Goal: Obtain resource: Download file/media

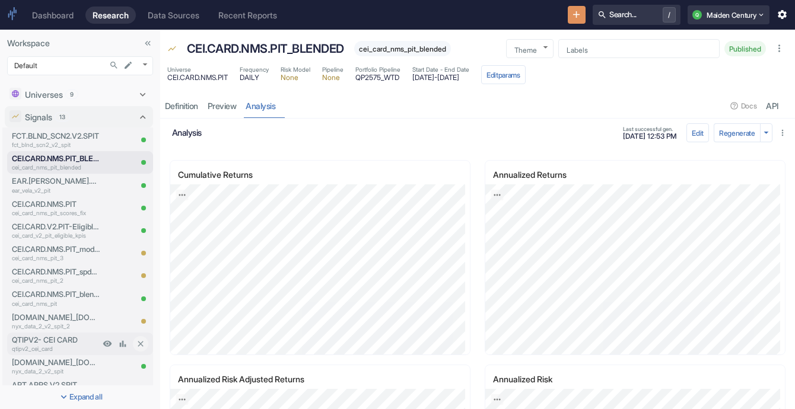
click at [62, 342] on p "QTIPV2- CEI CARD" at bounding box center [56, 339] width 88 height 11
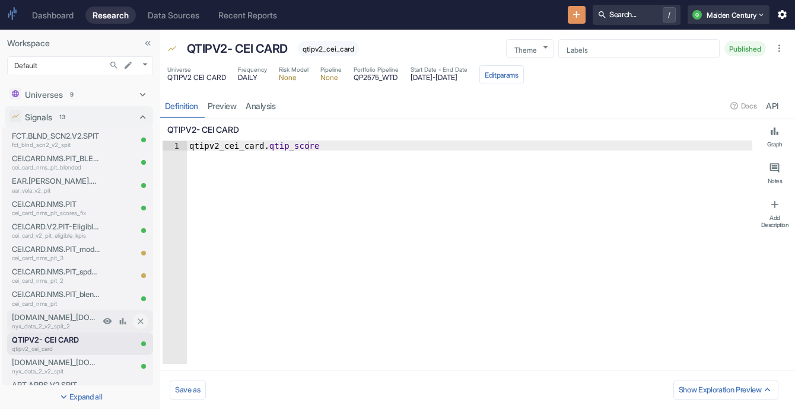
type textarea "x"
click at [257, 110] on link "analysis" at bounding box center [260, 106] width 39 height 24
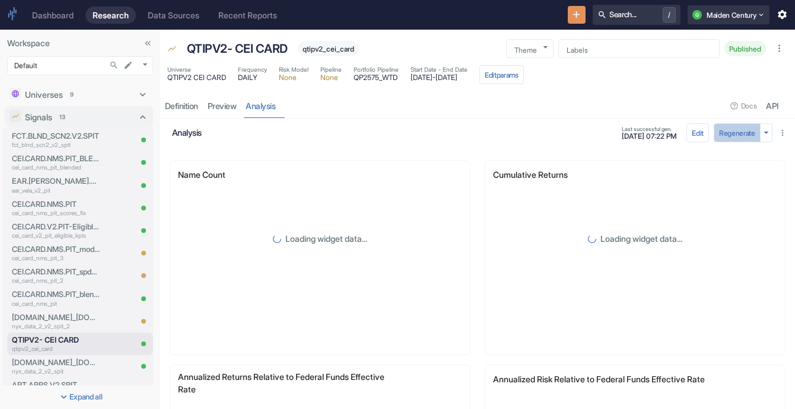
click at [437, 135] on button "Regenerate" at bounding box center [736, 132] width 47 height 19
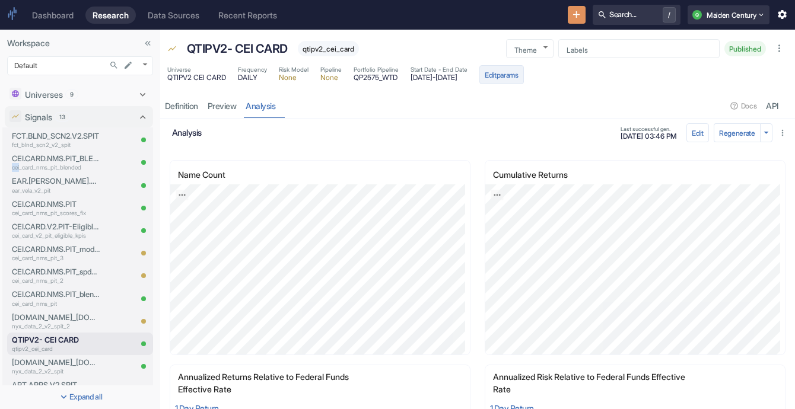
click at [437, 78] on button "Edit params" at bounding box center [501, 74] width 44 height 19
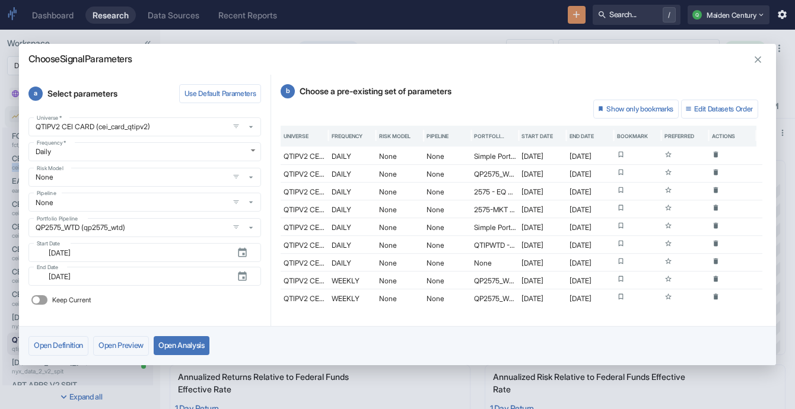
click at [437, 57] on icon "button" at bounding box center [757, 59] width 11 height 11
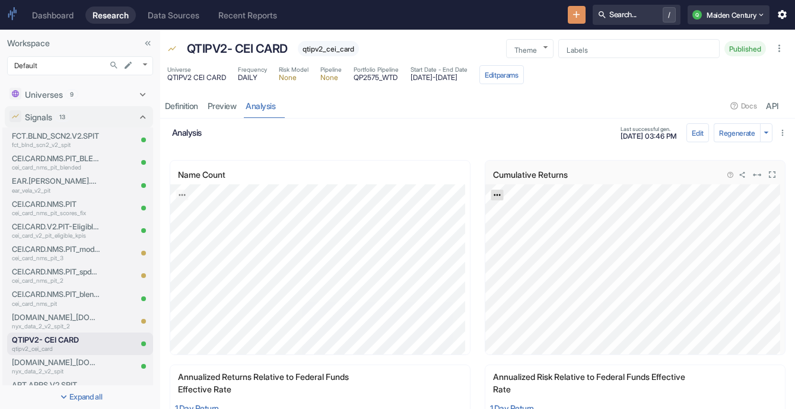
click at [437, 195] on icon "Export; Press ENTER to open" at bounding box center [496, 196] width 7 height 2
click at [437, 223] on link "CSV" at bounding box center [525, 227] width 33 height 12
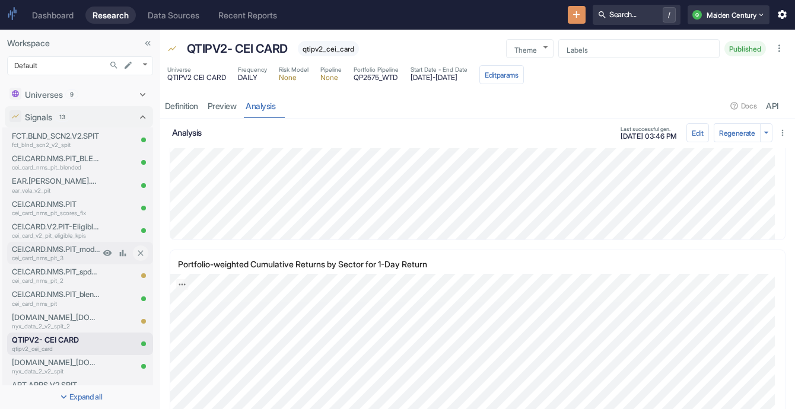
scroll to position [62, 0]
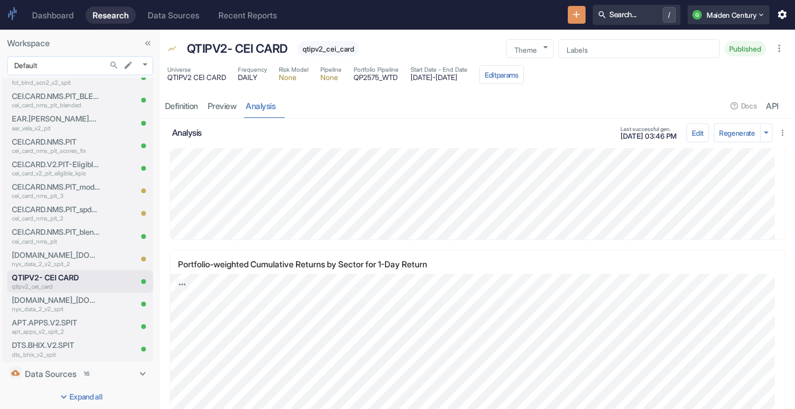
click at [84, 66] on body "Dashboard Research Data Sources Recent Reports Search... / Q Maiden Century Wor…" at bounding box center [397, 204] width 795 height 409
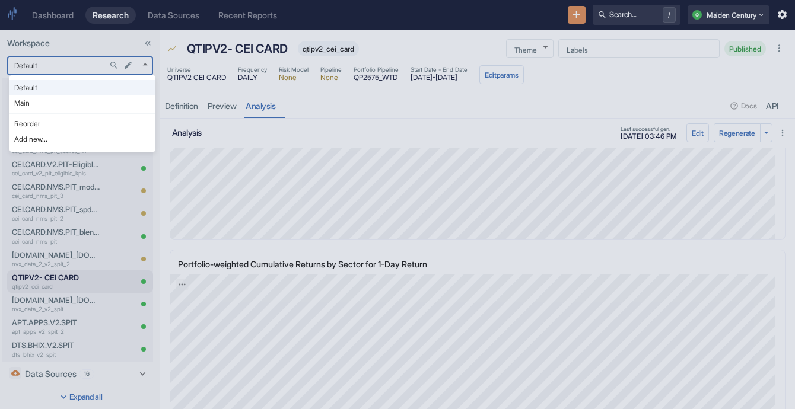
click at [178, 265] on div at bounding box center [397, 204] width 795 height 409
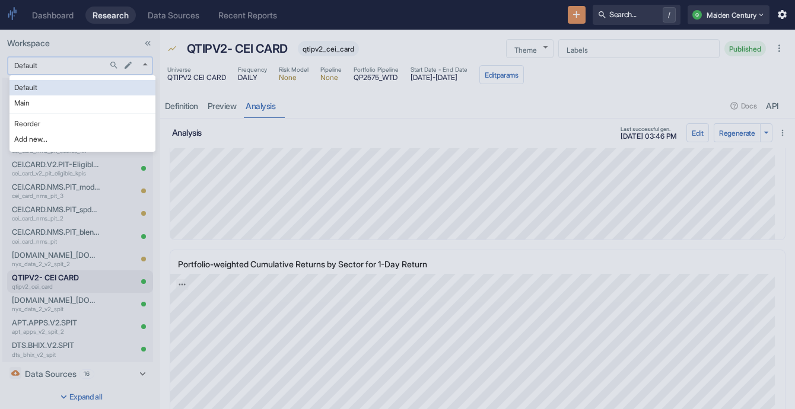
click at [69, 71] on body "Dashboard Research Data Sources Recent Reports Search... / Q Maiden Century Wor…" at bounding box center [397, 204] width 795 height 409
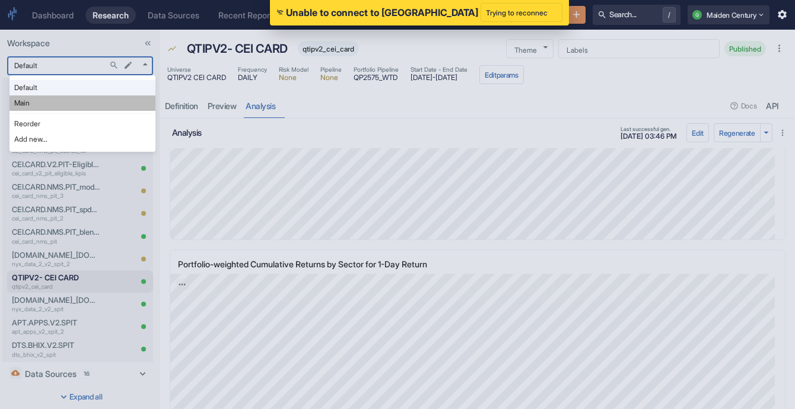
click at [62, 106] on li "Main" at bounding box center [82, 102] width 146 height 15
type input "1008"
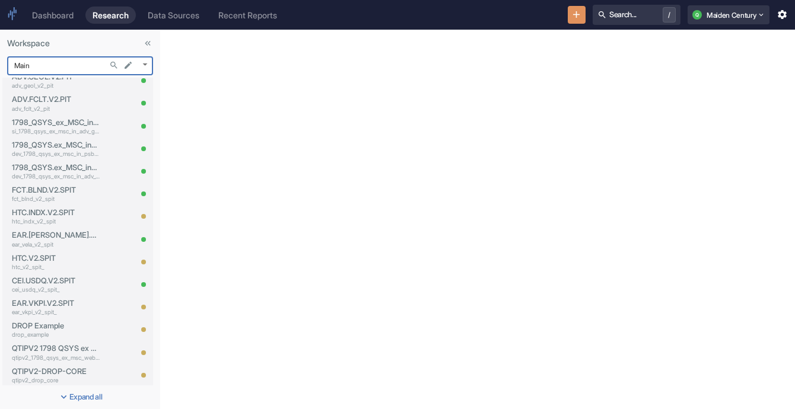
scroll to position [320, 0]
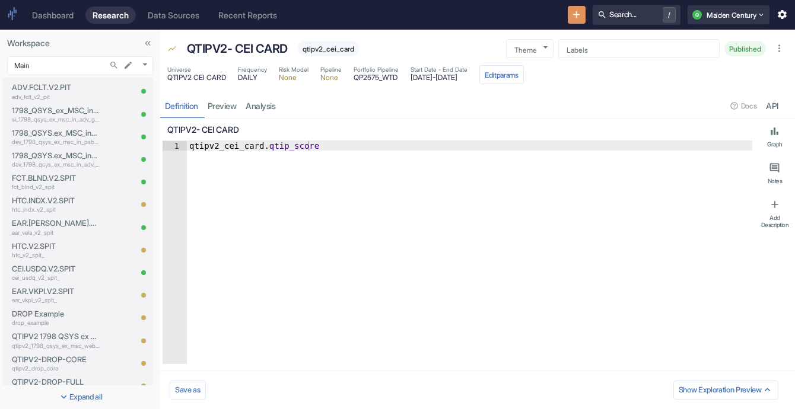
type textarea "x"
click at [356, 113] on div "resource tabs" at bounding box center [504, 106] width 446 height 24
click at [278, 96] on link "analysis" at bounding box center [260, 106] width 39 height 24
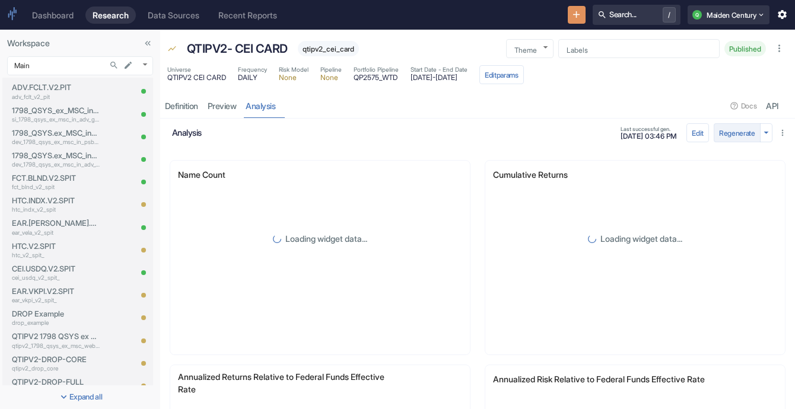
click at [437, 134] on button "Regenerate" at bounding box center [736, 132] width 47 height 19
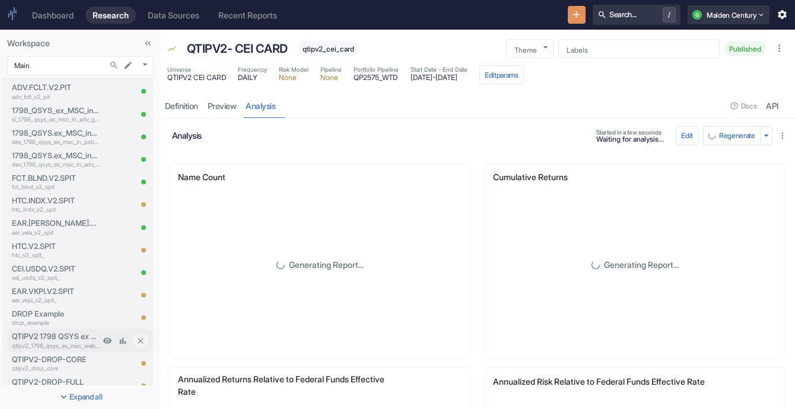
scroll to position [406, 0]
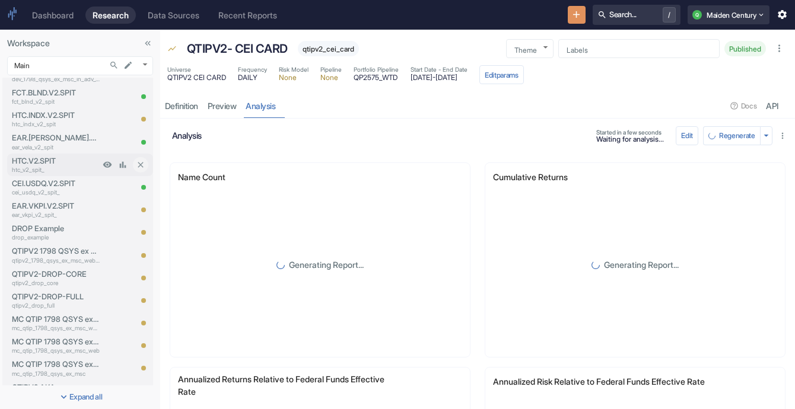
click at [54, 174] on p "htc_v2_spit_" at bounding box center [56, 169] width 88 height 9
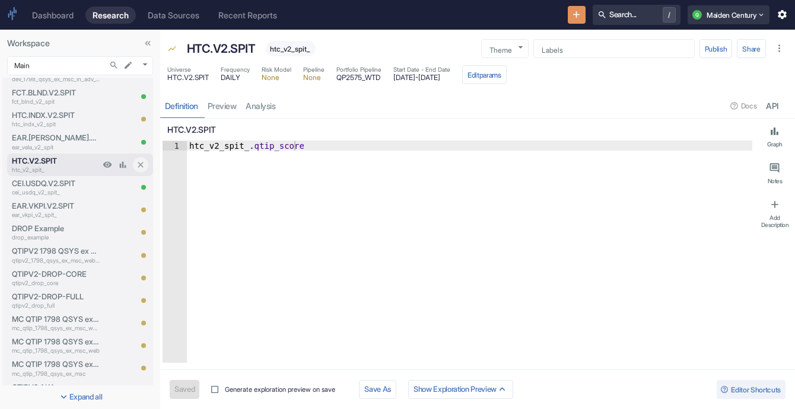
type textarea "x"
click at [268, 114] on link "analysis" at bounding box center [260, 106] width 39 height 24
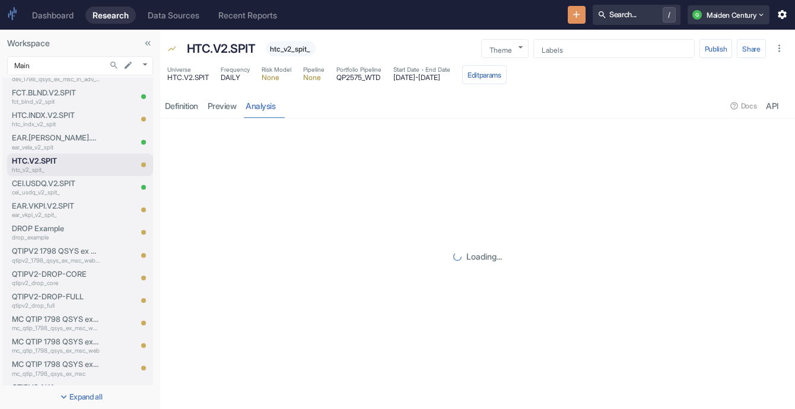
click at [271, 109] on link "analysis" at bounding box center [260, 106] width 39 height 24
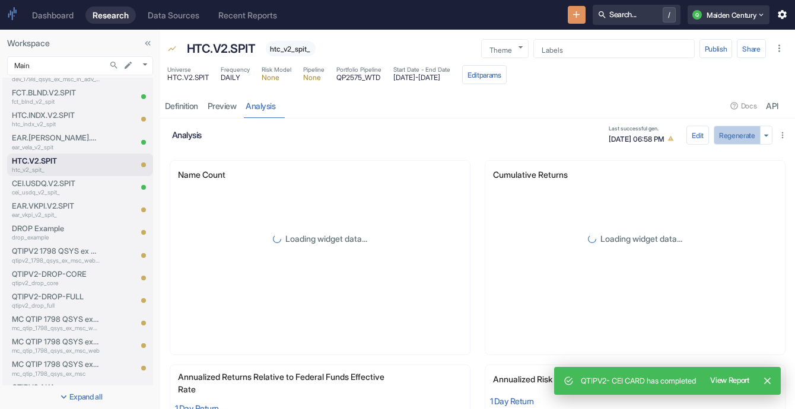
click at [437, 137] on button "Regenerate" at bounding box center [736, 135] width 47 height 19
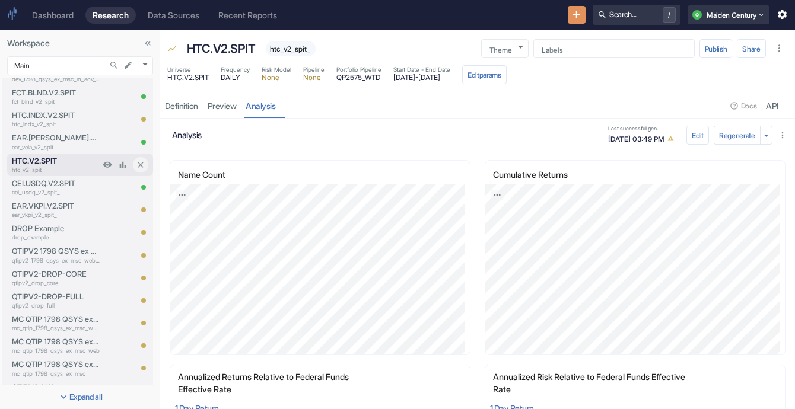
click at [54, 162] on p "HTC.V2.SPIT" at bounding box center [56, 160] width 88 height 11
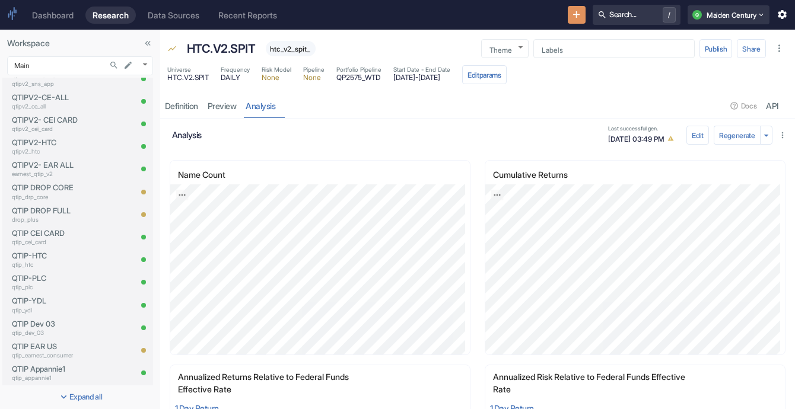
scroll to position [1082, 0]
click at [62, 256] on p "QTIP-HTC" at bounding box center [56, 253] width 88 height 11
click at [56, 146] on p "qtipv2_htc" at bounding box center [56, 149] width 88 height 9
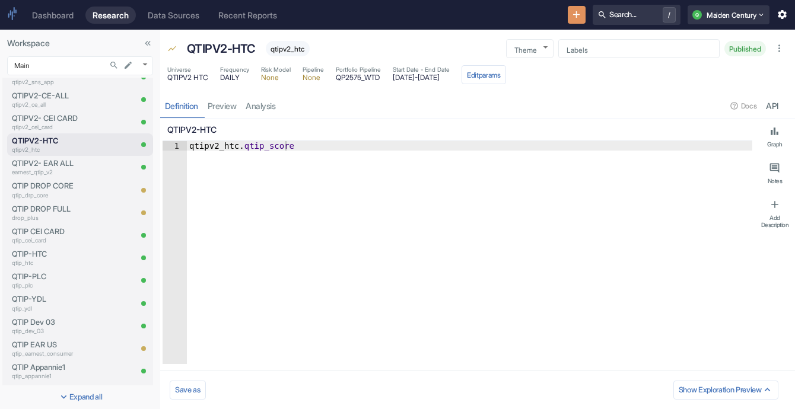
type textarea "x"
click at [278, 105] on link "analysis" at bounding box center [260, 106] width 39 height 24
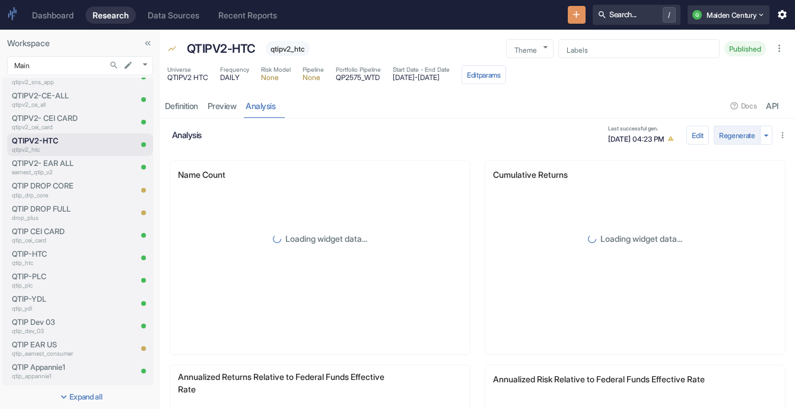
click at [437, 139] on button "Regenerate" at bounding box center [736, 135] width 47 height 19
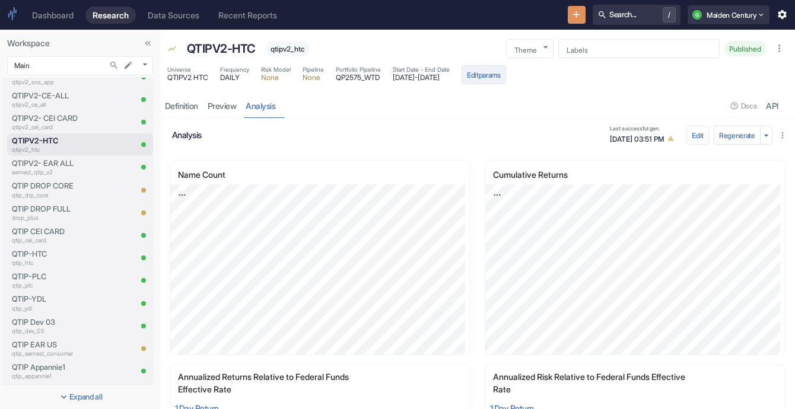
click at [437, 74] on button "Edit params" at bounding box center [483, 74] width 44 height 19
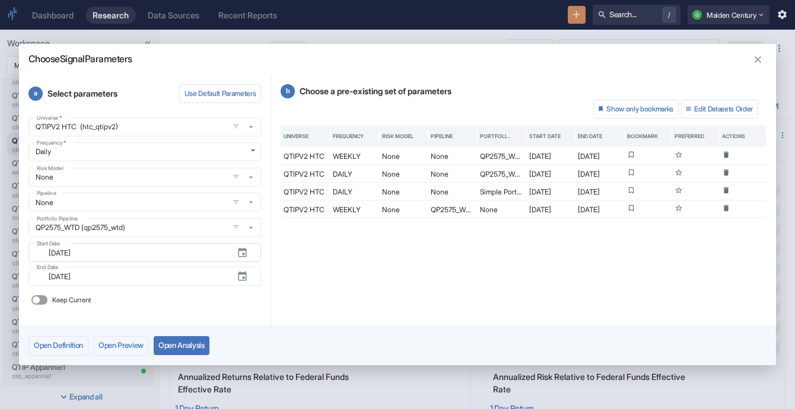
click at [155, 248] on input "[DATE]" at bounding box center [135, 253] width 186 height 14
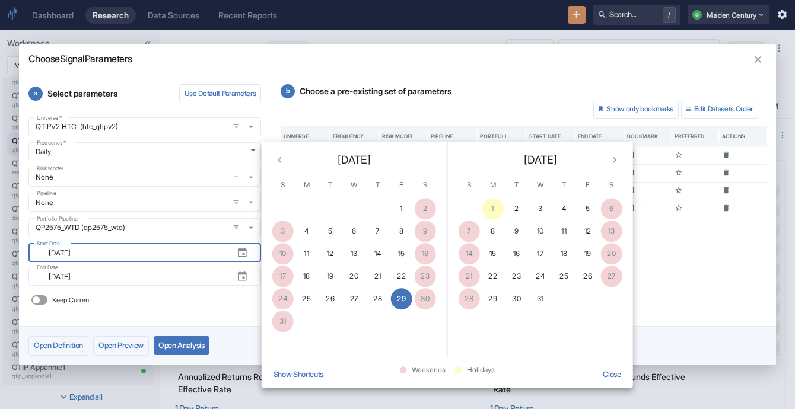
click at [281, 161] on icon "Previous month" at bounding box center [279, 159] width 11 height 11
click at [283, 155] on icon "Previous month" at bounding box center [279, 159] width 11 height 11
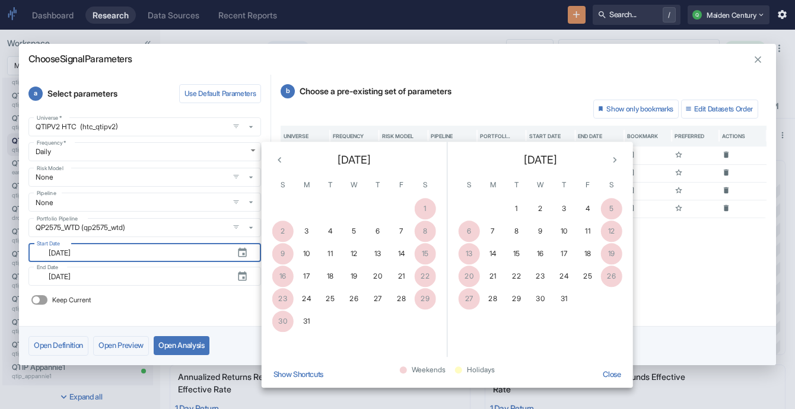
click at [359, 162] on span "[DATE]" at bounding box center [353, 160] width 33 height 16
click at [311, 368] on button "Show Shortcuts" at bounding box center [298, 375] width 59 height 26
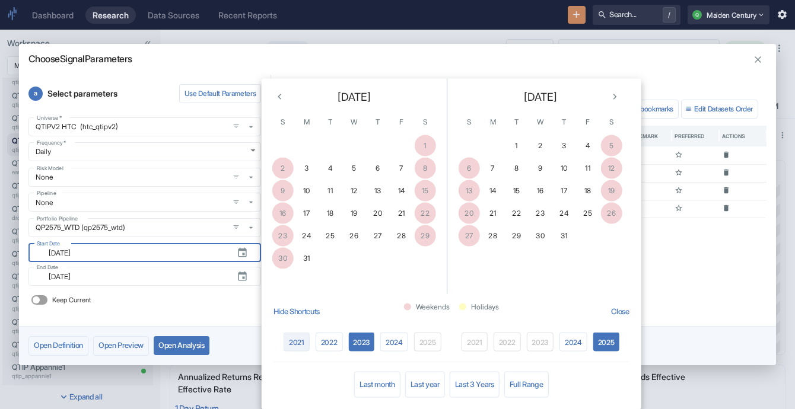
click at [301, 345] on button "2021" at bounding box center [296, 342] width 26 height 19
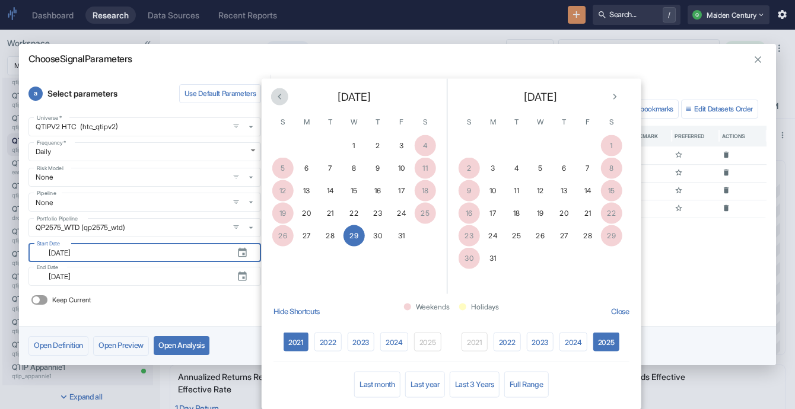
click at [283, 98] on icon "Previous month" at bounding box center [279, 96] width 11 height 11
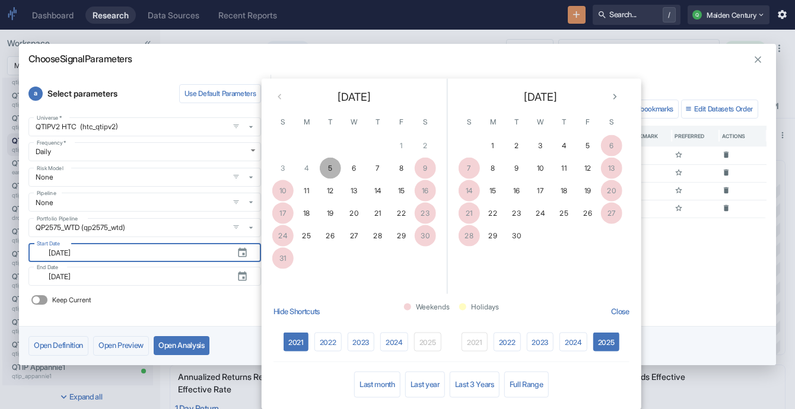
click at [332, 170] on button "5" at bounding box center [330, 168] width 21 height 21
type input "[DATE]"
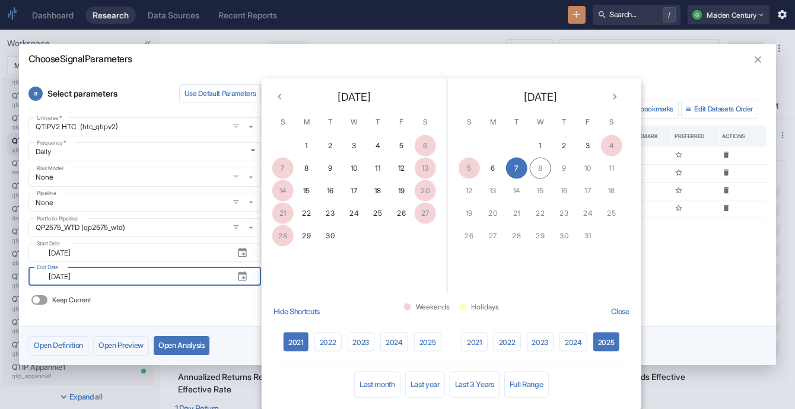
click at [241, 305] on div "Keep Current" at bounding box center [144, 300] width 232 height 19
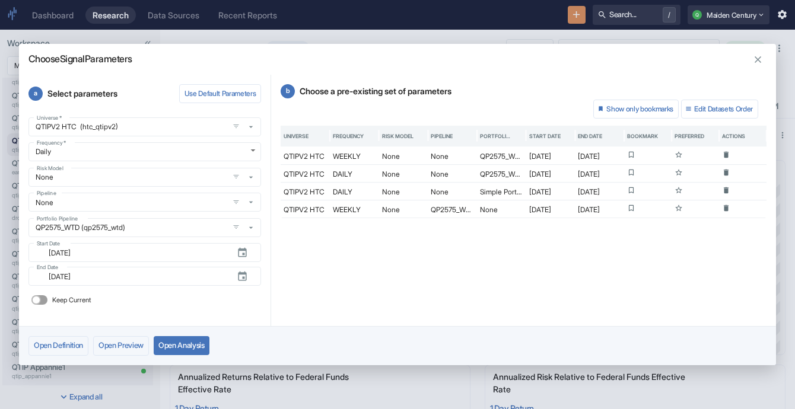
click at [43, 299] on input "Keep Current" at bounding box center [36, 299] width 28 height 9
checkbox input "true"
click at [205, 346] on button "Open Analysis" at bounding box center [182, 345] width 56 height 19
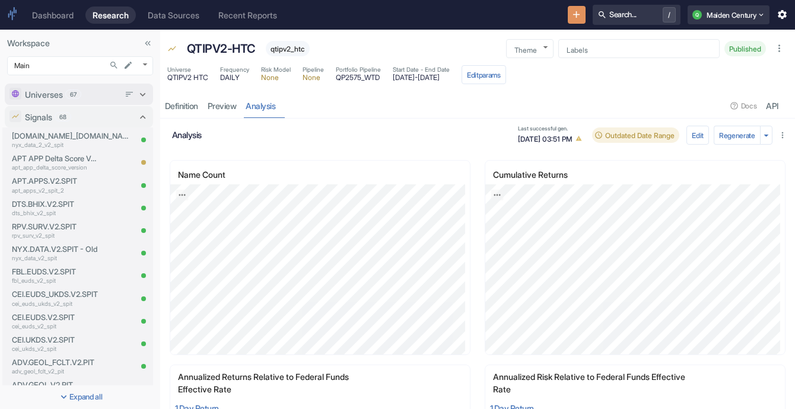
click at [68, 95] on span "67" at bounding box center [73, 94] width 15 height 9
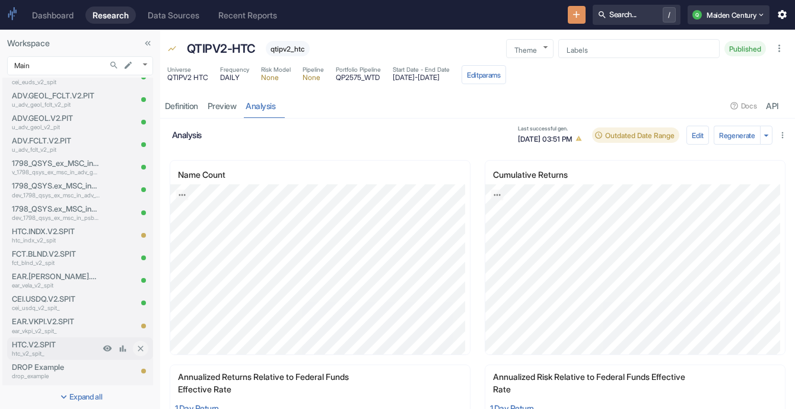
click at [52, 350] on p "htc_v2_spit_" at bounding box center [56, 353] width 88 height 9
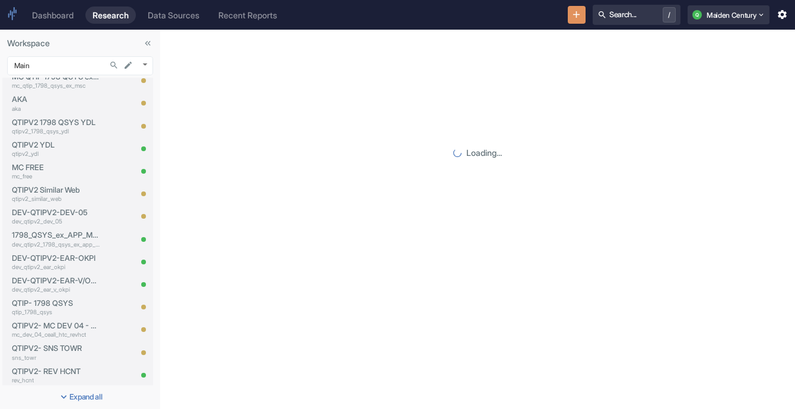
scroll to position [647, 0]
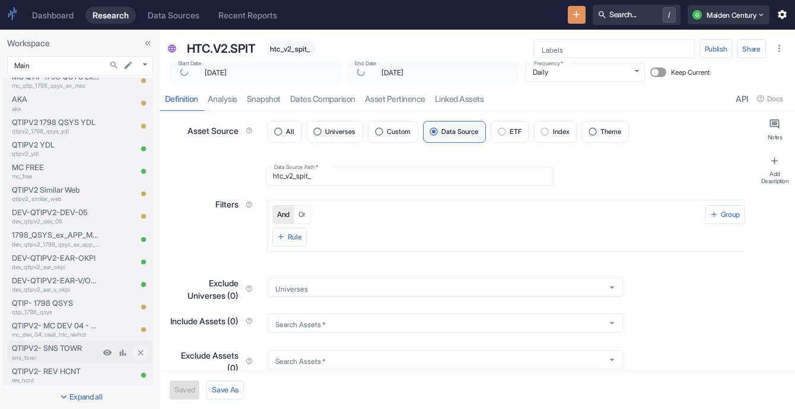
type textarea "x"
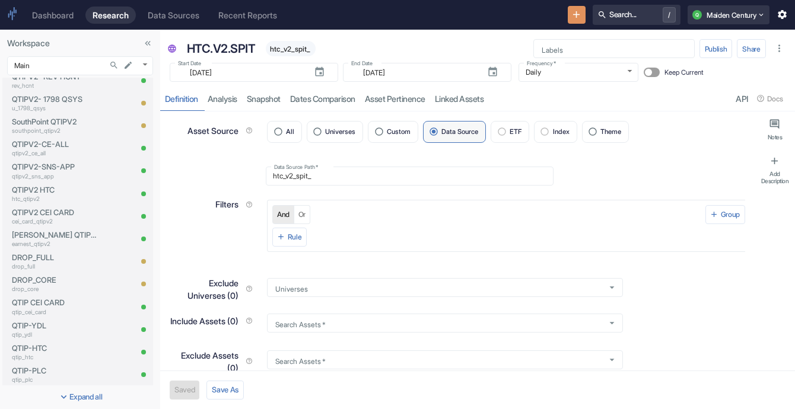
scroll to position [1027, 0]
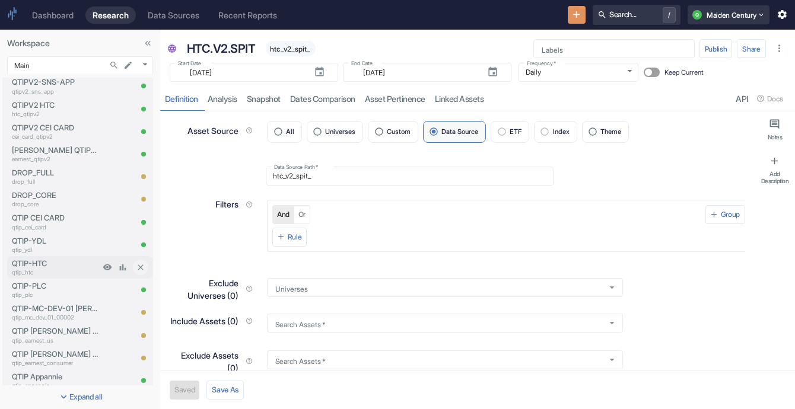
click at [62, 263] on p "QTIP-HTC" at bounding box center [56, 263] width 88 height 11
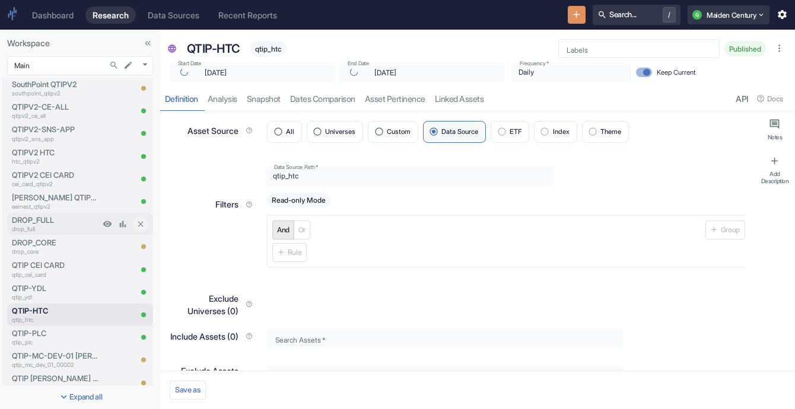
scroll to position [979, 0]
click at [57, 160] on p "htc_qtipv2" at bounding box center [56, 161] width 88 height 9
type textarea "x"
type input "[DATE]"
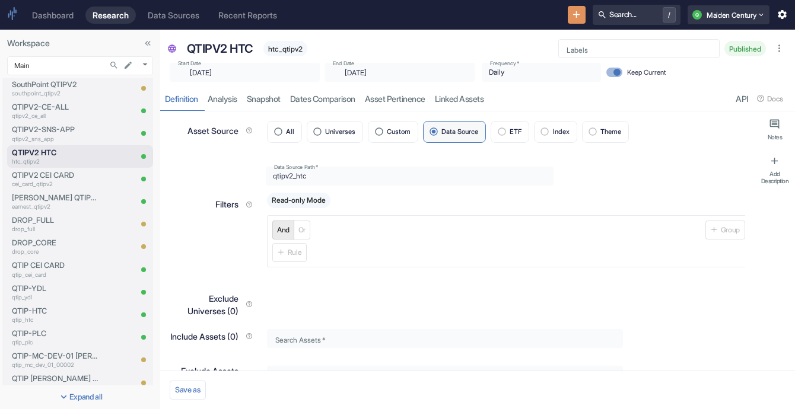
type textarea "x"
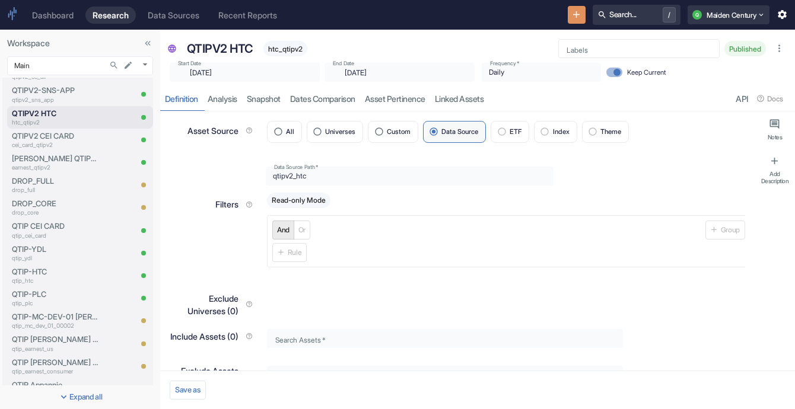
scroll to position [928, 0]
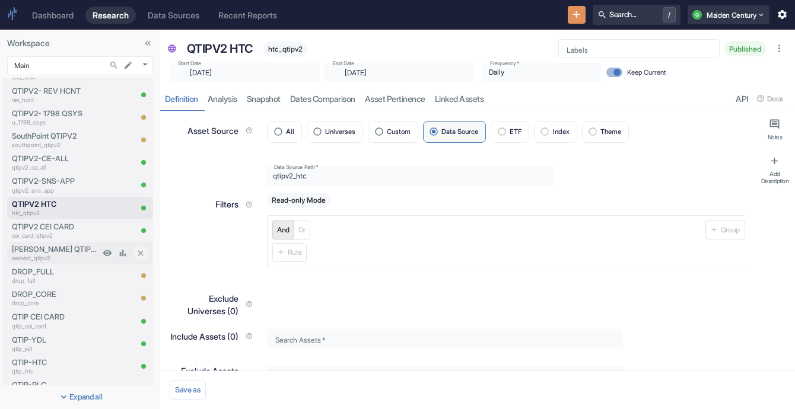
click at [59, 251] on p "[PERSON_NAME] QTIPV2" at bounding box center [56, 249] width 88 height 11
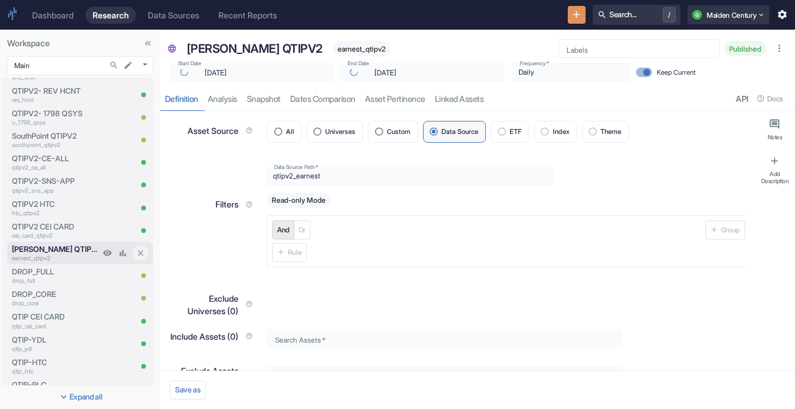
type textarea "x"
type input "[DATE]"
click at [59, 251] on p "[PERSON_NAME] QTIPV2" at bounding box center [56, 249] width 88 height 11
click at [49, 258] on p "earnest_qtipv2" at bounding box center [56, 258] width 88 height 9
type textarea "x"
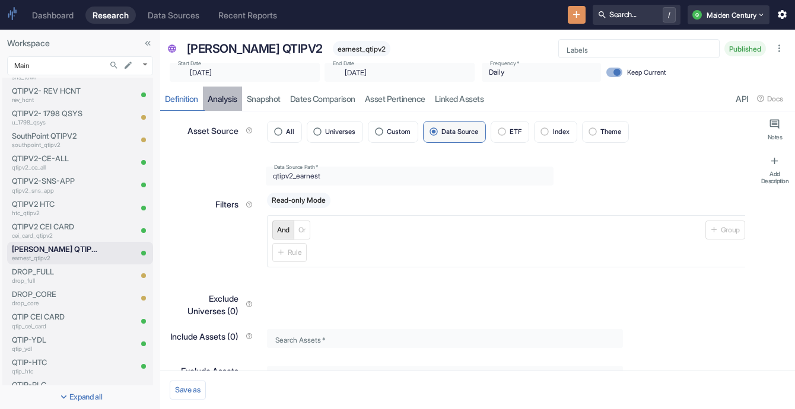
click at [233, 107] on link "analysis" at bounding box center [222, 99] width 39 height 24
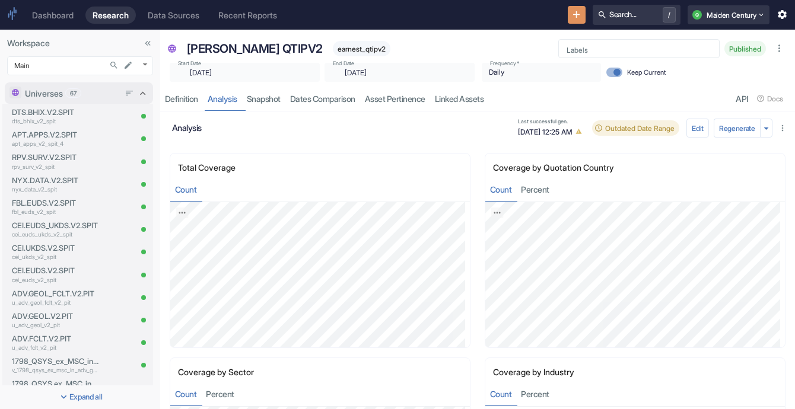
click at [66, 94] on div "Universes 67" at bounding box center [72, 93] width 94 height 12
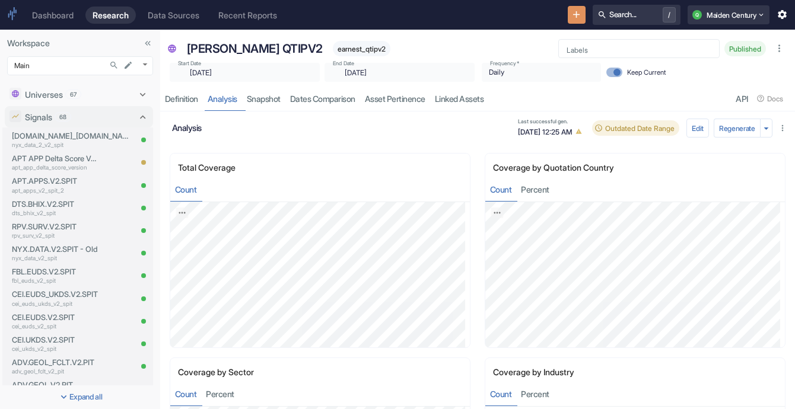
scroll to position [1023, 0]
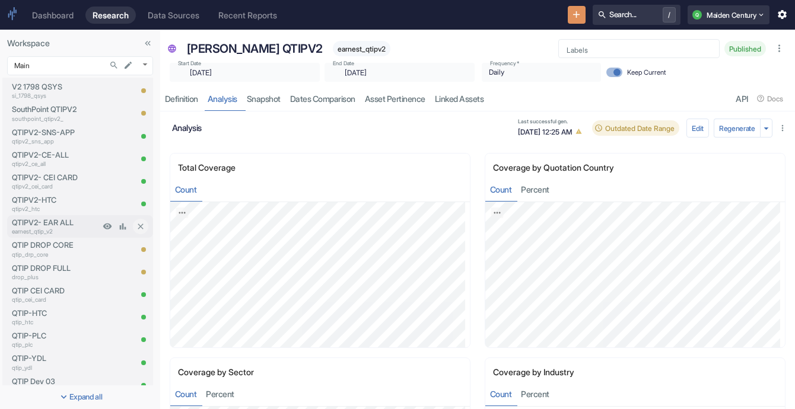
click at [69, 222] on p "QTIPV2- EAR ALL" at bounding box center [56, 222] width 88 height 11
click at [53, 224] on p "QTIPV2- EAR ALL" at bounding box center [56, 222] width 88 height 11
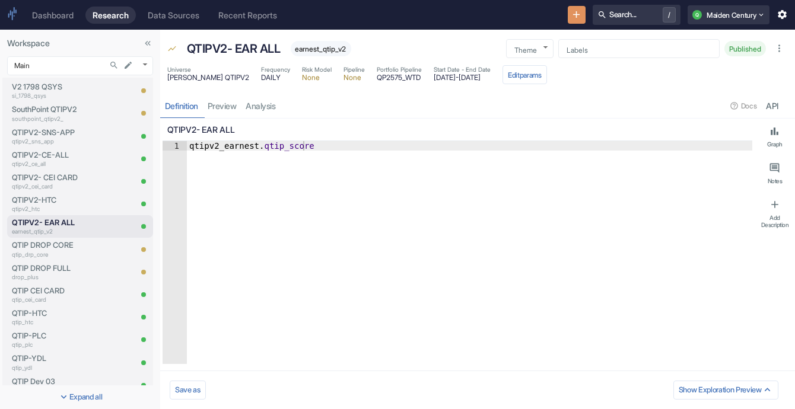
type textarea "x"
click at [272, 104] on link "analysis" at bounding box center [260, 106] width 39 height 24
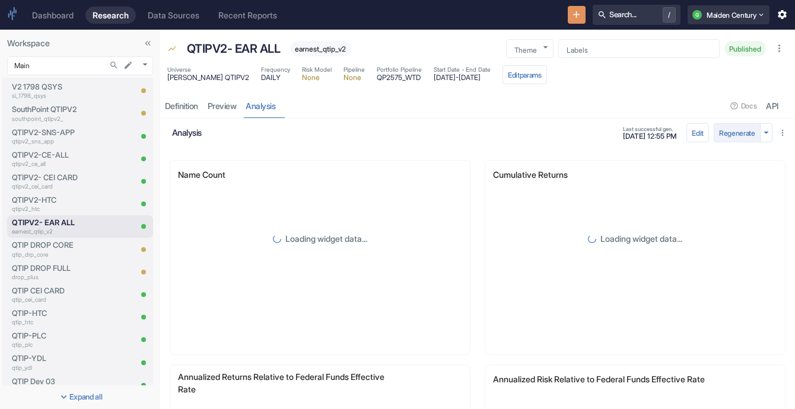
click at [437, 132] on button "Regenerate" at bounding box center [736, 132] width 47 height 19
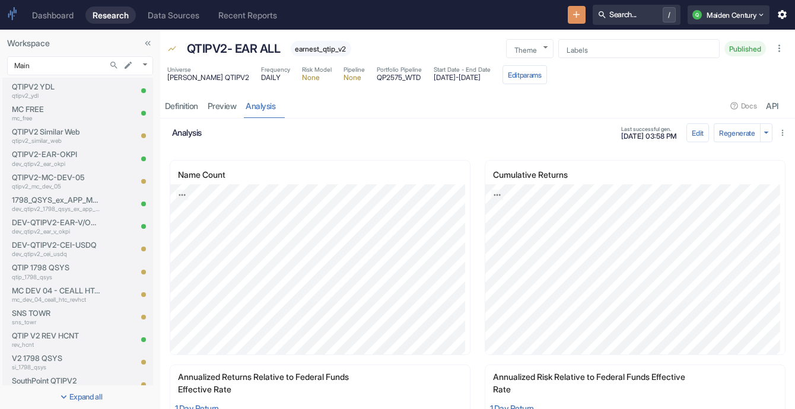
scroll to position [663, 0]
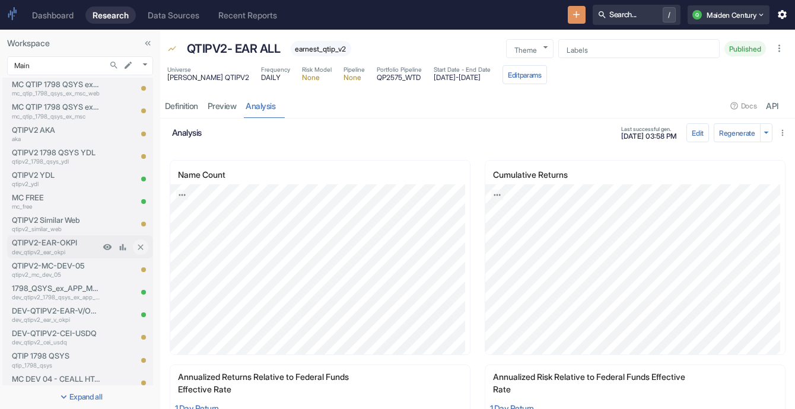
click at [68, 250] on p "dev_qtipv2_ear_okpi" at bounding box center [56, 252] width 88 height 9
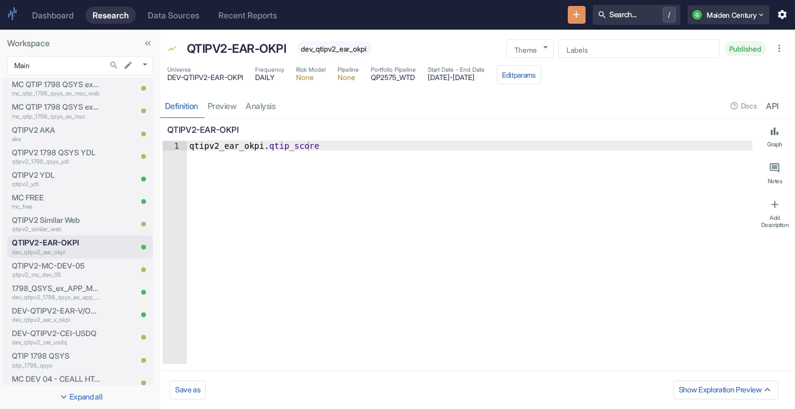
type textarea "x"
click at [279, 97] on link "analysis" at bounding box center [260, 106] width 39 height 24
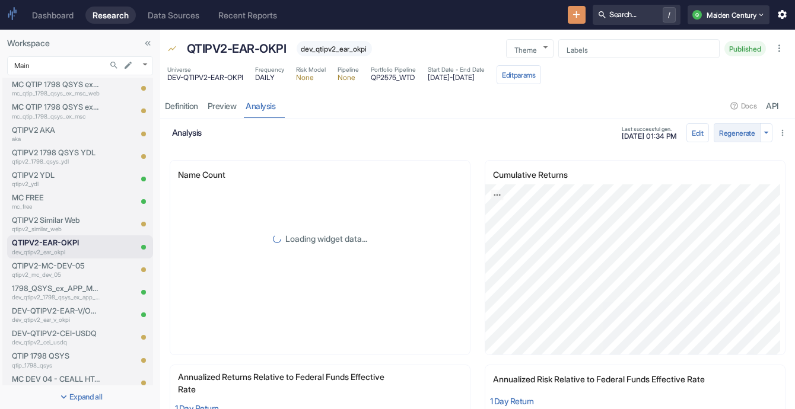
click at [437, 129] on button "Regenerate" at bounding box center [736, 132] width 47 height 19
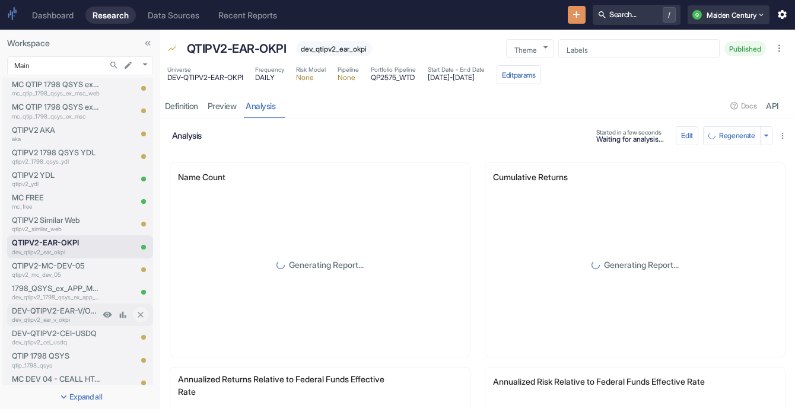
click at [72, 314] on p "DEV-QTIPV2-EAR-V/OKPI" at bounding box center [56, 310] width 88 height 11
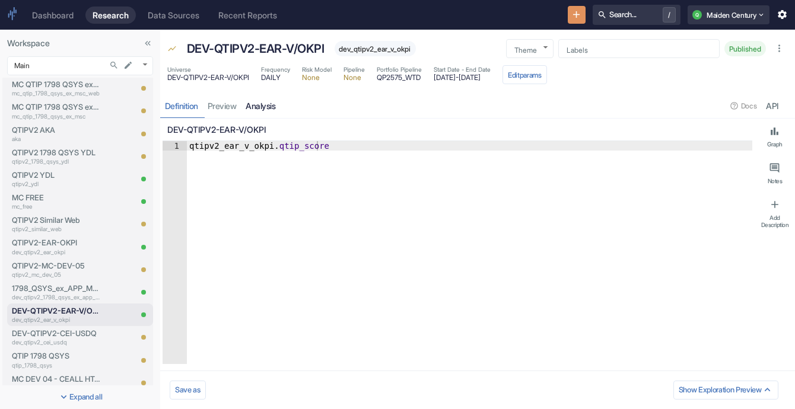
type textarea "x"
click at [261, 107] on link "analysis" at bounding box center [260, 106] width 39 height 24
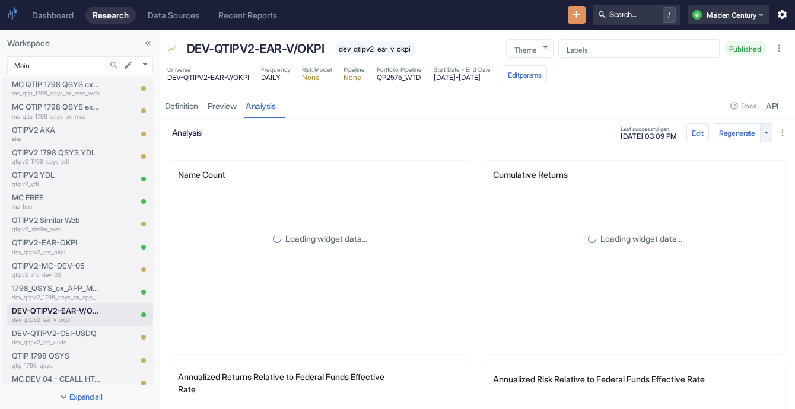
click at [437, 136] on icon "button" at bounding box center [765, 132] width 11 height 11
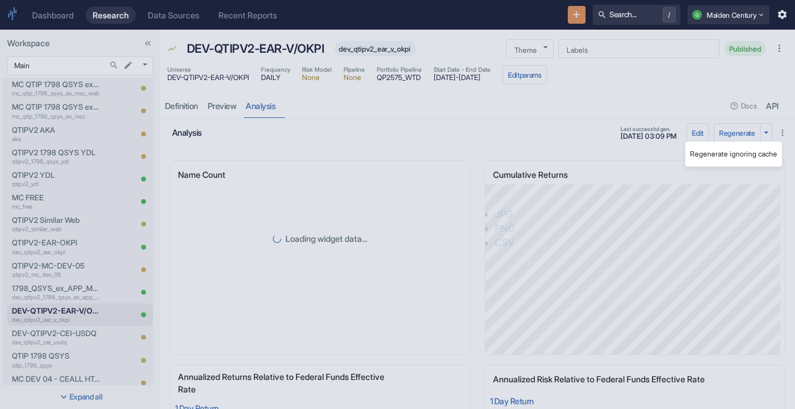
click at [437, 155] on li "Regenerate ignoring cache" at bounding box center [733, 153] width 97 height 15
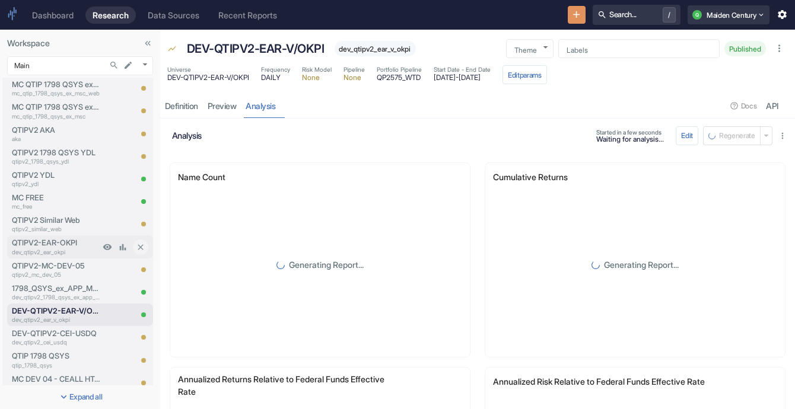
click at [20, 247] on p "QTIPV2-EAR-OKPI" at bounding box center [56, 242] width 88 height 11
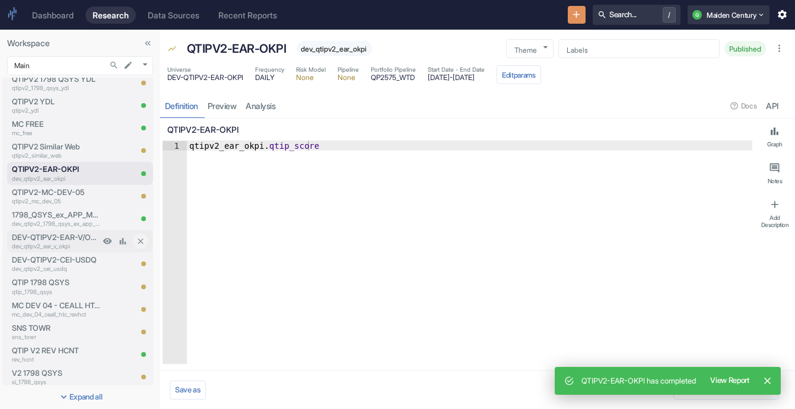
type textarea "x"
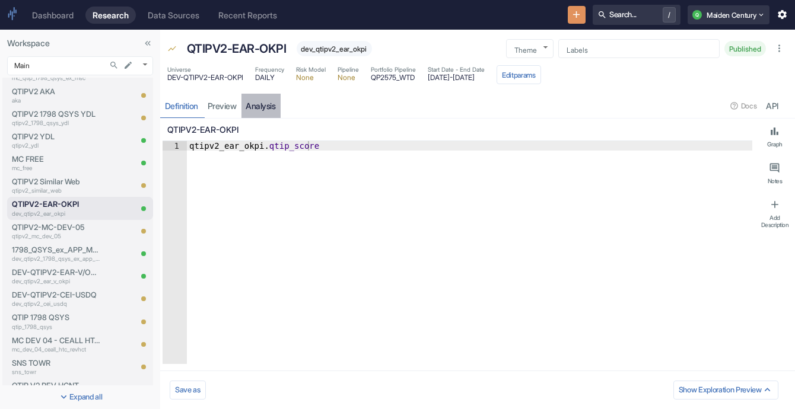
click at [262, 101] on link "analysis" at bounding box center [260, 106] width 39 height 24
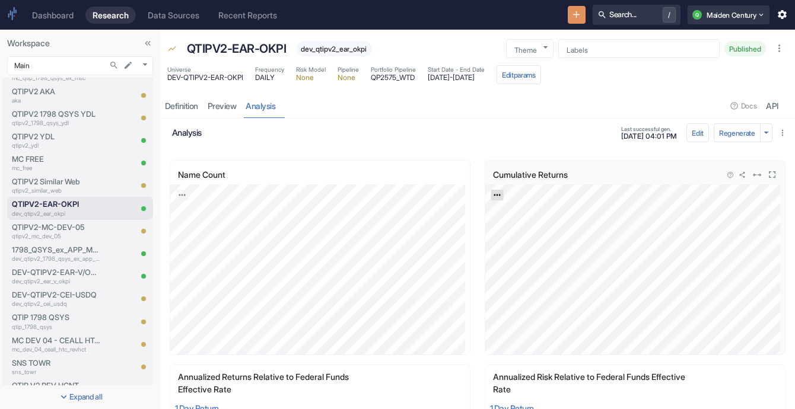
click at [437, 195] on icon "Export; Press ENTER to open" at bounding box center [497, 195] width 8 height 8
click at [437, 228] on link "CSV" at bounding box center [525, 227] width 33 height 12
click at [52, 279] on p "dev_qtipv2_ear_v_okpi" at bounding box center [56, 281] width 88 height 9
click at [62, 277] on p "dev_qtipv2_ear_v_okpi" at bounding box center [56, 281] width 88 height 9
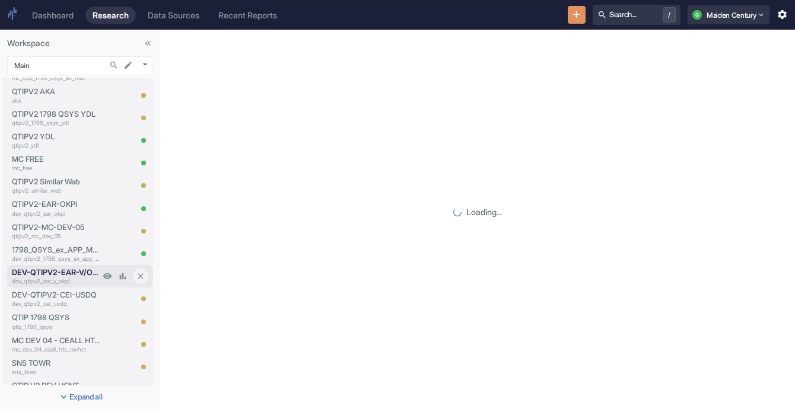
click at [62, 277] on p "dev_qtipv2_ear_v_okpi" at bounding box center [56, 281] width 88 height 9
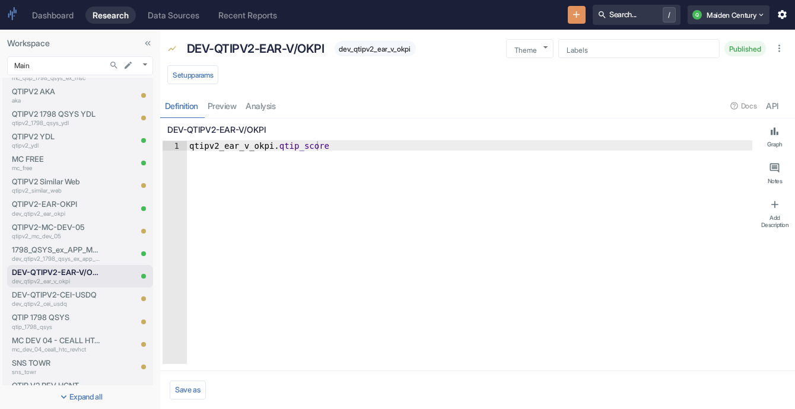
click at [259, 108] on div "Definition preview analysis Docs API" at bounding box center [477, 106] width 635 height 24
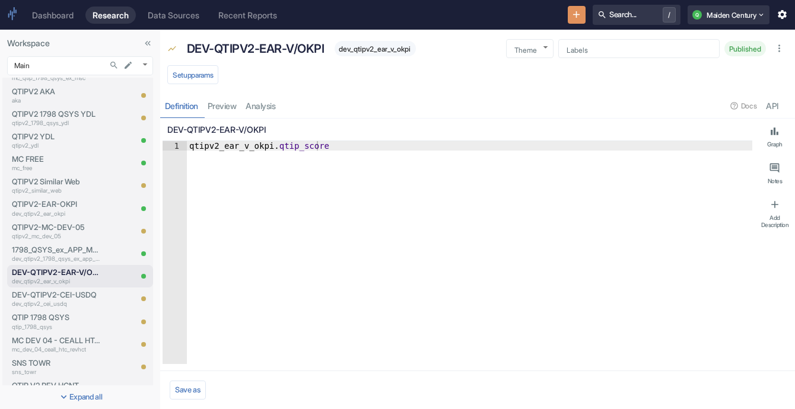
click at [259, 108] on div "Definition preview analysis Docs API" at bounding box center [477, 106] width 635 height 24
click at [266, 111] on div "Definition preview analysis Docs API" at bounding box center [477, 106] width 635 height 24
click at [267, 106] on div "Definition preview analysis Docs API" at bounding box center [477, 106] width 635 height 24
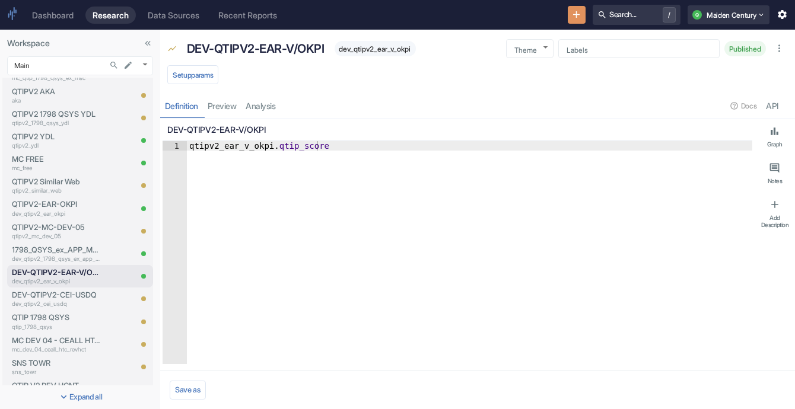
click at [257, 105] on div "Definition preview analysis Docs API" at bounding box center [477, 106] width 635 height 24
click at [65, 282] on p "dev_qtipv2_ear_v_okpi" at bounding box center [56, 281] width 88 height 9
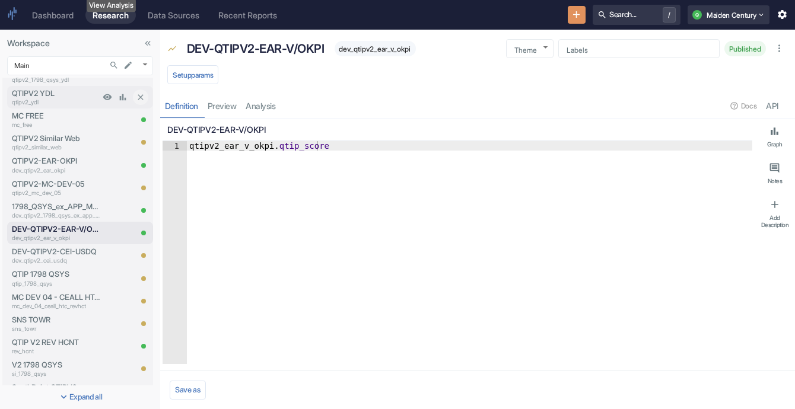
scroll to position [745, 0]
click at [203, 74] on button "Setup params" at bounding box center [192, 74] width 51 height 19
type textarea "x"
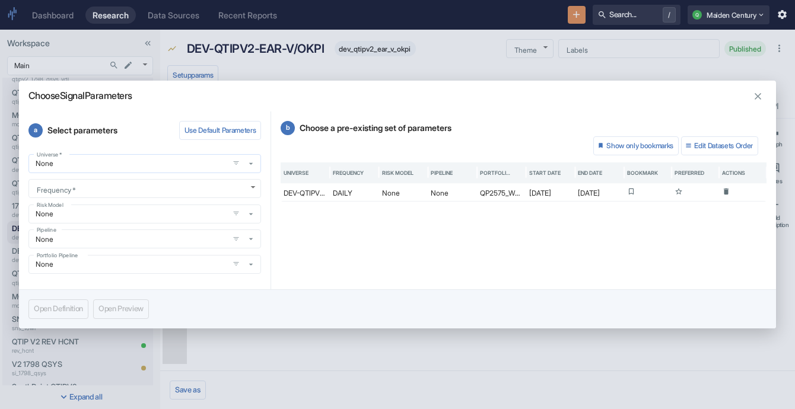
click at [202, 162] on input "None" at bounding box center [128, 163] width 193 height 10
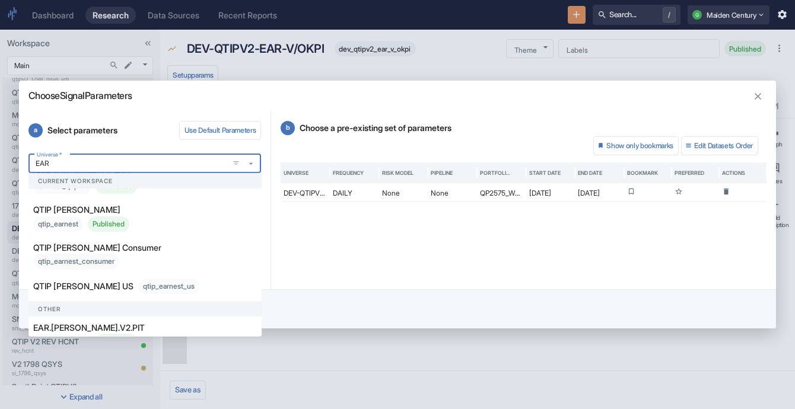
scroll to position [171, 0]
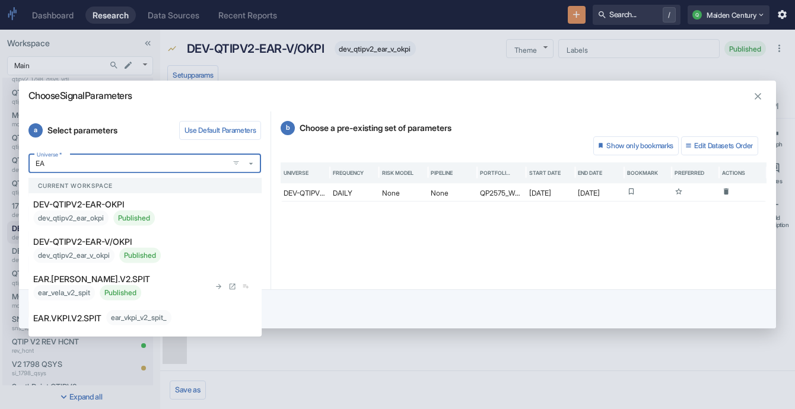
type input "E"
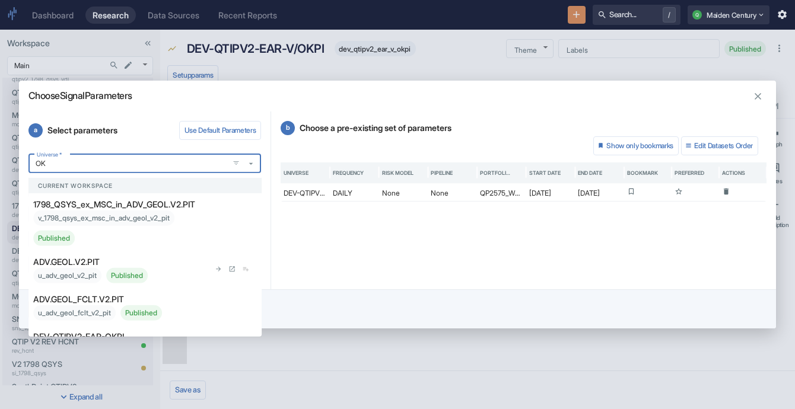
scroll to position [0, 0]
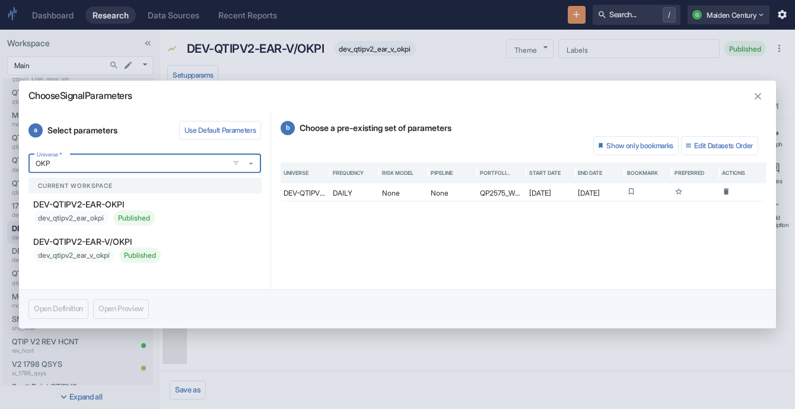
type input "OKPI"
click at [192, 241] on div "DEV-QTIPV2-EAR-V/OKPI dev_qtipv2_ear_v_okpi Published" at bounding box center [121, 249] width 176 height 28
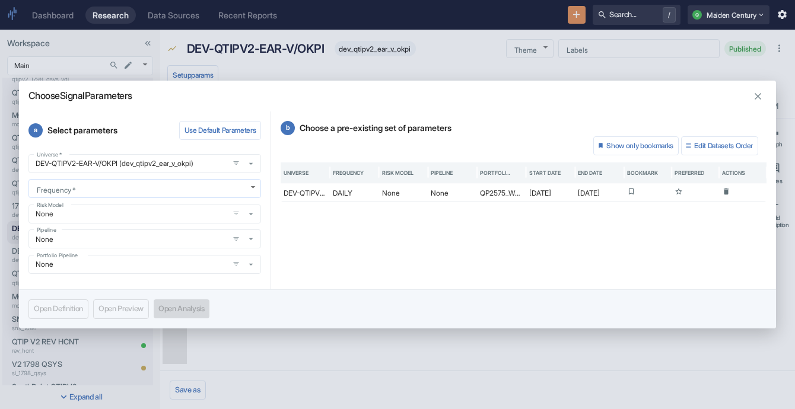
click at [184, 192] on body "Dashboard Research Data Sources Recent Reports Search... / Q Maiden Century Wor…" at bounding box center [397, 204] width 795 height 409
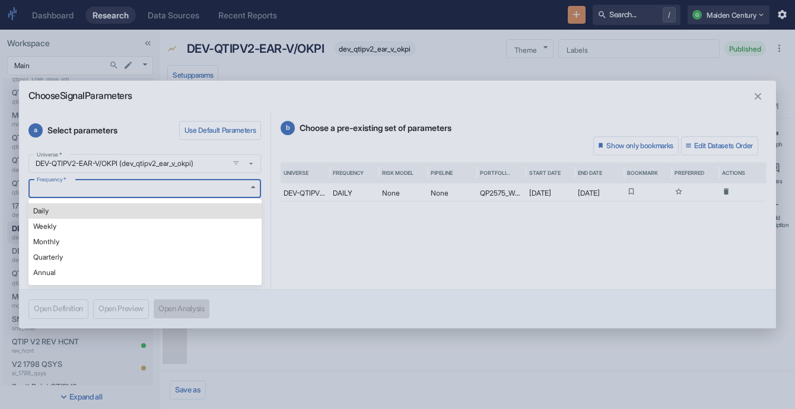
click at [162, 211] on li "Daily" at bounding box center [144, 210] width 233 height 15
type textarea "x"
type input "DAILY"
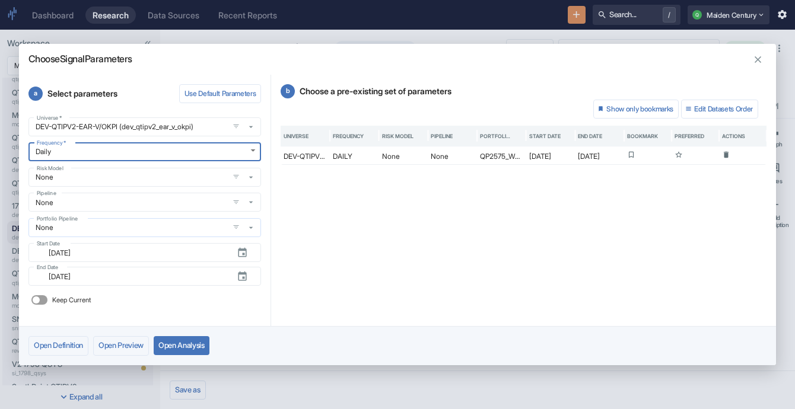
click at [250, 227] on icon "button" at bounding box center [250, 227] width 9 height 9
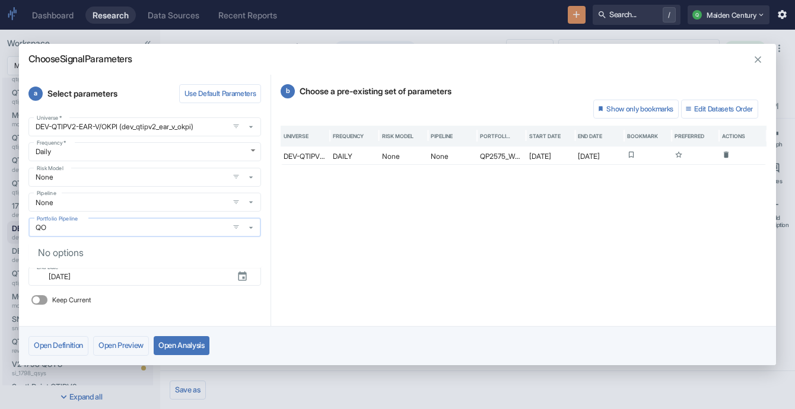
type input "Q"
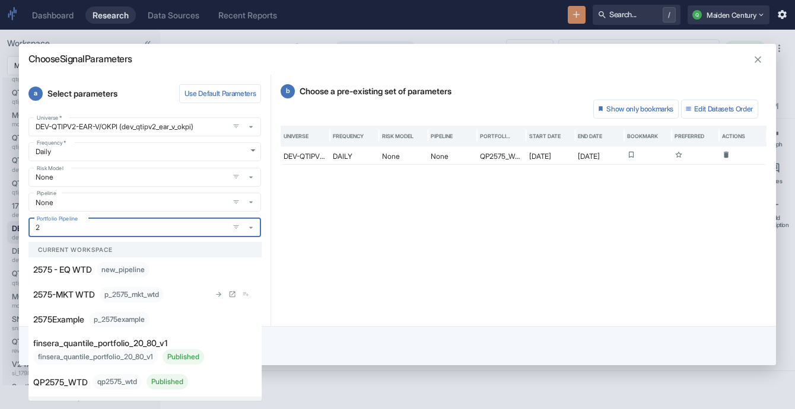
type input "25"
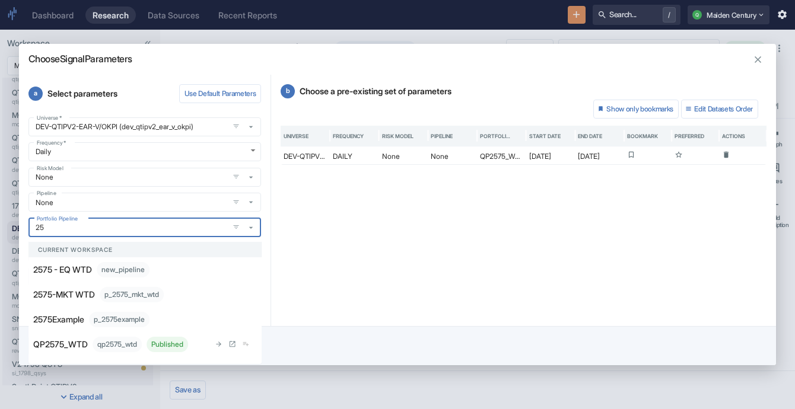
click at [81, 350] on p "QP2575_WTD" at bounding box center [60, 344] width 55 height 12
type textarea "x"
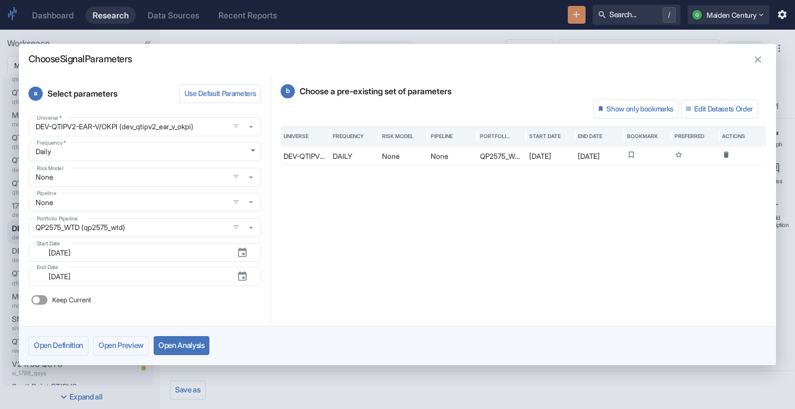
click at [39, 302] on input "Keep Current" at bounding box center [36, 299] width 28 height 9
checkbox input "true"
click at [246, 248] on icon "Choose date, selected date is Oct 3, 2019" at bounding box center [249, 252] width 11 height 11
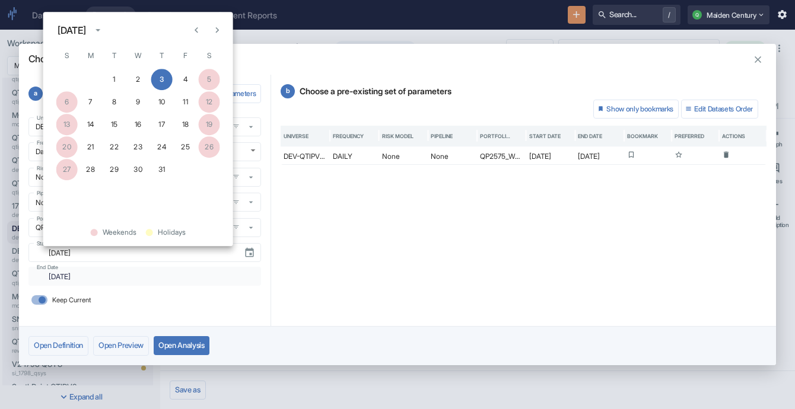
click at [86, 33] on div "[DATE]" at bounding box center [72, 30] width 28 height 14
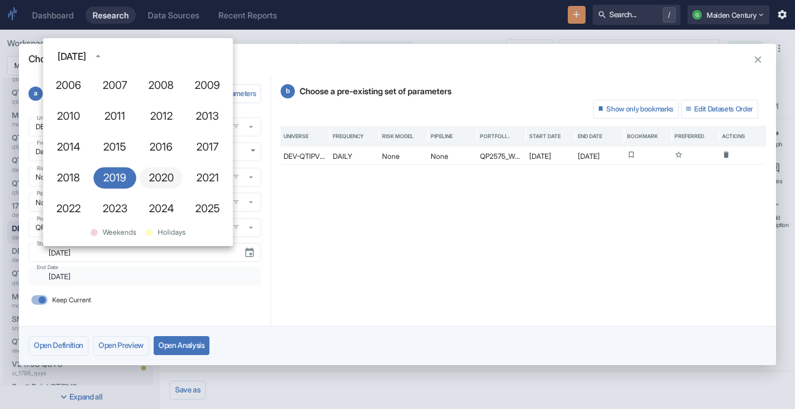
click at [148, 179] on button "2020" at bounding box center [161, 177] width 43 height 21
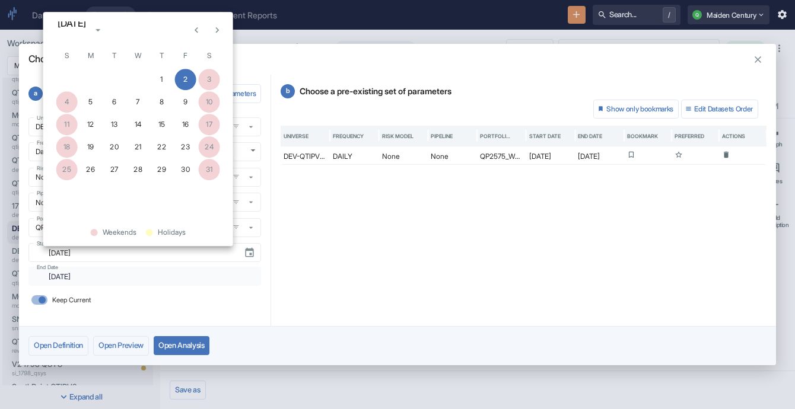
type textarea "x"
type input "[DATE]"
click at [86, 32] on div "[DATE]" at bounding box center [72, 30] width 28 height 14
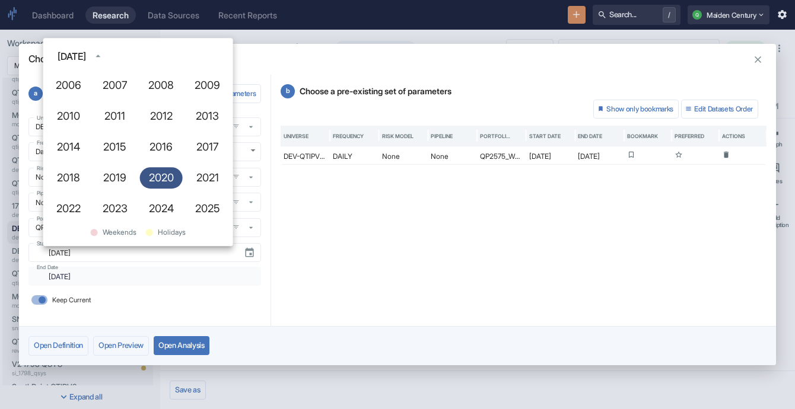
click at [162, 175] on button "2020" at bounding box center [161, 177] width 43 height 21
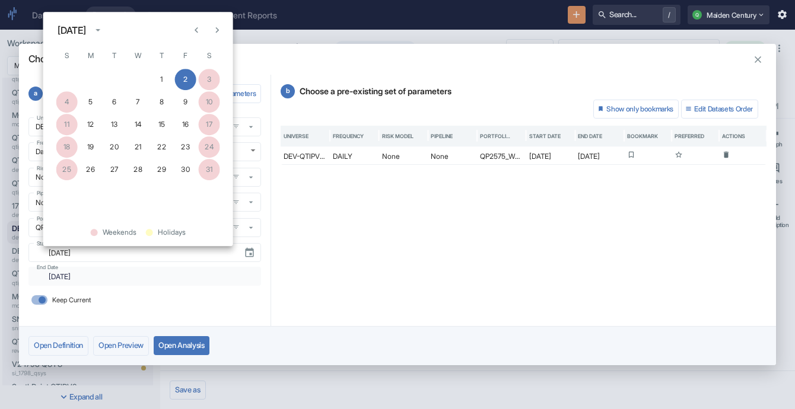
click at [216, 36] on icon "Next month" at bounding box center [216, 30] width 11 height 11
click at [187, 77] on button "1" at bounding box center [185, 79] width 21 height 21
type textarea "x"
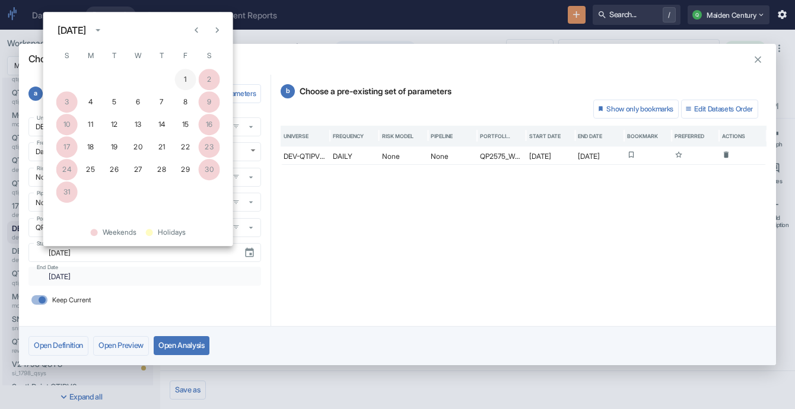
type input "[DATE]"
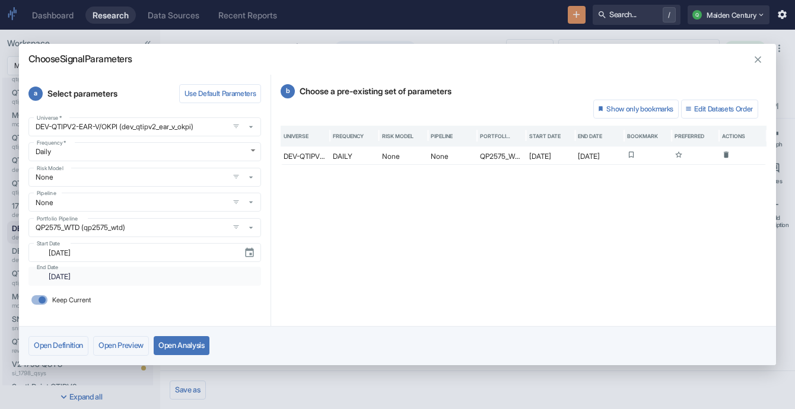
click at [183, 341] on button "Open Analysis" at bounding box center [182, 345] width 56 height 19
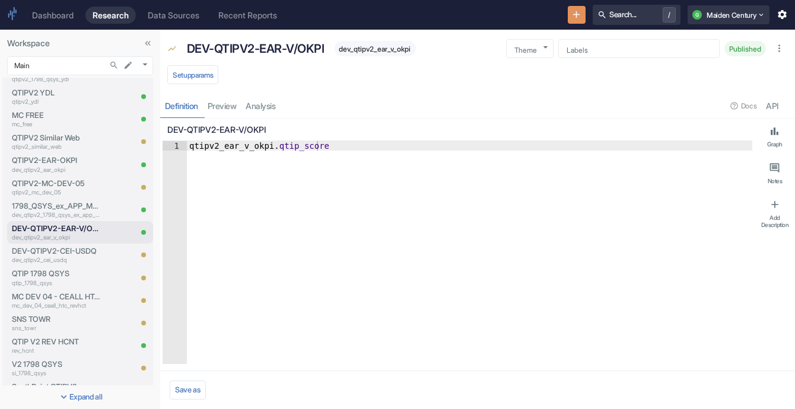
type textarea "x"
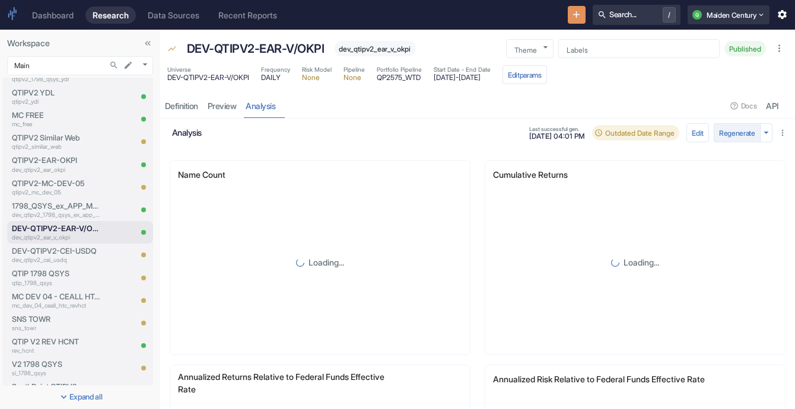
click at [437, 128] on button "Regenerate" at bounding box center [736, 132] width 47 height 19
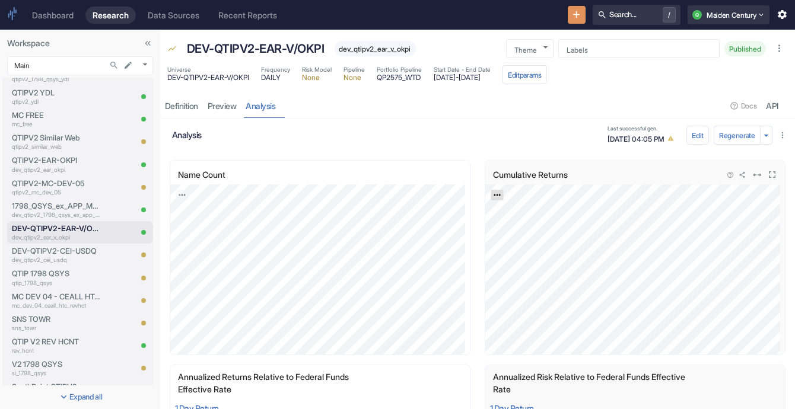
click at [437, 192] on icon "Export; Press ENTER to open" at bounding box center [497, 195] width 8 height 8
click at [437, 225] on link "CSV" at bounding box center [525, 227] width 33 height 12
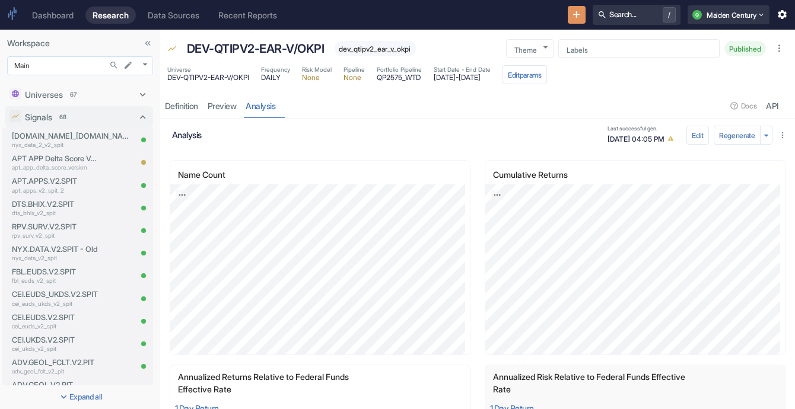
click at [139, 66] on body "Dashboard Research Data Sources Recent Reports Search... / Q Maiden Century Wor…" at bounding box center [397, 204] width 795 height 409
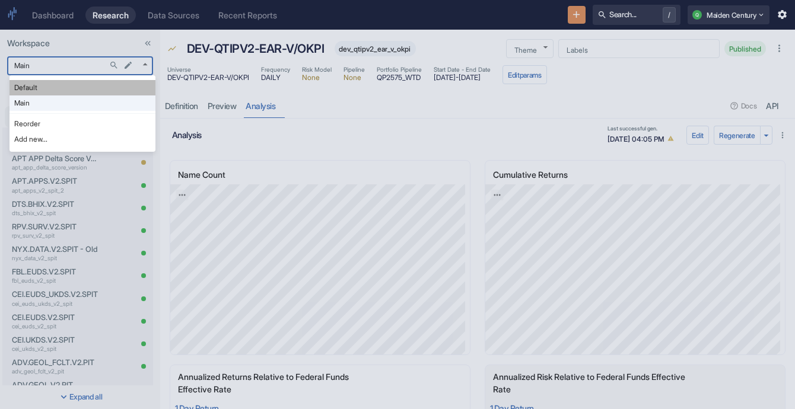
click at [106, 88] on li "Default" at bounding box center [82, 87] width 146 height 15
type input "983"
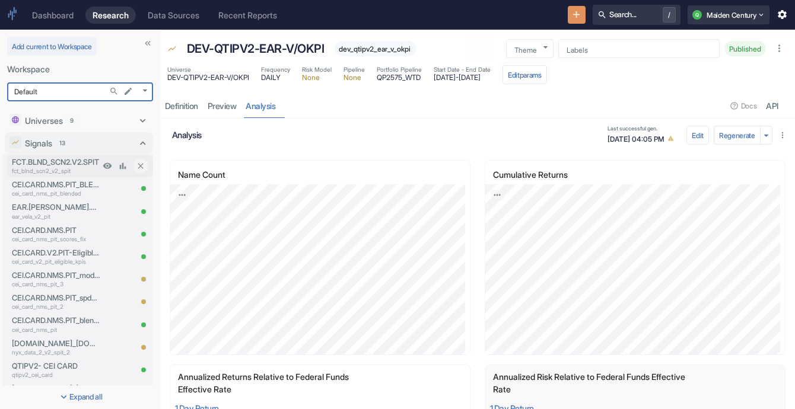
click at [56, 168] on p "fct_blnd_scn2_v2_spit" at bounding box center [56, 171] width 88 height 9
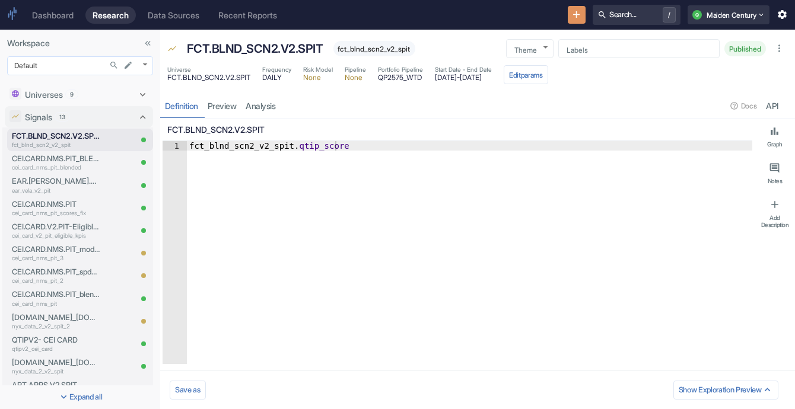
type textarea "x"
click at [143, 63] on body "Dashboard Research Data Sources Recent Reports Search... / Q Maiden Century Wor…" at bounding box center [397, 204] width 795 height 409
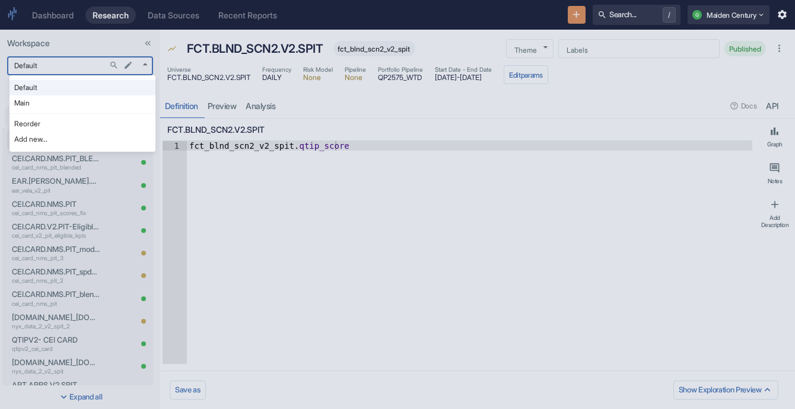
click at [186, 231] on div at bounding box center [397, 204] width 795 height 409
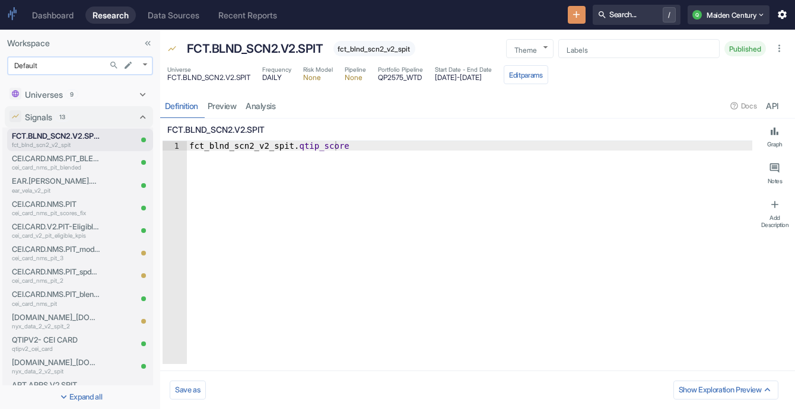
click at [85, 63] on body "Dashboard Research Data Sources Recent Reports Search... / Q Maiden Century Wor…" at bounding box center [397, 204] width 795 height 409
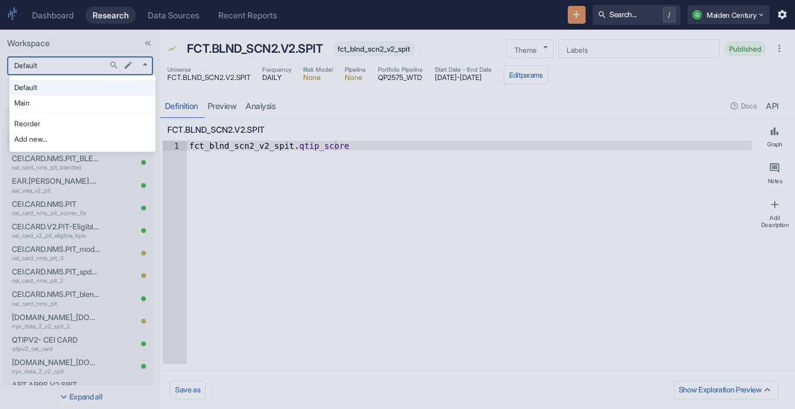
click at [254, 125] on div at bounding box center [397, 204] width 795 height 409
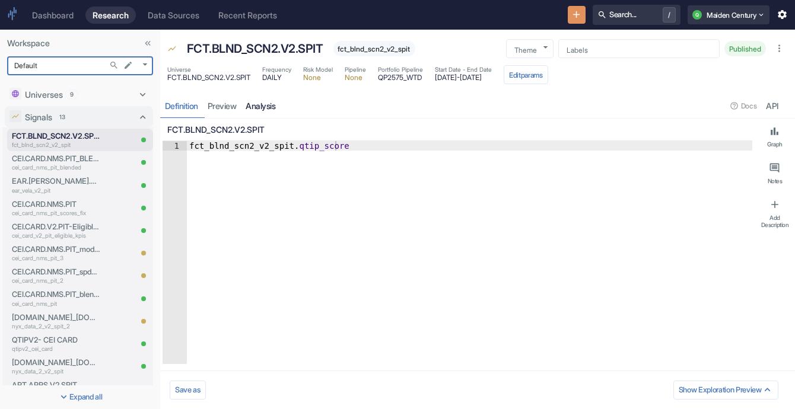
click at [262, 110] on link "analysis" at bounding box center [260, 106] width 39 height 24
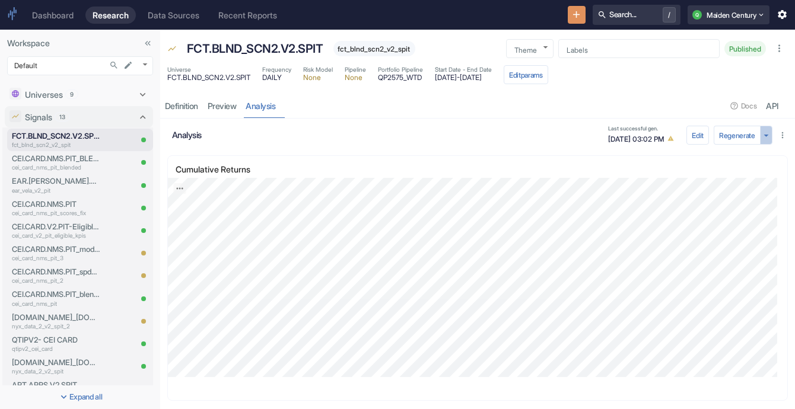
click at [437, 137] on button "button" at bounding box center [766, 135] width 12 height 19
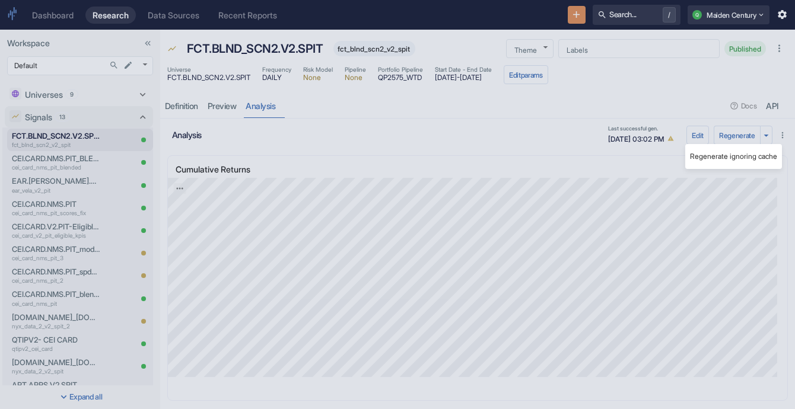
click at [437, 136] on div at bounding box center [397, 204] width 795 height 409
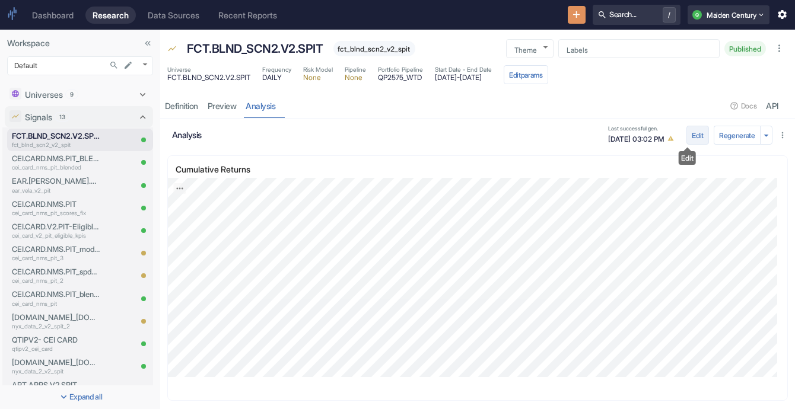
click at [437, 134] on button "Edit" at bounding box center [697, 135] width 23 height 19
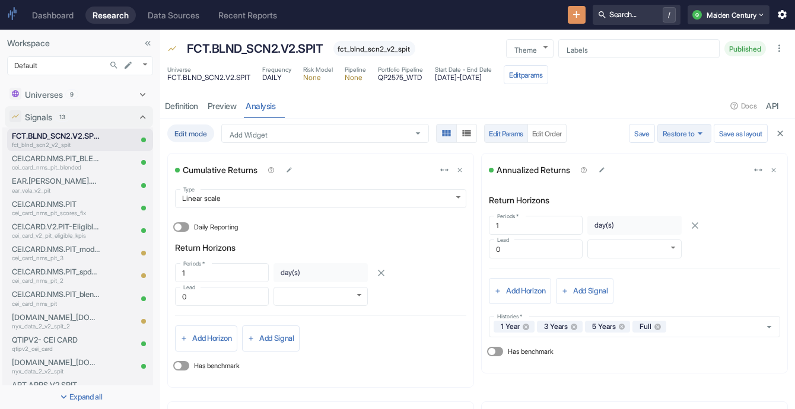
click at [437, 133] on icon "button" at bounding box center [699, 133] width 5 height 2
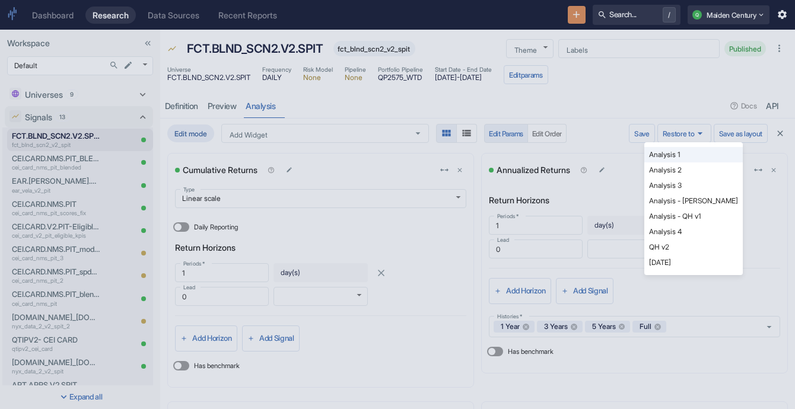
click at [437, 197] on li "Analysis - [PERSON_NAME]" at bounding box center [693, 200] width 98 height 15
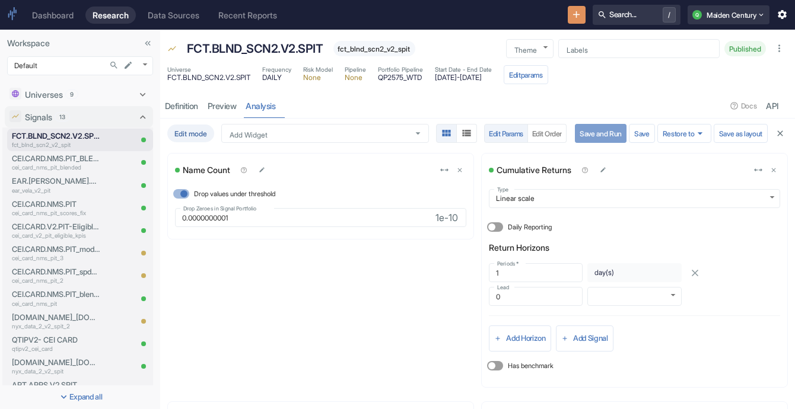
click at [437, 130] on button "Save and Run" at bounding box center [601, 133] width 52 height 19
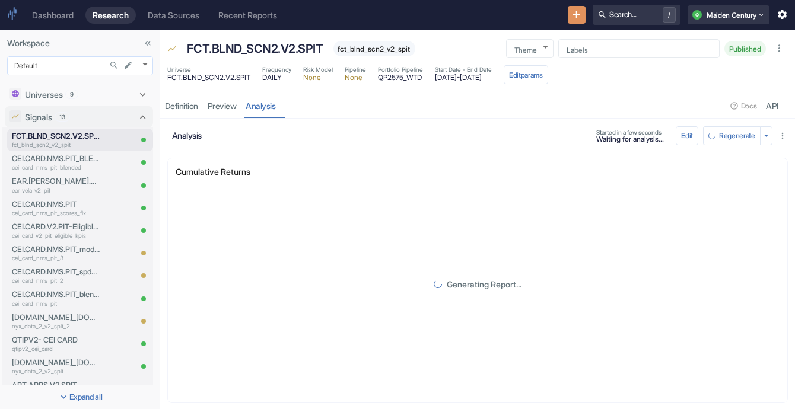
click at [71, 70] on body "Dashboard Research Data Sources Recent Reports Search... / Q Maiden Century Wor…" at bounding box center [397, 204] width 795 height 409
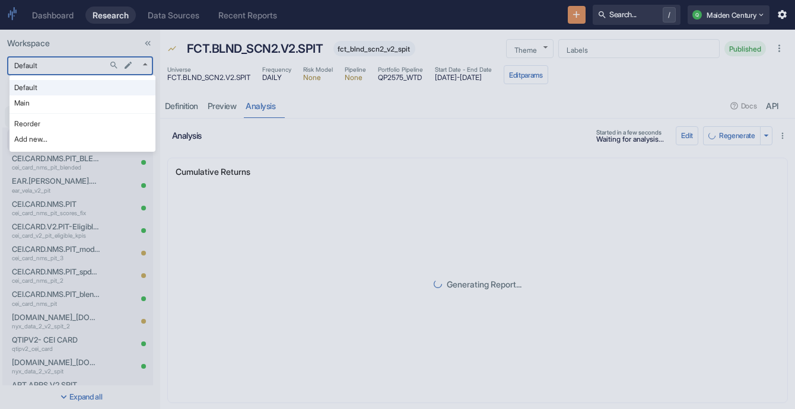
click at [71, 100] on li "Main" at bounding box center [82, 102] width 146 height 15
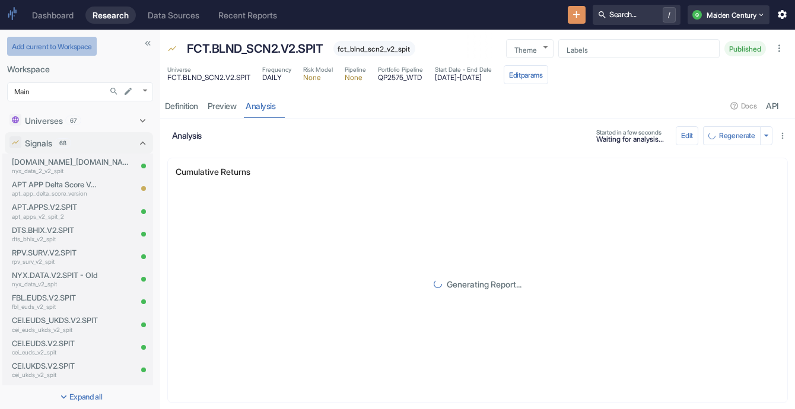
click at [79, 48] on button "Add current to Workspace" at bounding box center [52, 46] width 90 height 19
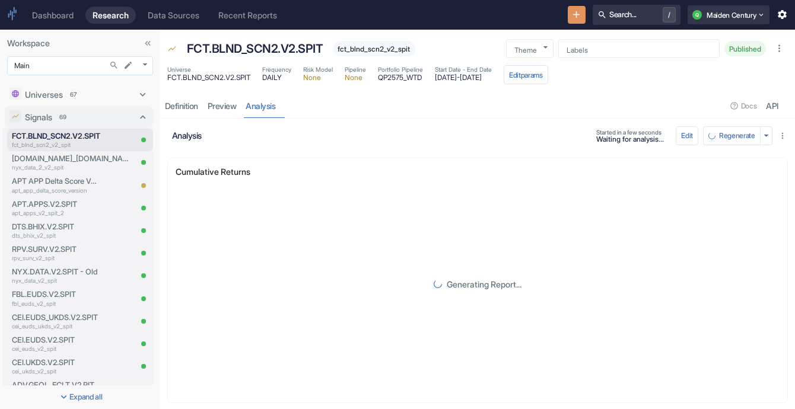
click at [141, 66] on body "Dashboard Research Data Sources Recent Reports Search... / Q Maiden Century Wor…" at bounding box center [397, 204] width 795 height 409
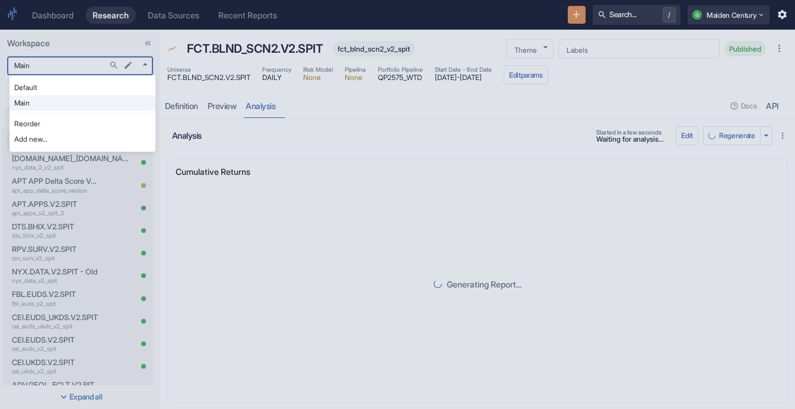
click at [123, 85] on li "Default" at bounding box center [82, 87] width 146 height 15
type input "983"
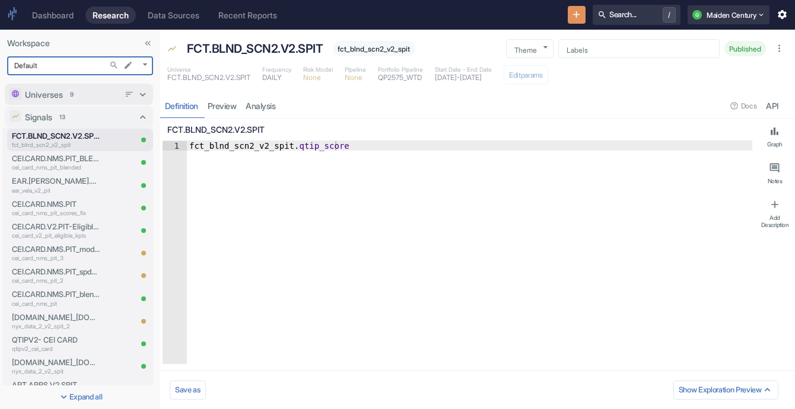
click at [91, 90] on div "Universes 9" at bounding box center [72, 94] width 94 height 12
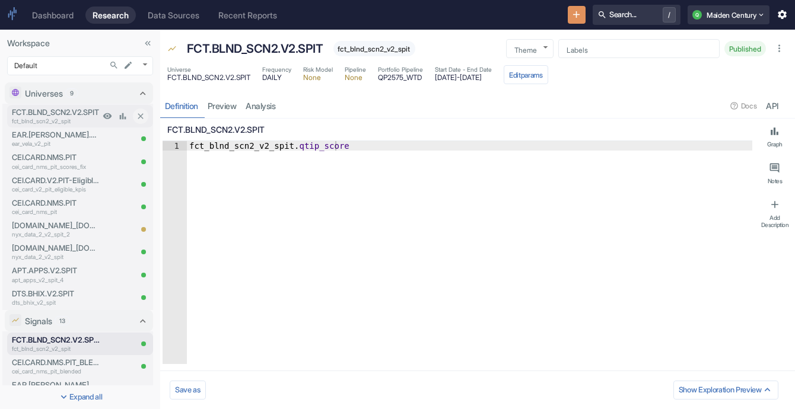
type textarea "x"
click at [76, 120] on p "fct_blnd_scn2_v2_spit" at bounding box center [56, 121] width 88 height 9
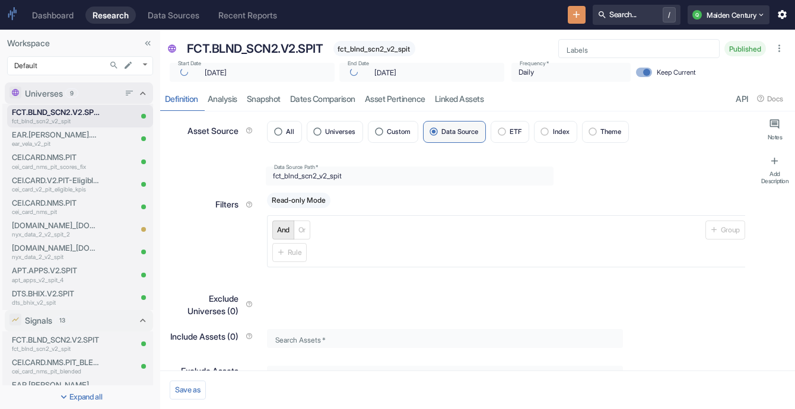
type textarea "x"
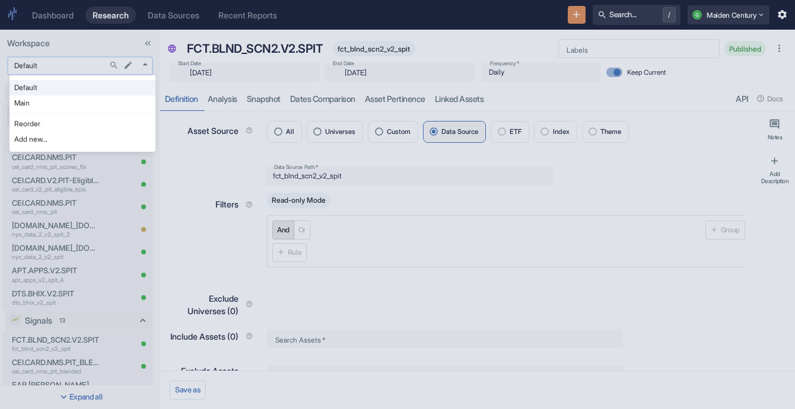
click at [50, 59] on body "Dashboard Research Data Sources Recent Reports Search... / Q Maiden Century Wor…" at bounding box center [397, 204] width 795 height 409
click at [52, 97] on li "Main" at bounding box center [82, 102] width 146 height 15
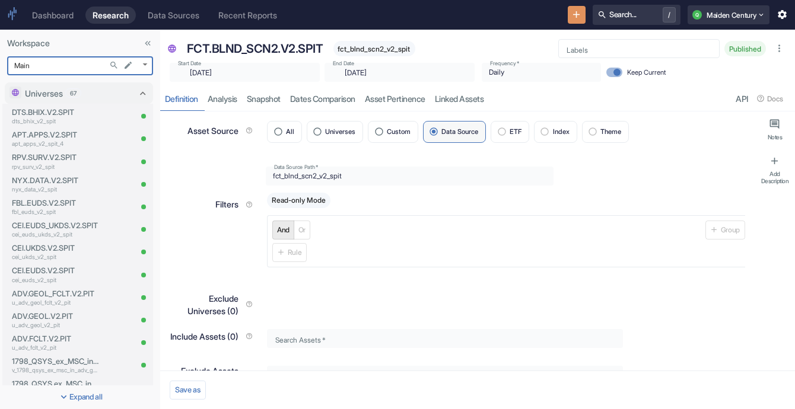
type input "1008"
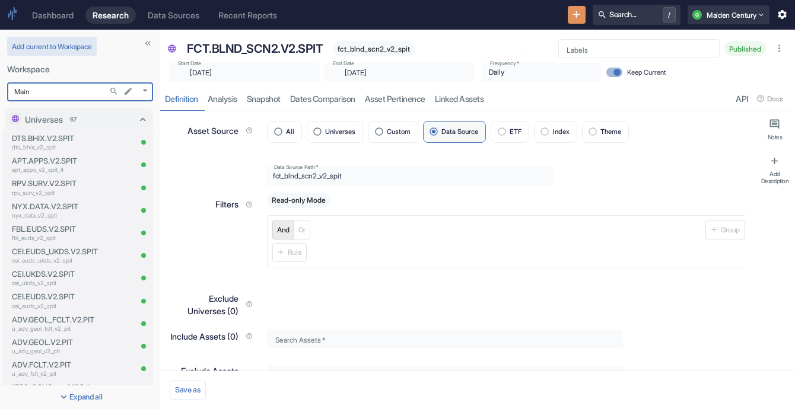
click at [62, 43] on button "Add current to Workspace" at bounding box center [52, 46] width 90 height 19
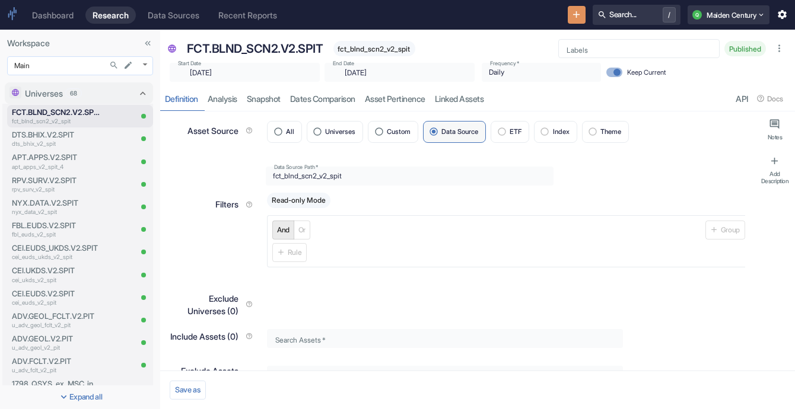
click at [142, 63] on body "Dashboard Research Data Sources Recent Reports Search... / Q Maiden Century Wor…" at bounding box center [397, 204] width 795 height 409
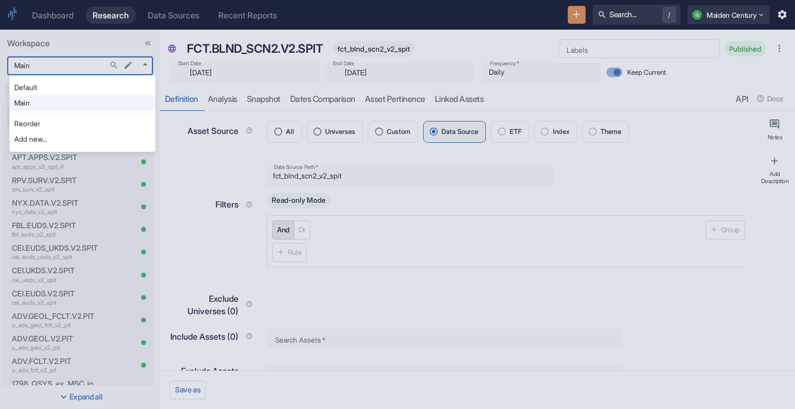
type textarea "x"
click at [199, 151] on div at bounding box center [397, 204] width 795 height 409
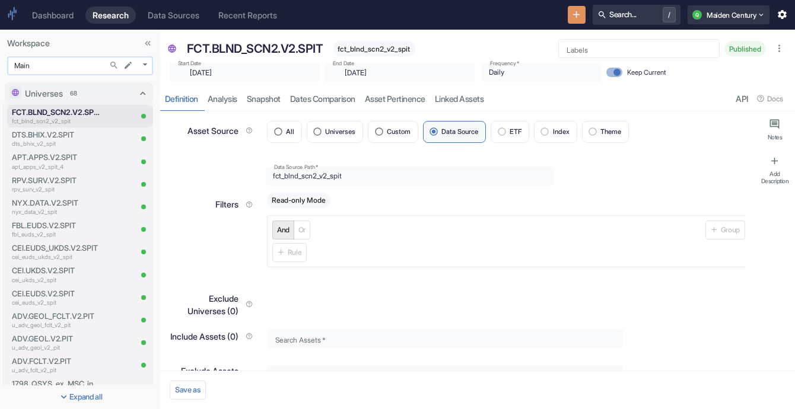
click at [74, 72] on body "Dashboard Research Data Sources Recent Reports Search... / Q Maiden Century Wor…" at bounding box center [397, 204] width 795 height 409
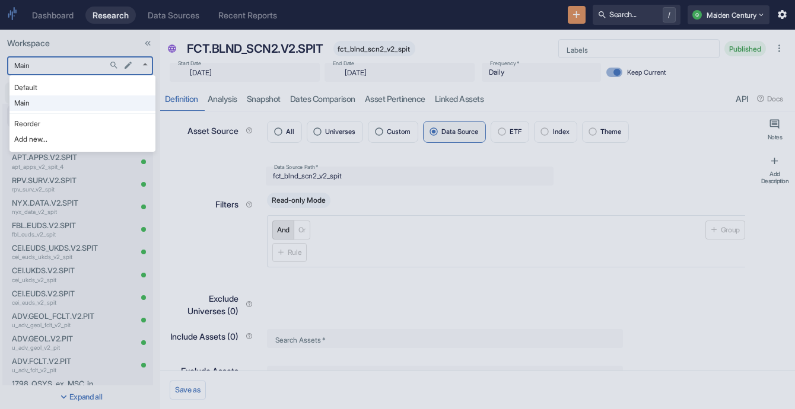
click at [78, 90] on li "Default" at bounding box center [82, 87] width 146 height 15
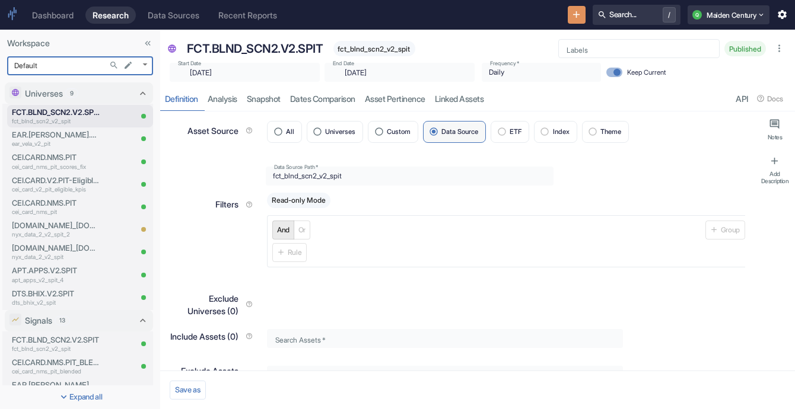
type input "983"
click at [72, 88] on div "9" at bounding box center [71, 92] width 13 height 9
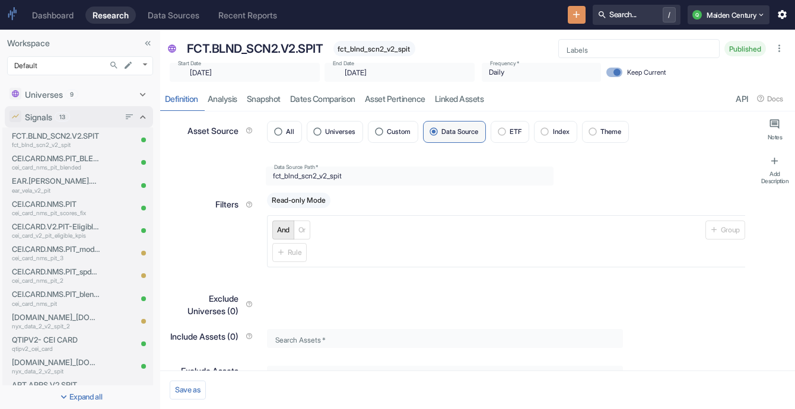
click at [55, 122] on div "Signals 13" at bounding box center [72, 117] width 94 height 12
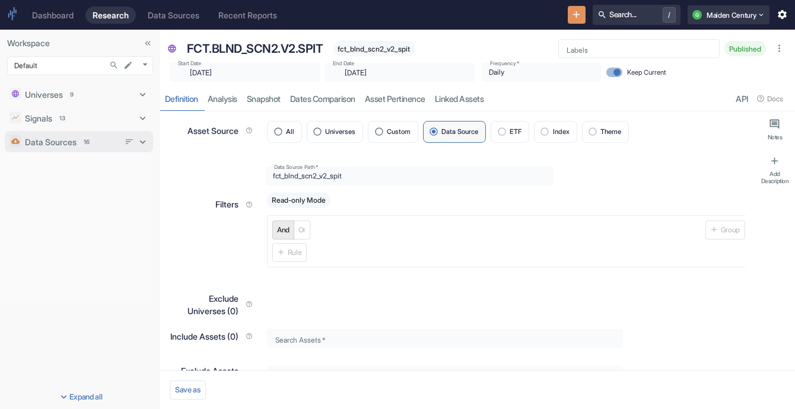
click at [80, 146] on div "Data Sources 16" at bounding box center [72, 142] width 94 height 12
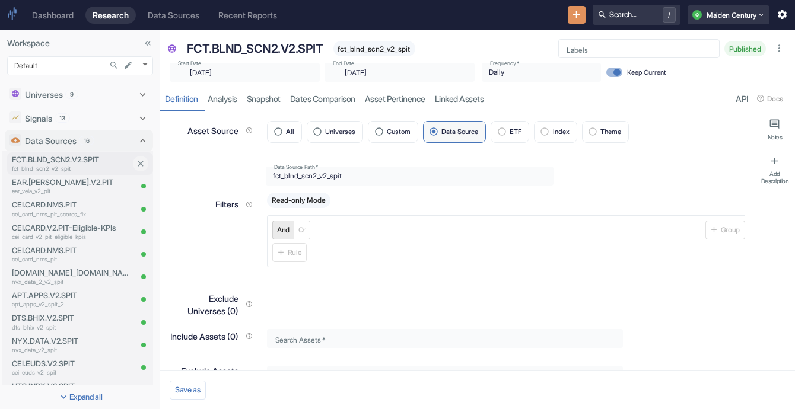
type textarea "x"
click at [79, 162] on p "FCT.BLND_SCN2.V2.SPIT" at bounding box center [71, 159] width 119 height 11
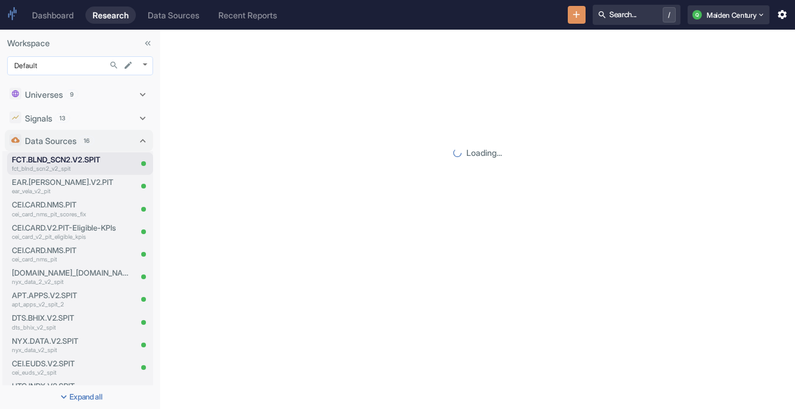
click at [75, 71] on body "Dashboard Research Data Sources Recent Reports Search... / Q Maiden Century Wor…" at bounding box center [397, 204] width 795 height 409
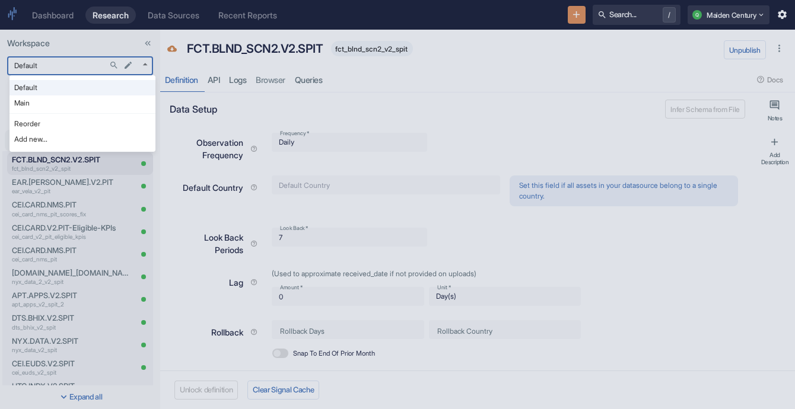
type textarea "x"
click at [77, 97] on li "Main" at bounding box center [82, 102] width 146 height 15
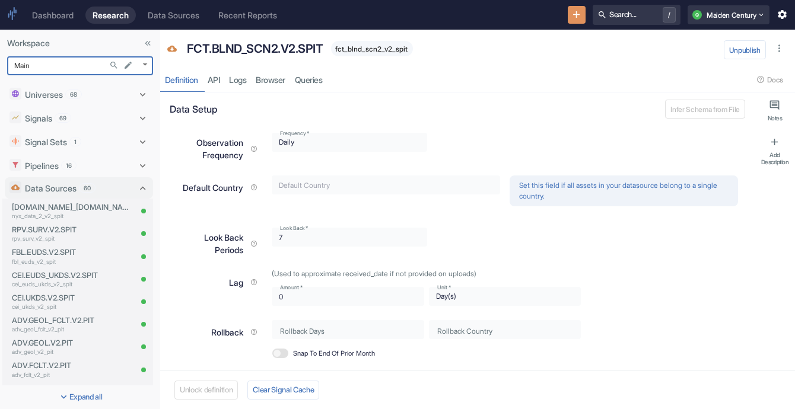
type input "1008"
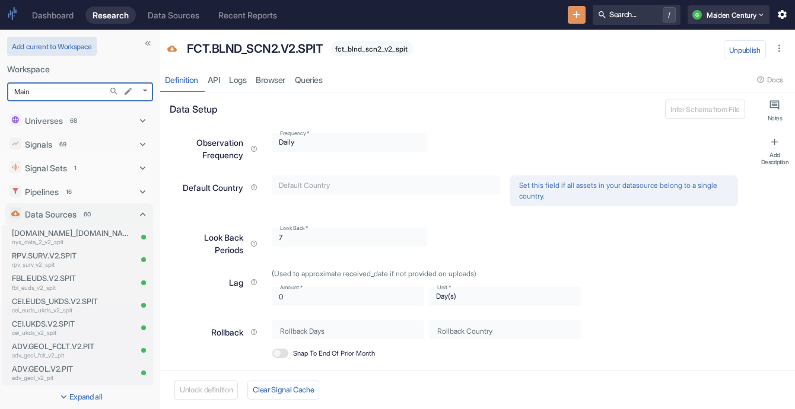
click at [72, 51] on button "Add current to Workspace" at bounding box center [52, 46] width 90 height 19
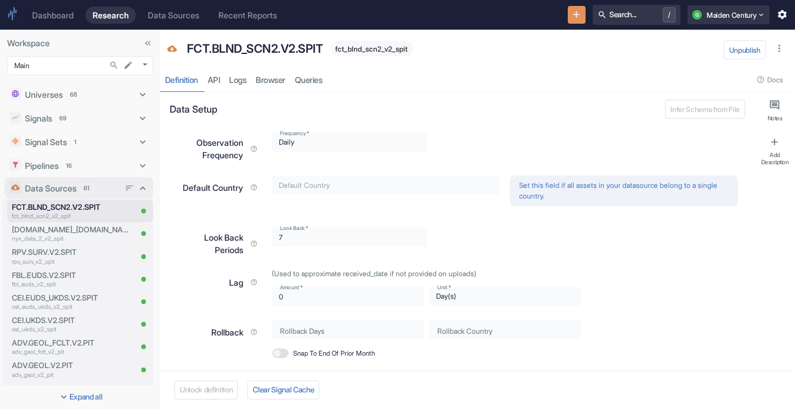
click at [58, 189] on p "Data Sources" at bounding box center [51, 188] width 52 height 12
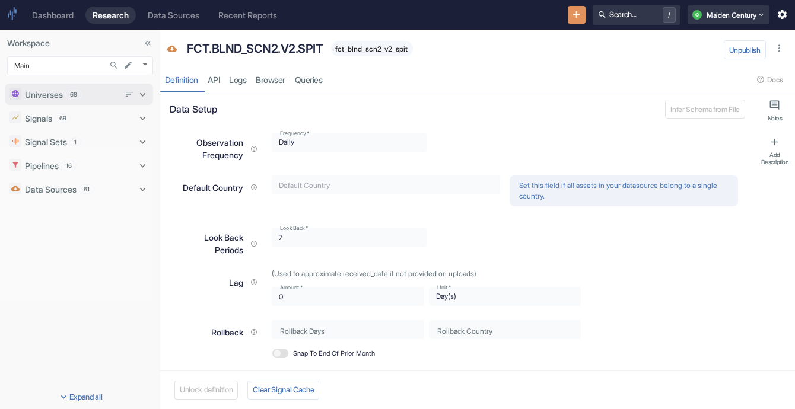
click at [62, 101] on div "Universes 68" at bounding box center [73, 94] width 128 height 15
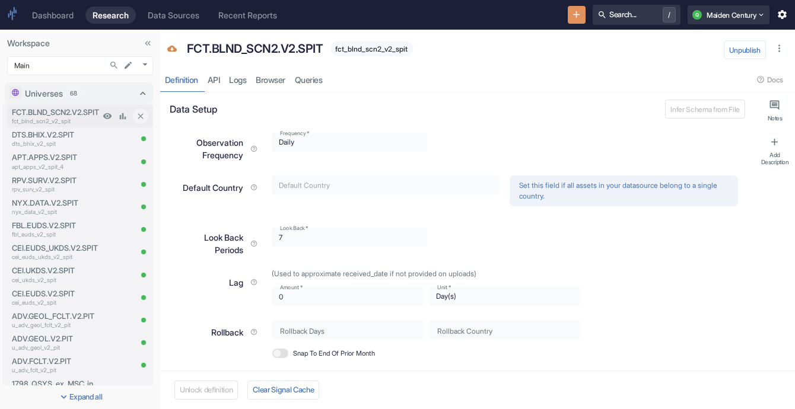
click at [76, 116] on p "FCT.BLND_SCN2.V2.SPIT" at bounding box center [56, 112] width 88 height 11
type textarea "x"
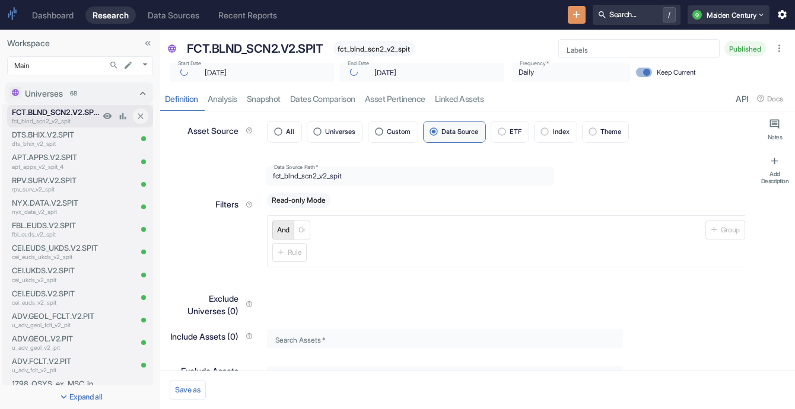
click at [76, 116] on p "FCT.BLND_SCN2.V2.SPIT" at bounding box center [56, 112] width 88 height 11
type textarea "x"
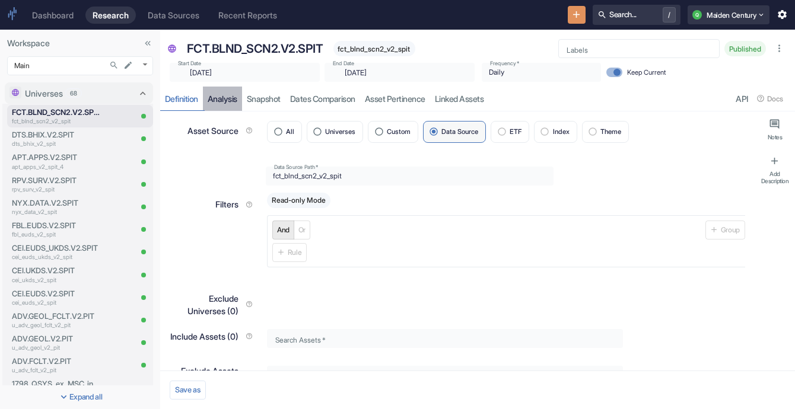
click at [218, 100] on link "analysis" at bounding box center [222, 99] width 39 height 24
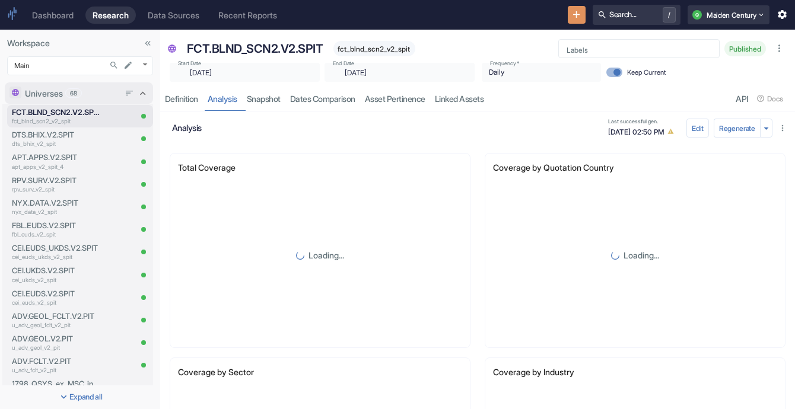
click at [65, 98] on div "Universes 68" at bounding box center [72, 93] width 94 height 12
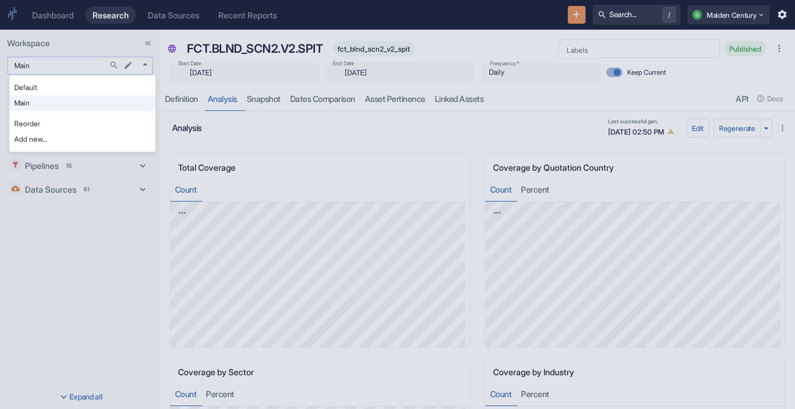
click at [72, 72] on body "Dashboard Research Data Sources Recent Reports Search... / Q Maiden Century Wor…" at bounding box center [397, 204] width 795 height 409
click at [202, 128] on div at bounding box center [397, 204] width 795 height 409
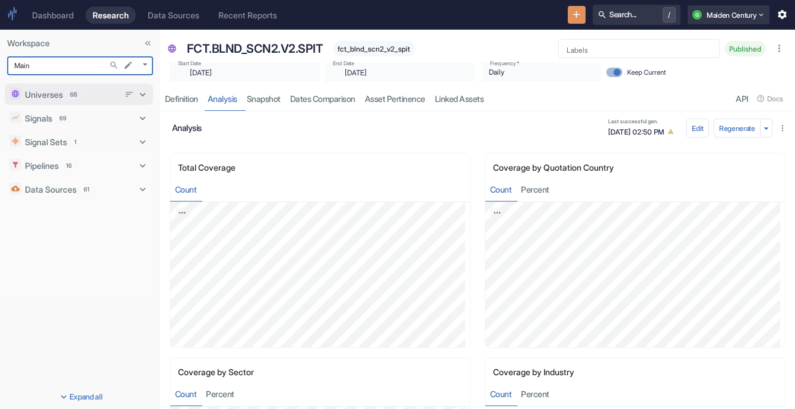
click at [74, 99] on div "68" at bounding box center [73, 94] width 17 height 9
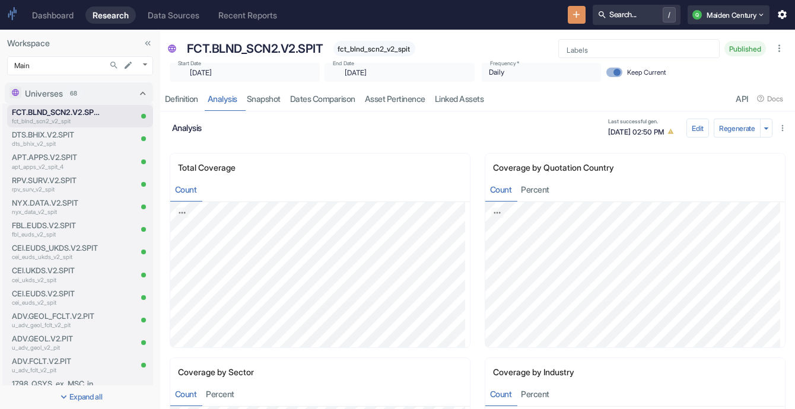
click at [74, 84] on div "Universes 68" at bounding box center [79, 92] width 148 height 21
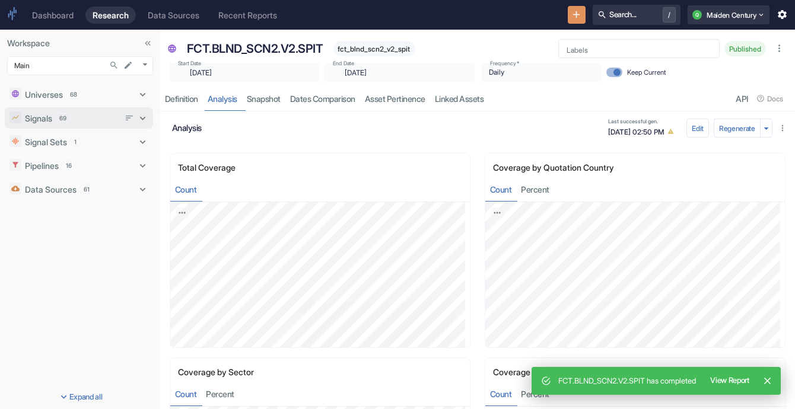
click at [96, 121] on div "Signals 69" at bounding box center [72, 118] width 94 height 12
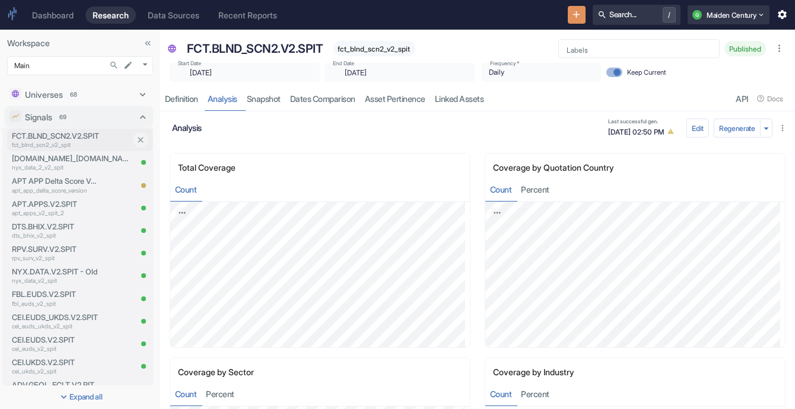
click at [60, 144] on p "fct_blnd_scn2_v2_spit" at bounding box center [71, 145] width 119 height 9
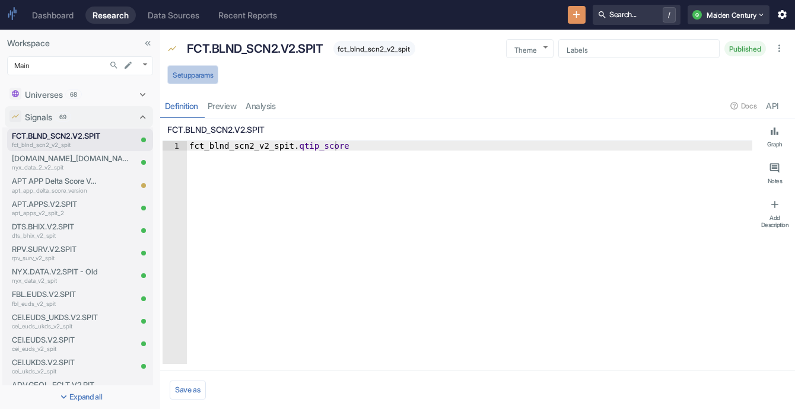
click at [196, 76] on button "Setup params" at bounding box center [192, 74] width 51 height 19
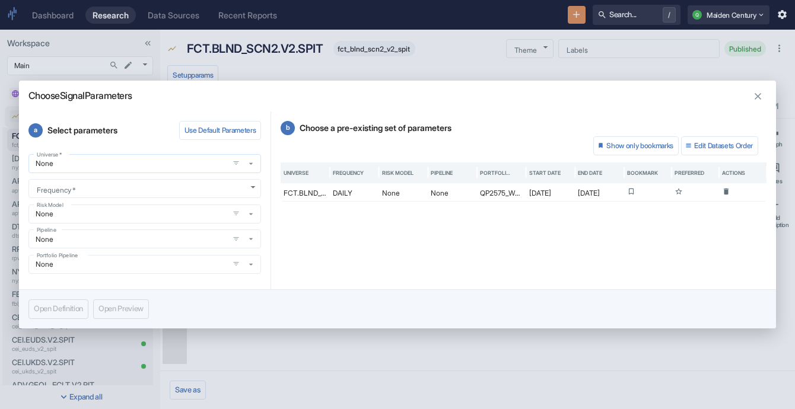
click at [205, 167] on input "None" at bounding box center [128, 163] width 193 height 10
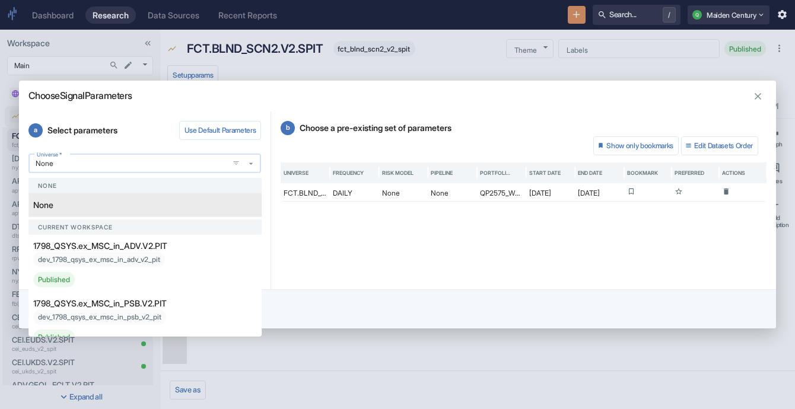
type textarea "x"
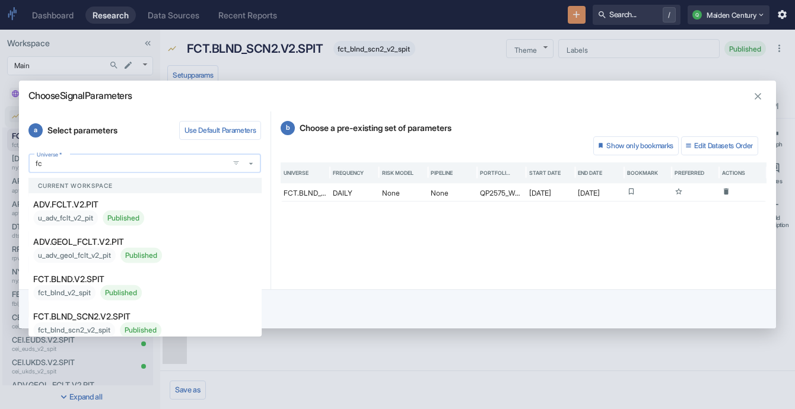
type input "fct"
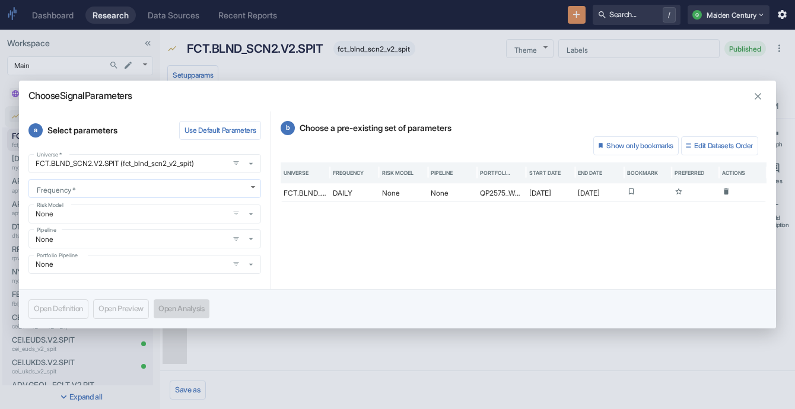
type textarea "x"
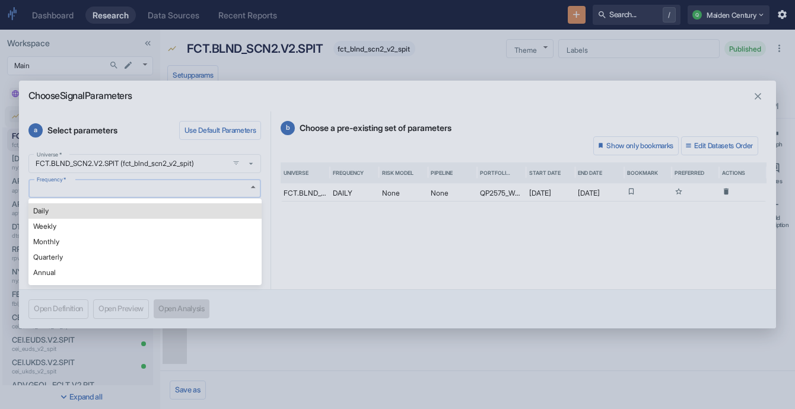
click at [155, 190] on body "Dashboard Research Data Sources Recent Reports Search... / Q Maiden Century Wor…" at bounding box center [397, 204] width 795 height 409
type textarea "x"
type input "DAILY"
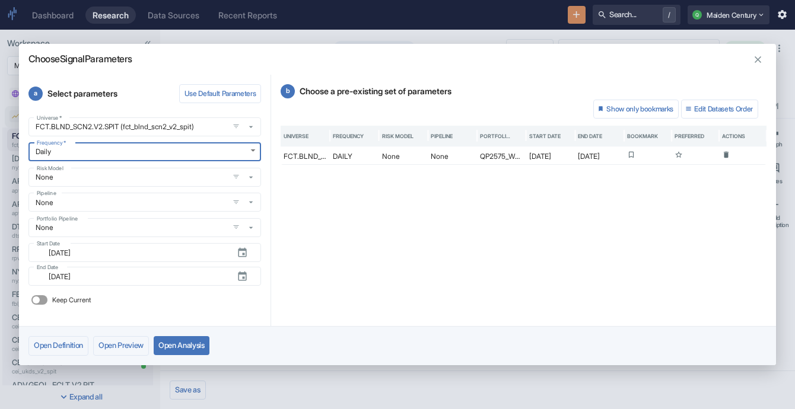
click at [437, 60] on icon "button" at bounding box center [757, 59] width 11 height 11
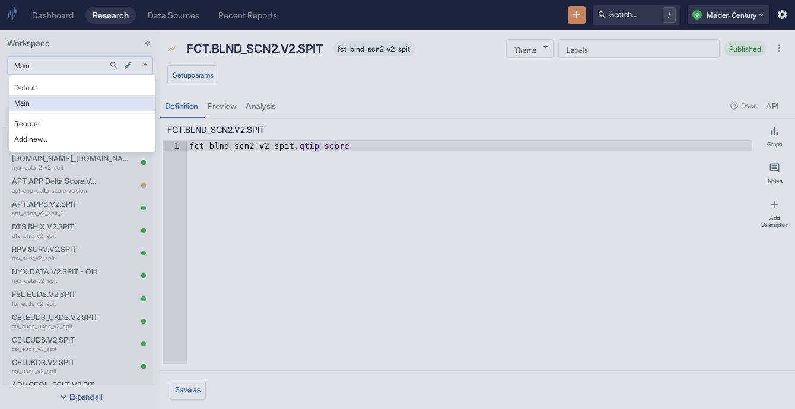
click at [78, 63] on body "Dashboard Research Data Sources Recent Reports Search... / Q Maiden Century Wor…" at bounding box center [397, 204] width 795 height 409
type textarea "x"
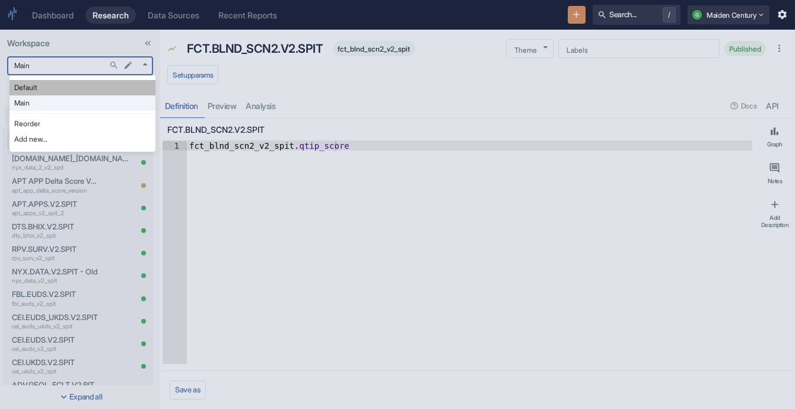
click at [84, 87] on li "Default" at bounding box center [82, 87] width 146 height 15
type input "983"
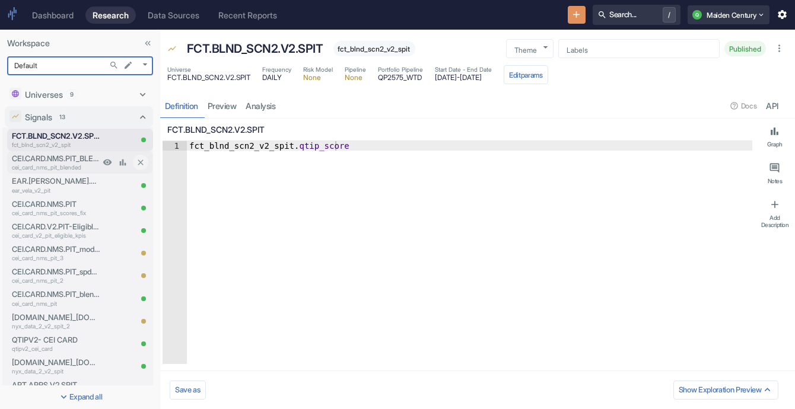
type textarea "x"
click at [275, 101] on link "analysis" at bounding box center [260, 106] width 39 height 24
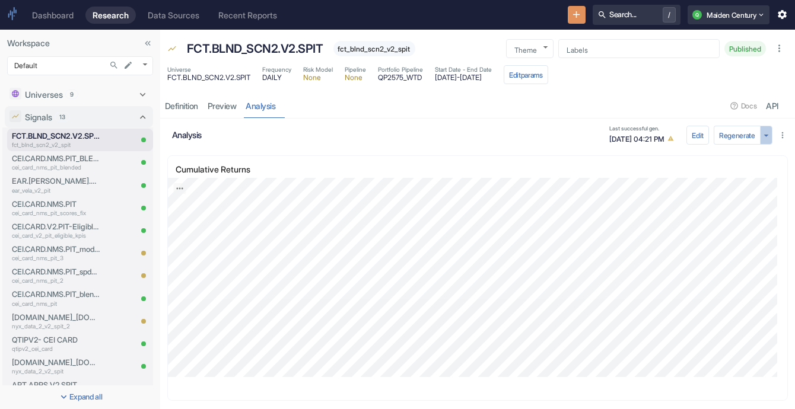
click at [437, 131] on icon "button" at bounding box center [765, 135] width 11 height 11
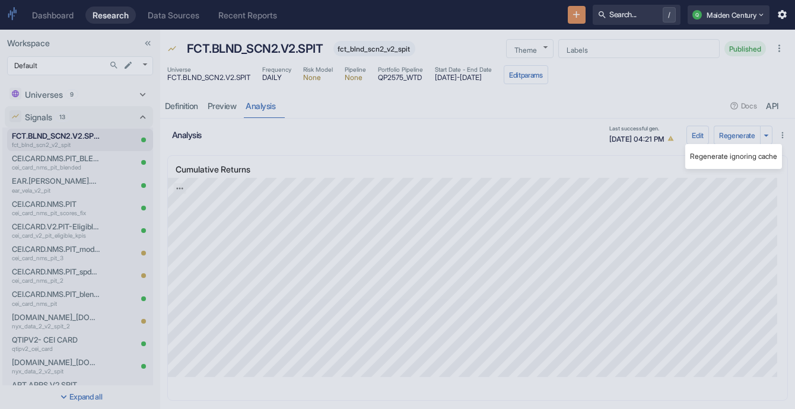
click at [437, 141] on div at bounding box center [397, 204] width 795 height 409
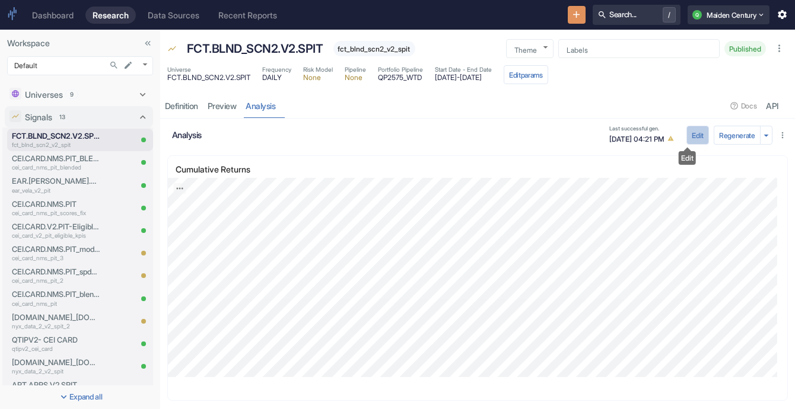
click at [437, 132] on button "Edit" at bounding box center [697, 135] width 23 height 19
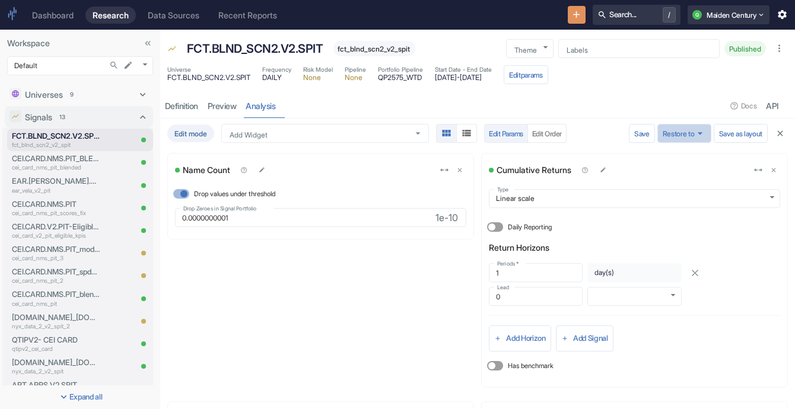
click at [437, 136] on icon "button" at bounding box center [699, 133] width 11 height 11
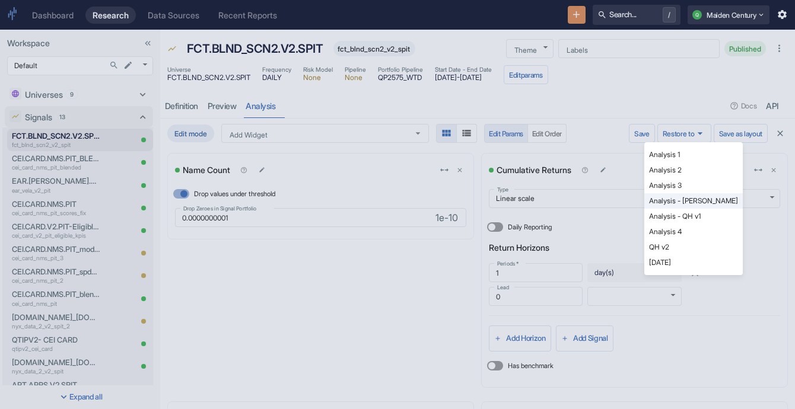
click at [437, 167] on div at bounding box center [397, 204] width 795 height 409
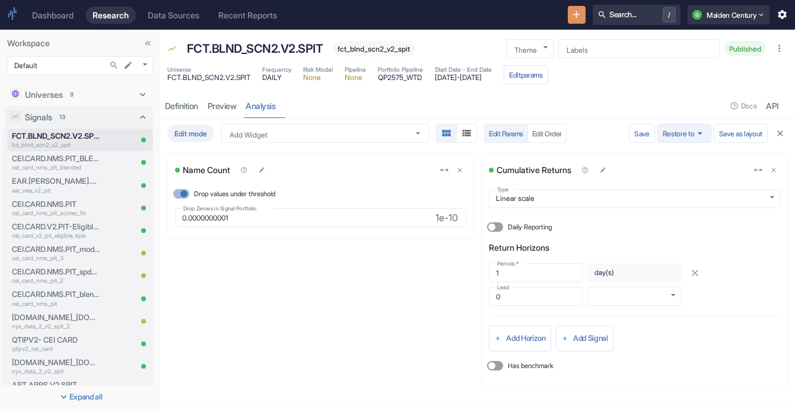
click at [437, 139] on button "Restore to" at bounding box center [684, 133] width 54 height 19
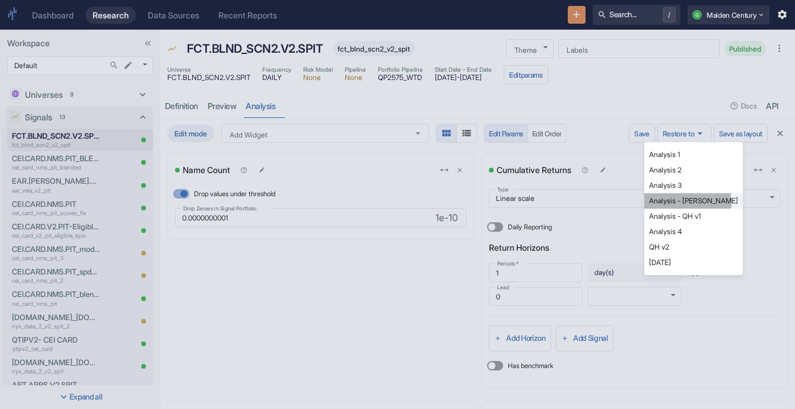
click at [437, 202] on li "Analysis - [PERSON_NAME]" at bounding box center [693, 200] width 98 height 15
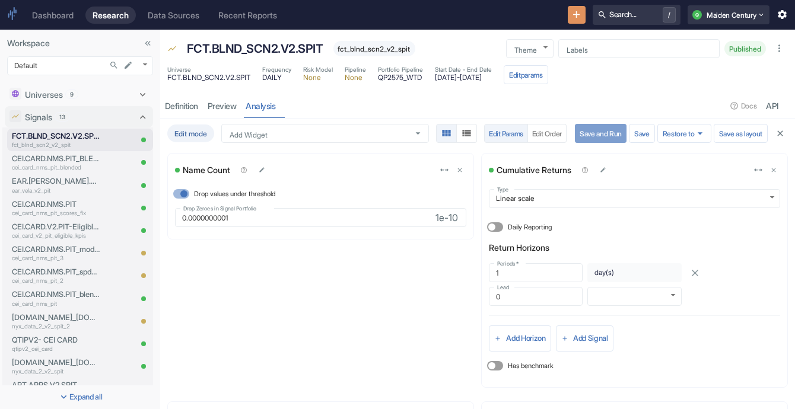
click at [437, 134] on button "Save and Run" at bounding box center [601, 133] width 52 height 19
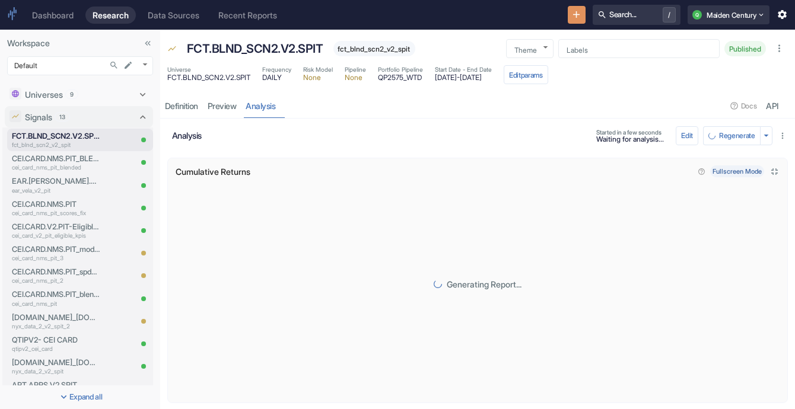
scroll to position [8, 0]
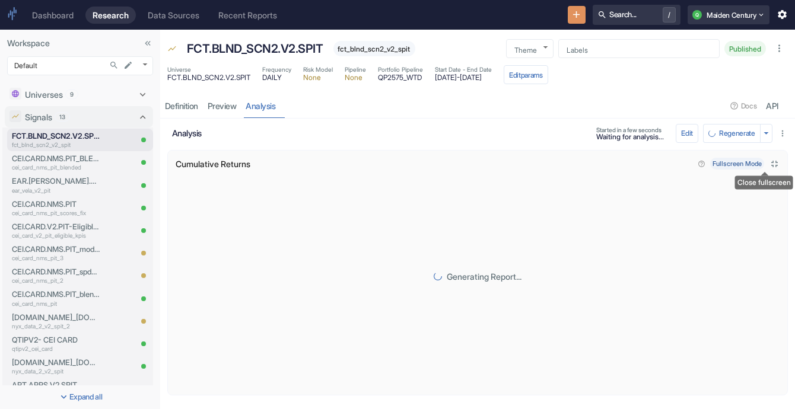
click at [437, 164] on icon "Close fullscreen" at bounding box center [774, 163] width 11 height 11
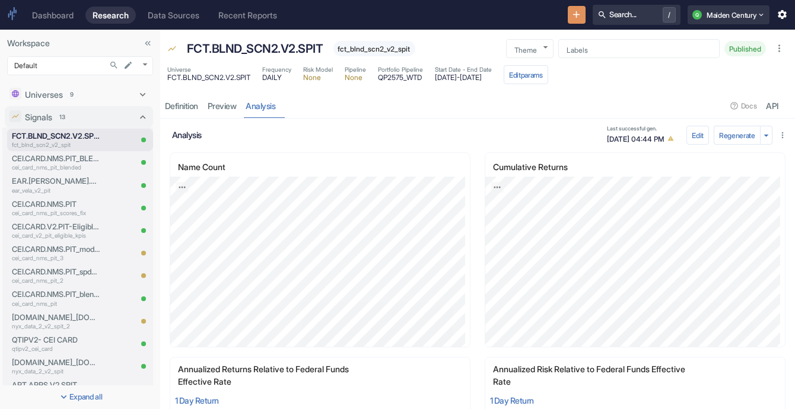
scroll to position [5, 0]
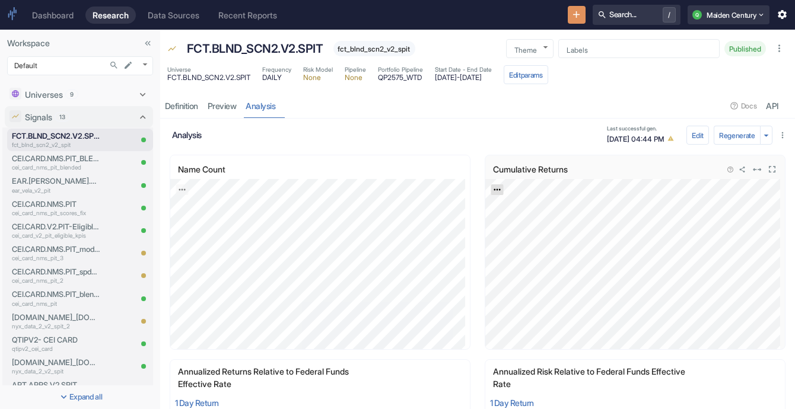
click at [437, 186] on icon "Export; Press ENTER to open" at bounding box center [497, 190] width 8 height 8
click at [437, 225] on link "CSV" at bounding box center [525, 221] width 33 height 12
click at [180, 190] on icon "Export; Press ENTER to open" at bounding box center [182, 190] width 8 height 8
click at [207, 218] on link "CSV" at bounding box center [211, 221] width 33 height 12
drag, startPoint x: 339, startPoint y: 48, endPoint x: 431, endPoint y: 59, distance: 92.6
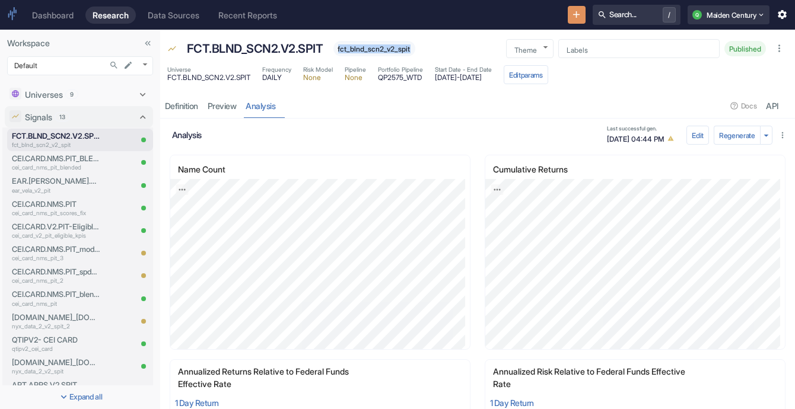
click at [431, 59] on div "FCT.BLND_SCN2.V2.SPIT fct_blnd_scn2_v2_spit" at bounding box center [338, 49] width 315 height 24
copy span "fct_blnd_scn2_v2_spit"
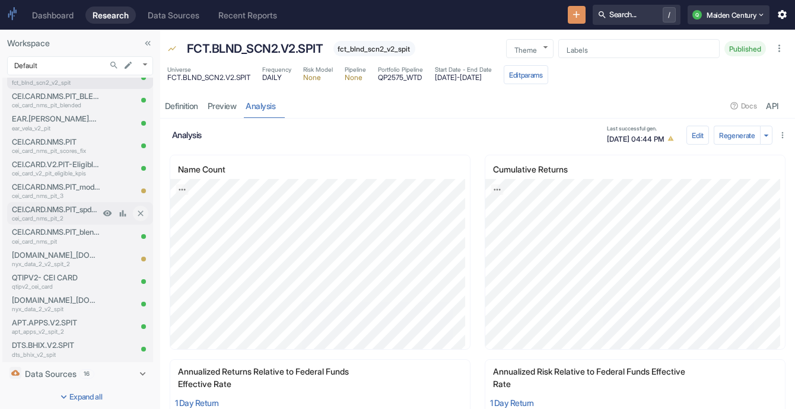
scroll to position [0, 0]
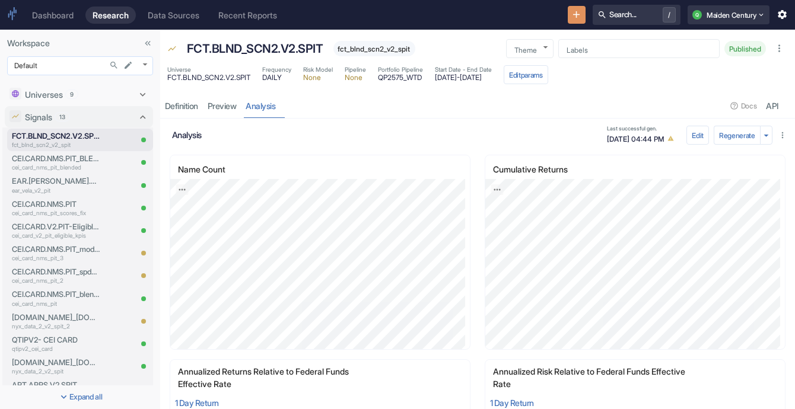
click at [58, 70] on body "Dashboard Research Data Sources Recent Reports Search... / Q Maiden Century Wor…" at bounding box center [397, 204] width 795 height 409
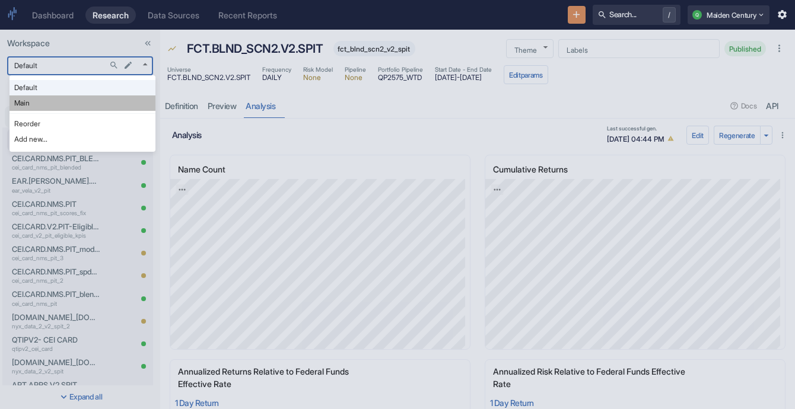
click at [61, 100] on li "Main" at bounding box center [82, 102] width 146 height 15
type input "1008"
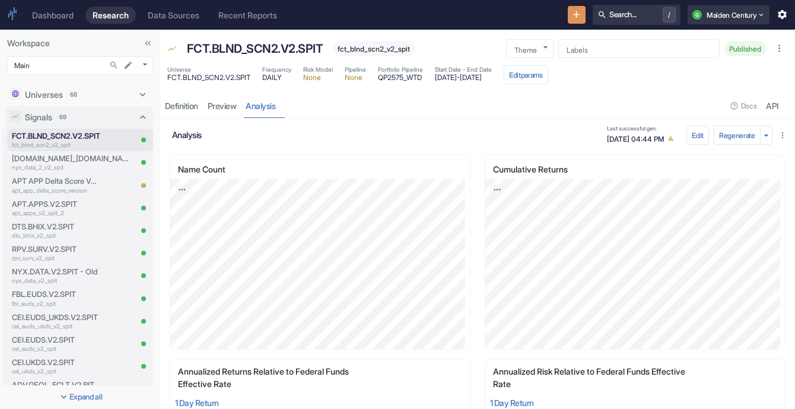
scroll to position [289, 0]
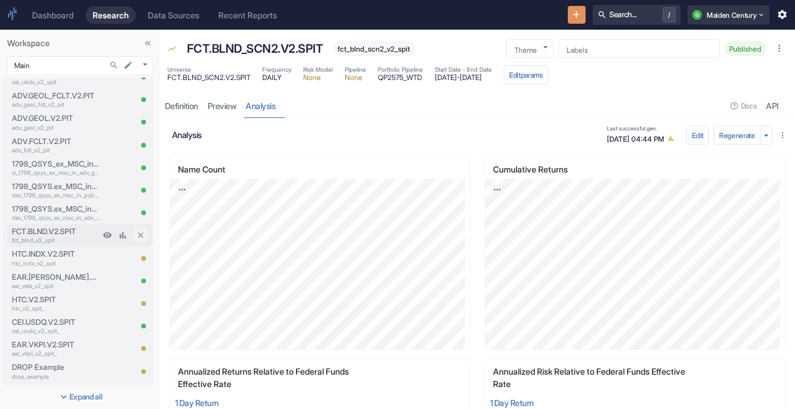
click at [49, 226] on p "FCT.BLND.V2.SPIT" at bounding box center [56, 231] width 88 height 11
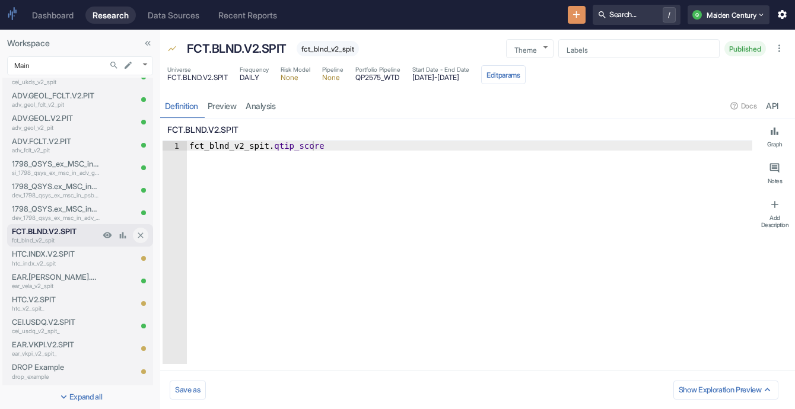
type textarea "x"
click at [262, 104] on link "analysis" at bounding box center [260, 106] width 39 height 24
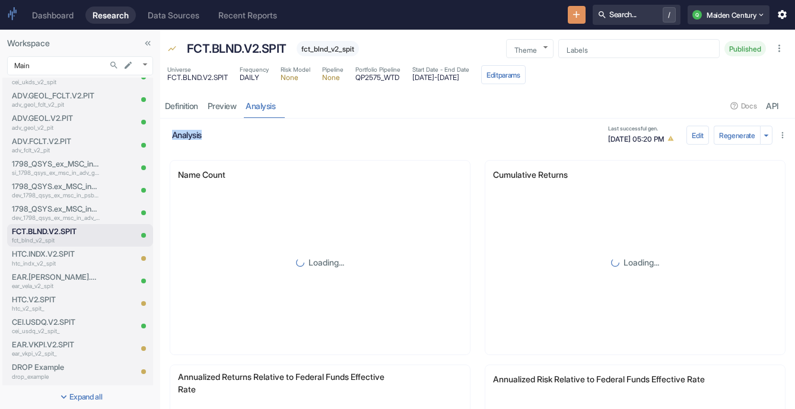
click at [437, 110] on div "FCT.BLND.V2.SPIT fct_blnd_v2_spit Theme ​ Theme Labels Labels Published Univers…" at bounding box center [477, 220] width 635 height 380
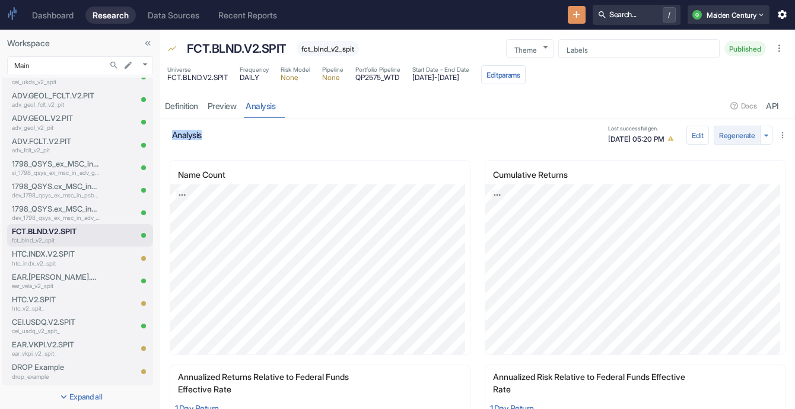
click at [437, 133] on button "Regenerate" at bounding box center [736, 135] width 47 height 19
click at [437, 196] on link "Export; Press ENTER to open" at bounding box center [497, 195] width 12 height 11
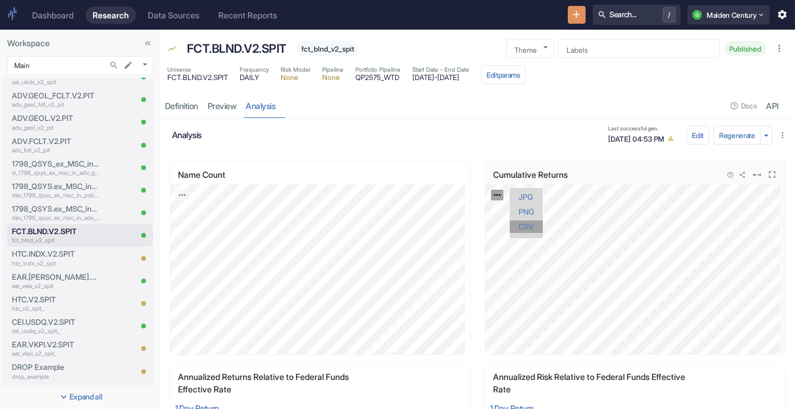
click at [437, 227] on link "CSV" at bounding box center [525, 227] width 33 height 12
click at [185, 192] on icon "Export; Press ENTER to open" at bounding box center [182, 195] width 8 height 8
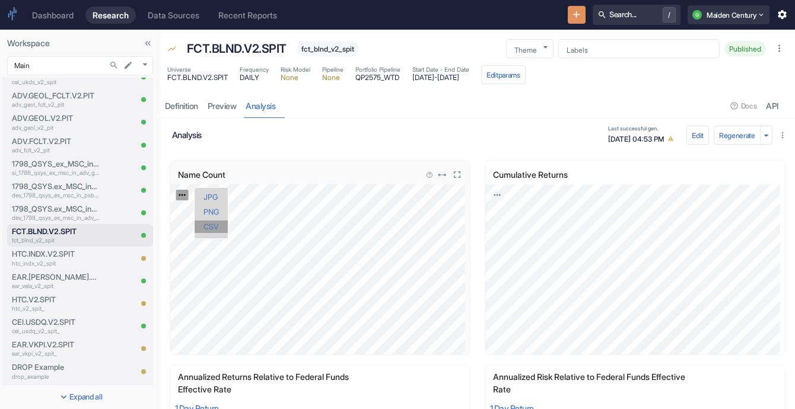
click at [212, 223] on link "CSV" at bounding box center [211, 227] width 33 height 12
click at [437, 81] on button "Edit params" at bounding box center [503, 74] width 44 height 19
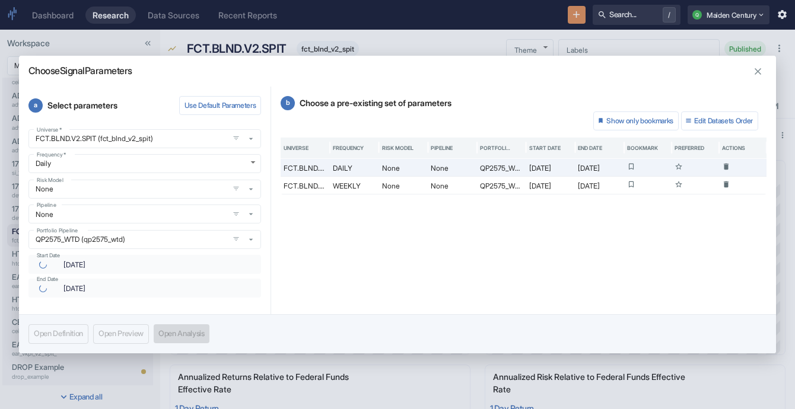
type input "[DATE]"
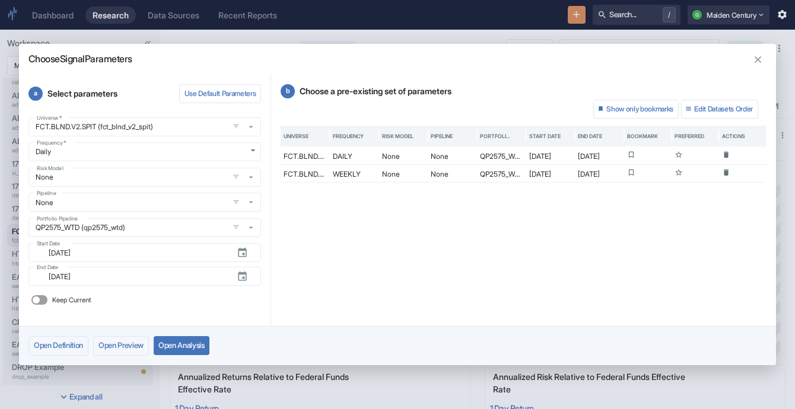
click at [47, 301] on label "Keep Current" at bounding box center [59, 300] width 65 height 19
click at [47, 301] on input "Keep Current" at bounding box center [36, 299] width 28 height 9
checkbox input "true"
click at [180, 349] on button "Open Analysis" at bounding box center [182, 345] width 56 height 19
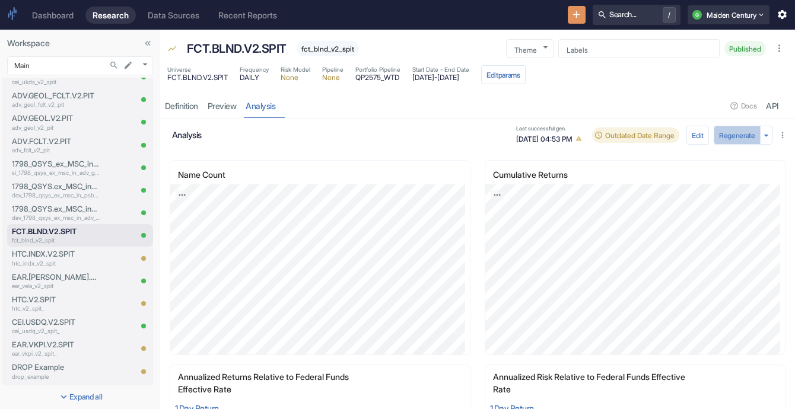
click at [437, 138] on button "Regenerate" at bounding box center [736, 135] width 47 height 19
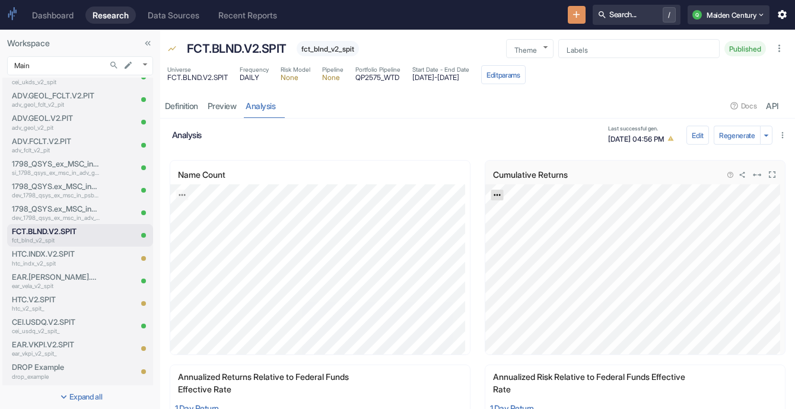
click at [437, 195] on icon "Export; Press ENTER to open" at bounding box center [497, 195] width 8 height 8
click at [437, 230] on link "CSV" at bounding box center [525, 227] width 33 height 12
click at [180, 191] on icon "Export; Press ENTER to open" at bounding box center [182, 195] width 8 height 8
click at [183, 192] on icon "Export; Press ENTER to open" at bounding box center [182, 195] width 8 height 8
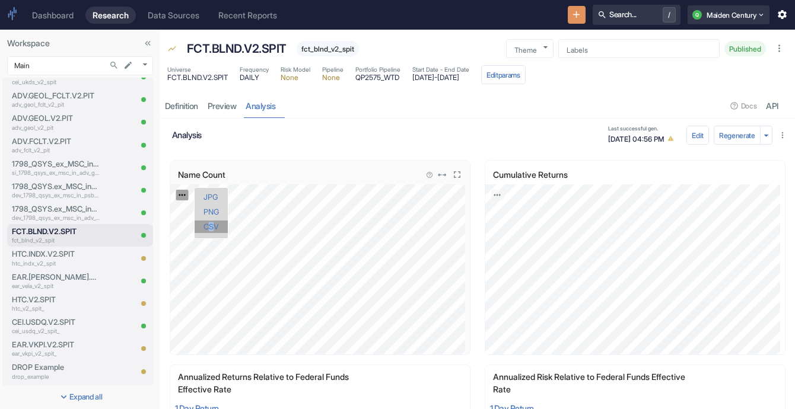
drag, startPoint x: 213, startPoint y: 234, endPoint x: 206, endPoint y: 221, distance: 14.9
click at [206, 221] on ul "JPG PNG CSV" at bounding box center [211, 213] width 34 height 52
click at [206, 221] on link "CSV" at bounding box center [211, 227] width 33 height 12
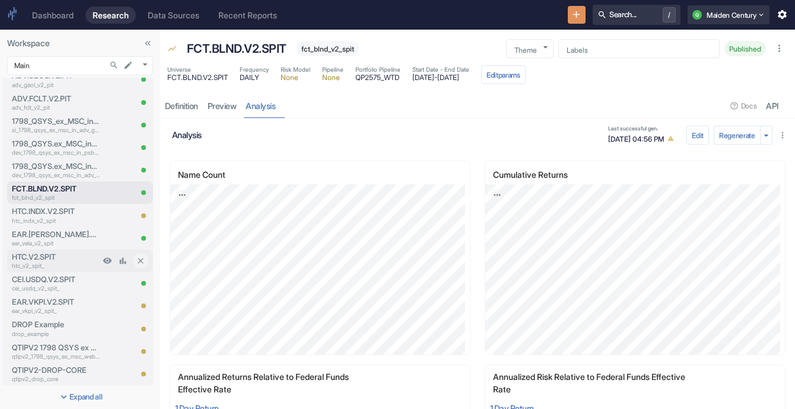
scroll to position [333, 0]
click at [56, 270] on div "HTC.V2.SPIT htc_v2_spit_" at bounding box center [53, 260] width 93 height 23
click at [49, 262] on p "htc_v2_spit_" at bounding box center [56, 265] width 88 height 9
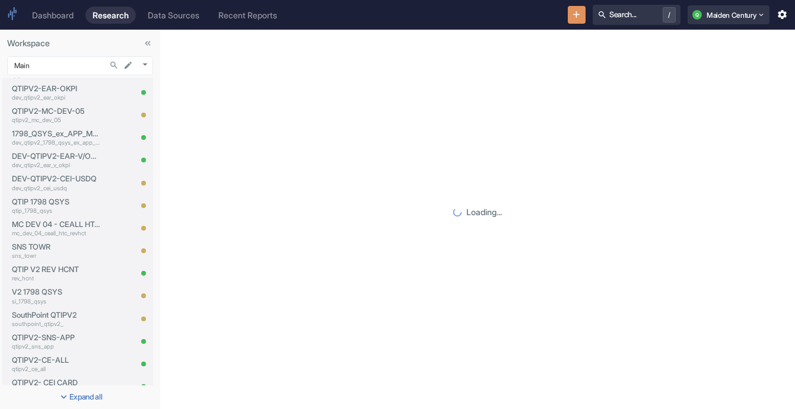
scroll to position [916, 0]
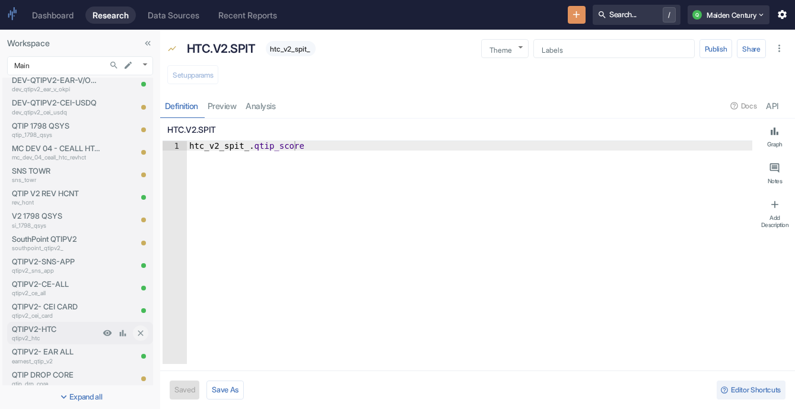
click at [46, 341] on p "qtipv2_htc" at bounding box center [56, 338] width 88 height 9
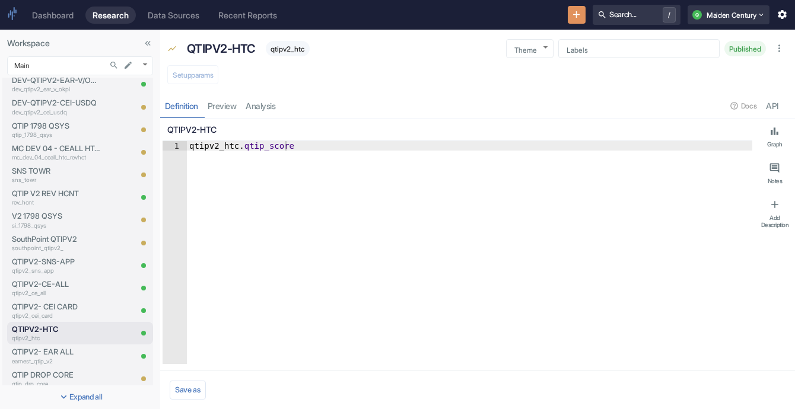
click at [270, 110] on div "Definition preview analysis Docs API" at bounding box center [477, 106] width 635 height 24
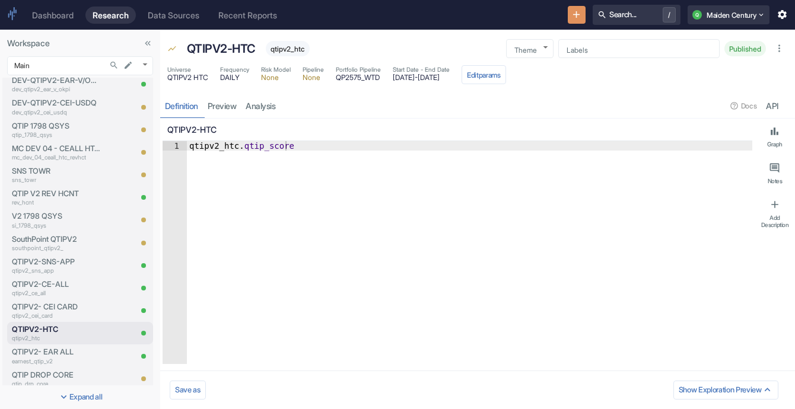
click at [270, 110] on link "analysis" at bounding box center [260, 106] width 39 height 24
type textarea "x"
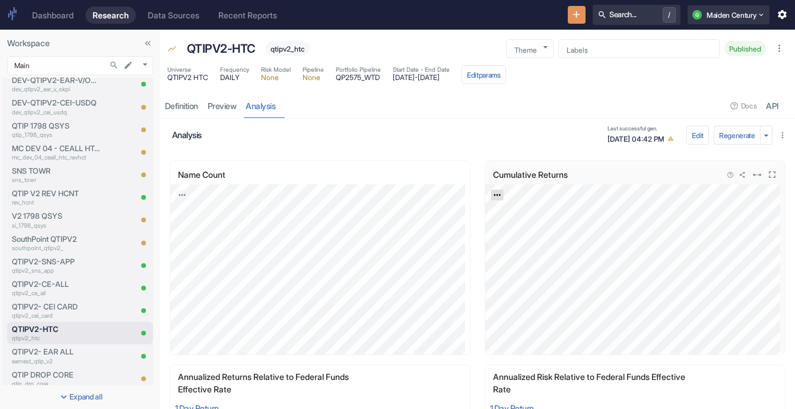
click at [437, 193] on icon "Export; Press ENTER to open" at bounding box center [497, 195] width 8 height 8
click at [437, 224] on link "CSV" at bounding box center [525, 227] width 33 height 12
click at [141, 67] on body "Dashboard Research Data Sources Recent Reports Search... / Q Maiden Century Wor…" at bounding box center [397, 204] width 795 height 409
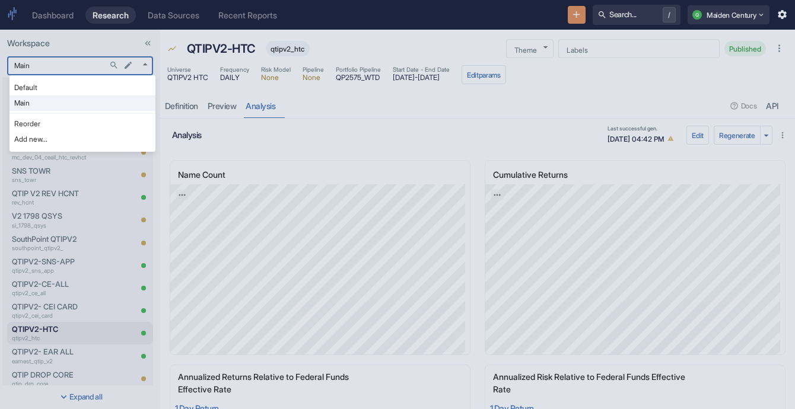
click at [77, 88] on li "Default" at bounding box center [82, 87] width 146 height 15
type input "983"
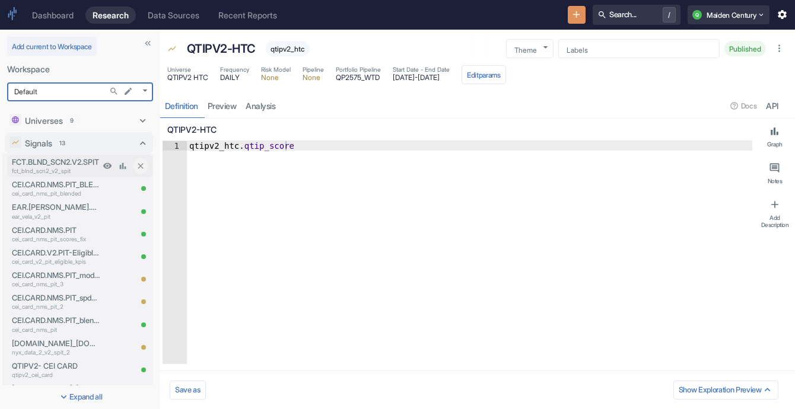
click at [63, 174] on p "fct_blnd_scn2_v2_spit" at bounding box center [56, 171] width 88 height 9
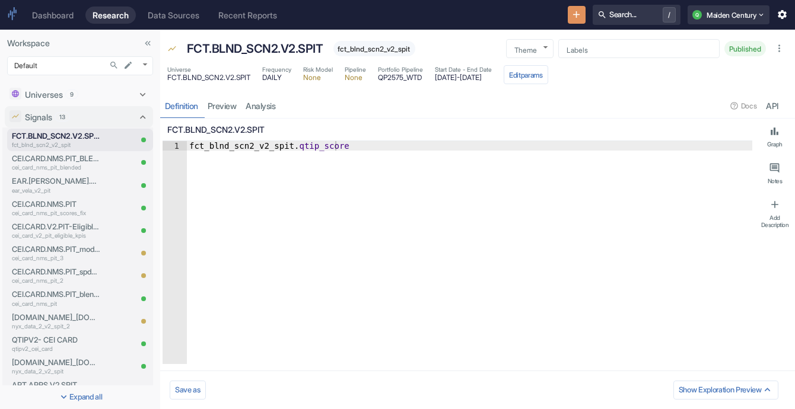
click at [370, 44] on span "fct_blnd_scn2_v2_spit" at bounding box center [374, 48] width 82 height 9
copy span "fct_blnd_scn2_v2_spit"
type textarea "x"
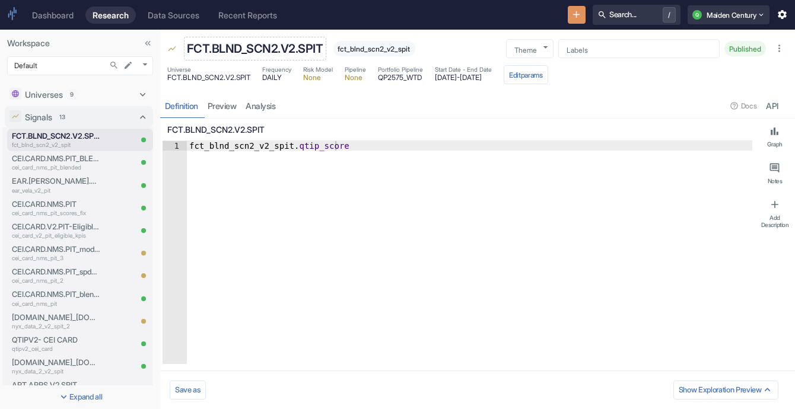
click at [298, 43] on p "FCT.BLND_SCN2.V2.SPIT" at bounding box center [255, 49] width 136 height 18
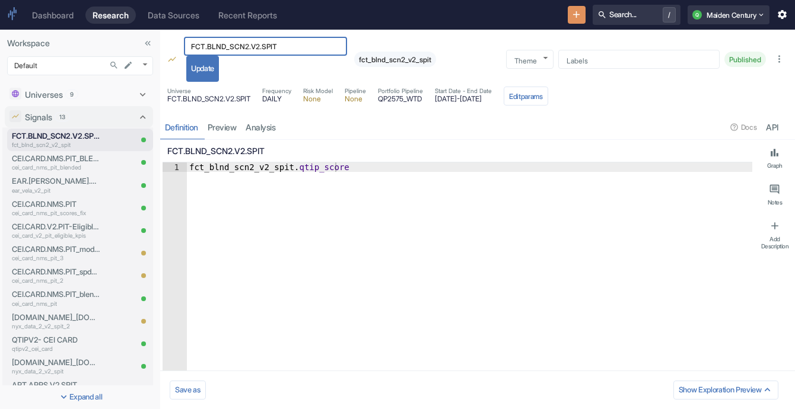
click at [298, 43] on input "FCT.BLND_SCN2.V2.SPIT" at bounding box center [265, 47] width 163 height 14
click at [265, 126] on link "analysis" at bounding box center [260, 127] width 39 height 24
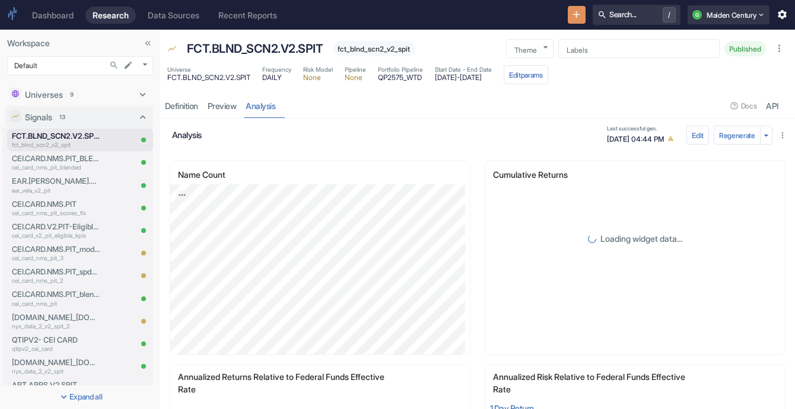
scroll to position [66, 0]
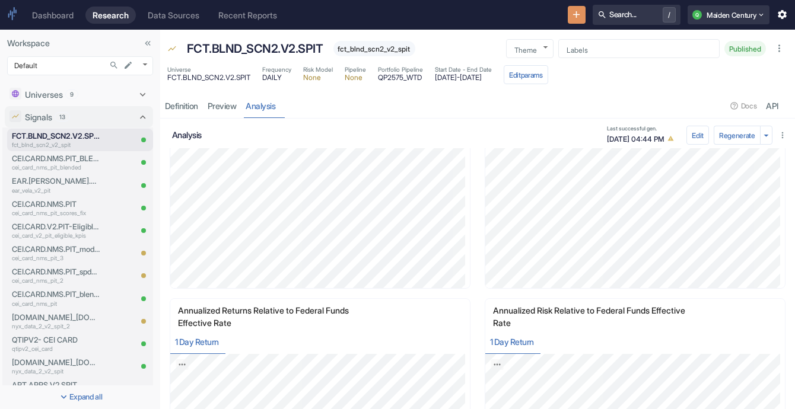
drag, startPoint x: 490, startPoint y: 80, endPoint x: 534, endPoint y: 74, distance: 43.7
click at [437, 74] on div "Universe FCT.BLND_SCN2.V2.SPIT Frequency DAILY Risk Model None Pipeline None Po…" at bounding box center [357, 74] width 381 height 19
copy span "[DATE]"
drag, startPoint x: 483, startPoint y: 79, endPoint x: 439, endPoint y: 83, distance: 44.1
click at [437, 83] on div "Universe FCT.BLND_SCN2.V2.SPIT Frequency DAILY Risk Model None Pipeline None Po…" at bounding box center [357, 74] width 381 height 19
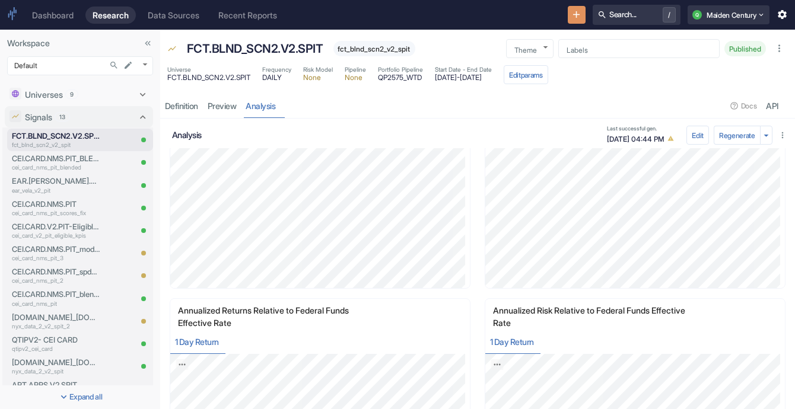
copy span "[DATE]"
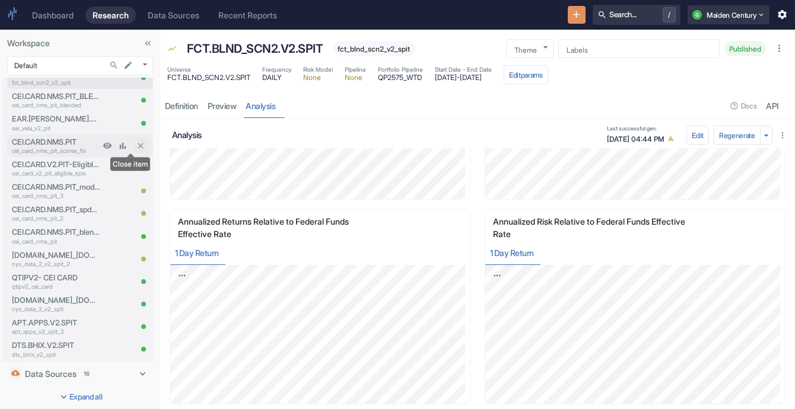
scroll to position [0, 0]
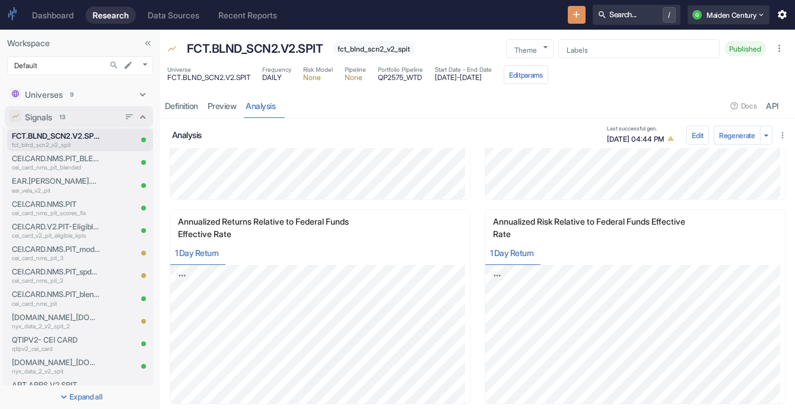
click at [101, 113] on div "Signals 13" at bounding box center [72, 117] width 94 height 12
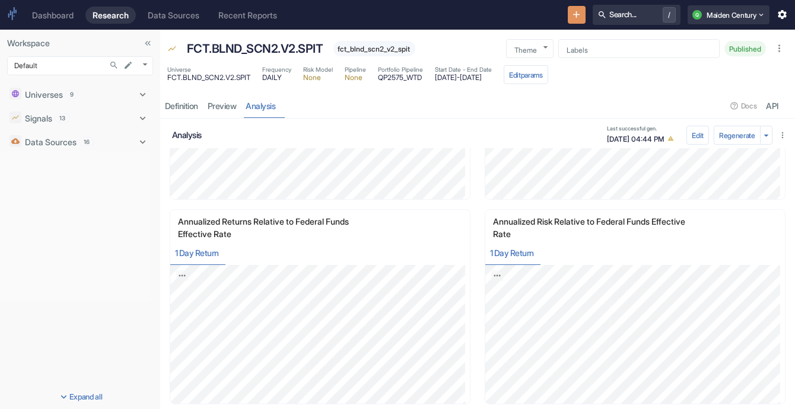
click at [109, 78] on div "Universes 9 FCT.BLND_SCN2.V2.SPIT fct_blnd_scn2_v2_spit EAR.[PERSON_NAME].V2.PI…" at bounding box center [80, 232] width 160 height 308
click at [101, 94] on div "Universes 9" at bounding box center [72, 94] width 94 height 12
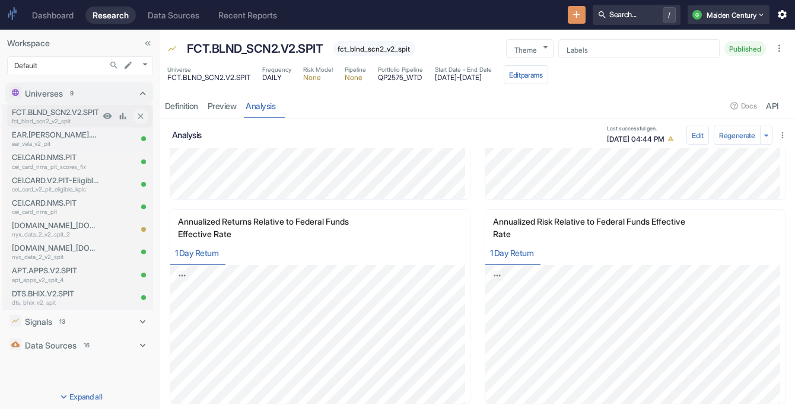
click at [92, 119] on p "fct_blnd_scn2_v2_spit" at bounding box center [56, 121] width 88 height 9
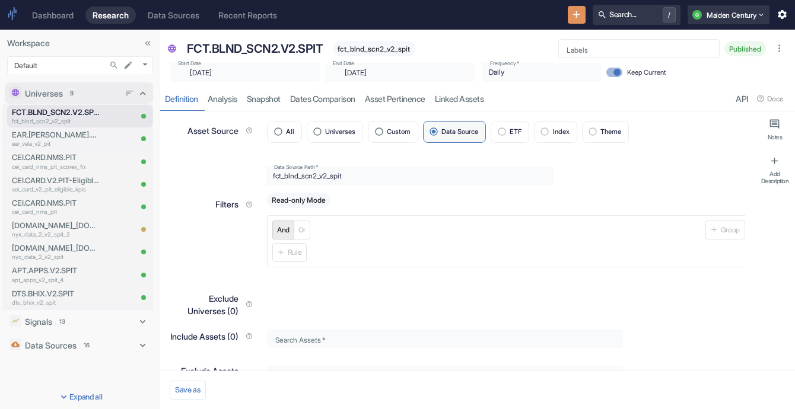
click at [88, 90] on div "Universes 9" at bounding box center [72, 93] width 94 height 12
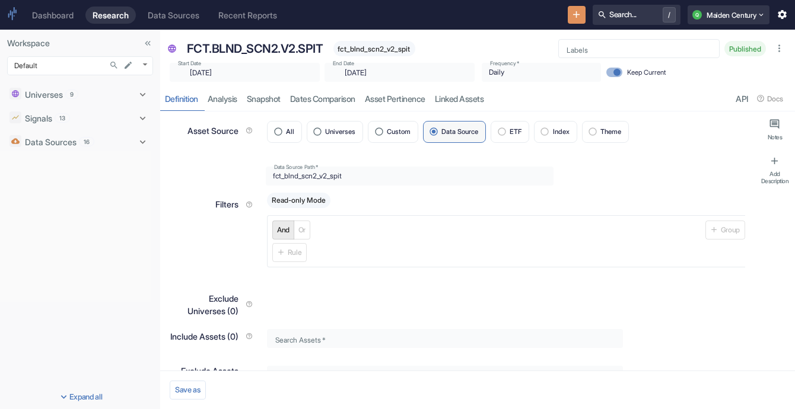
type textarea "x"
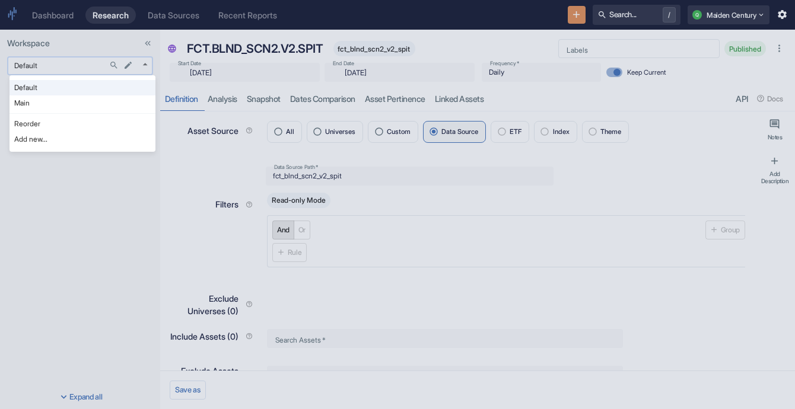
click at [52, 66] on body "Dashboard Research Data Sources Recent Reports Search... / Q Maiden Century Wor…" at bounding box center [397, 204] width 795 height 409
click at [63, 97] on li "Main" at bounding box center [82, 102] width 146 height 15
type input "1008"
click at [71, 66] on body "Dashboard Research Data Sources Recent Reports Search... / Q Maiden Century Wor…" at bounding box center [397, 204] width 795 height 409
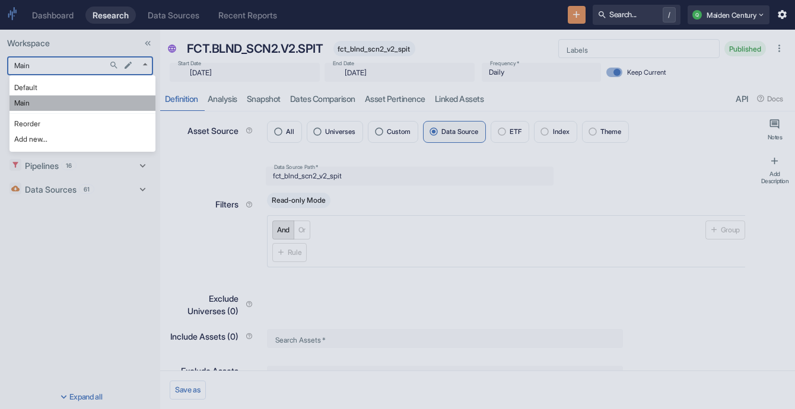
click at [69, 106] on li "Main" at bounding box center [82, 102] width 146 height 15
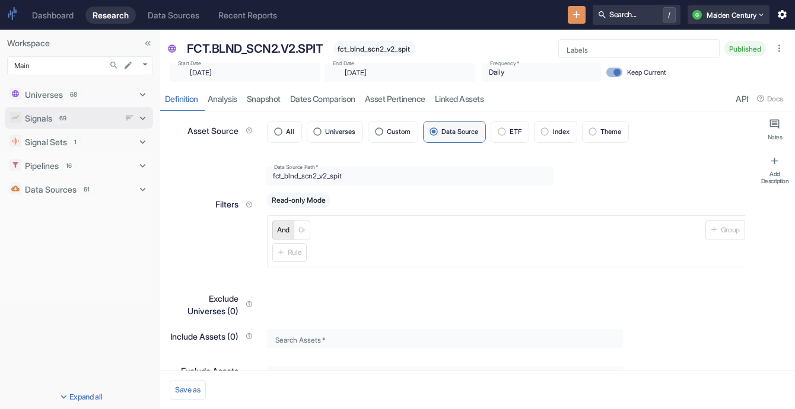
click at [88, 113] on div "Signals 69" at bounding box center [72, 118] width 94 height 12
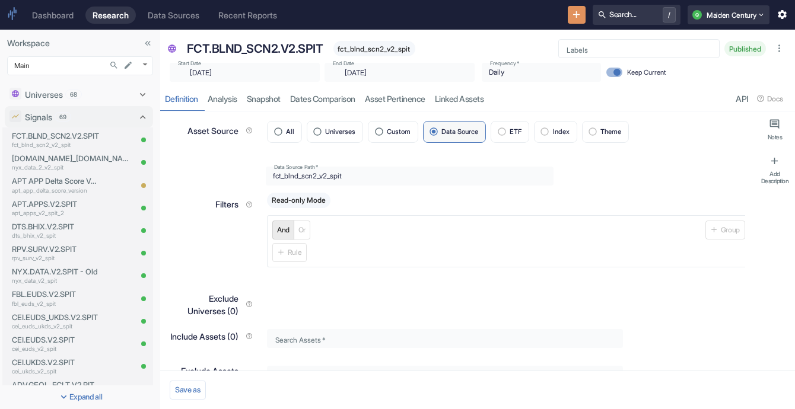
type textarea "x"
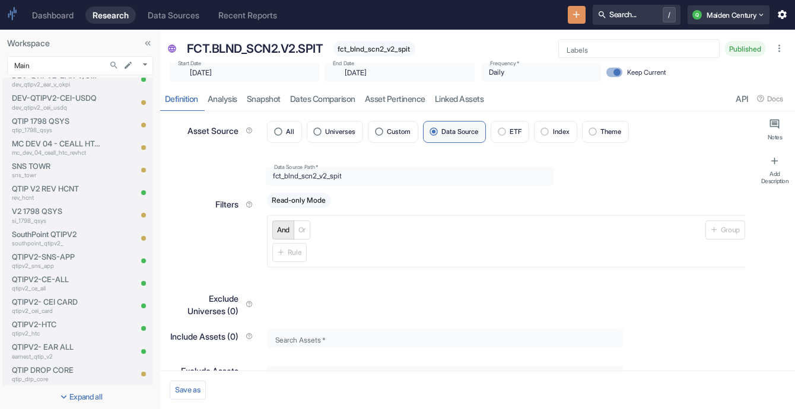
scroll to position [928, 0]
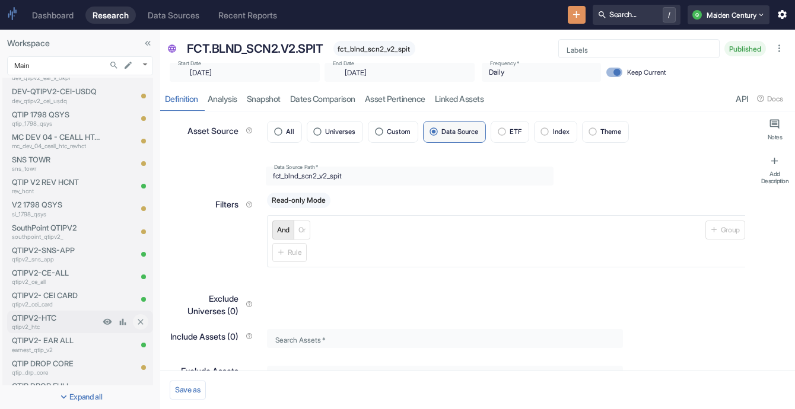
click at [74, 318] on p "QTIPV2-HTC" at bounding box center [56, 318] width 88 height 11
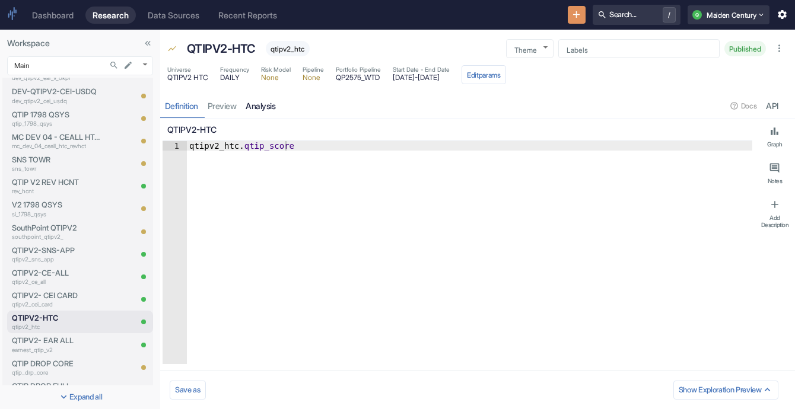
type textarea "x"
click at [259, 106] on link "analysis" at bounding box center [260, 106] width 39 height 24
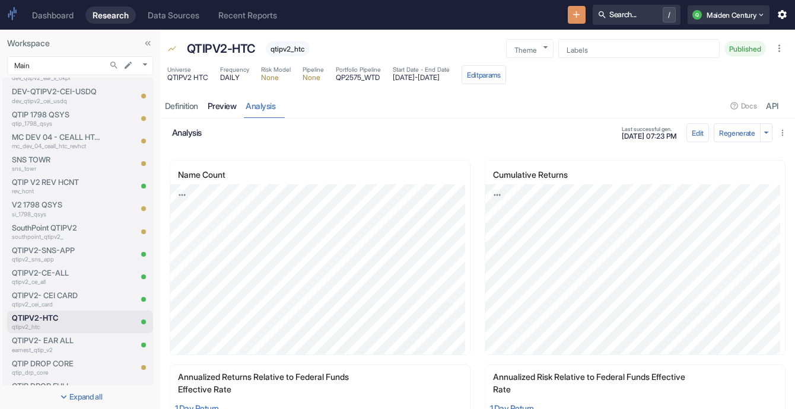
click at [234, 111] on link "preview" at bounding box center [222, 106] width 39 height 24
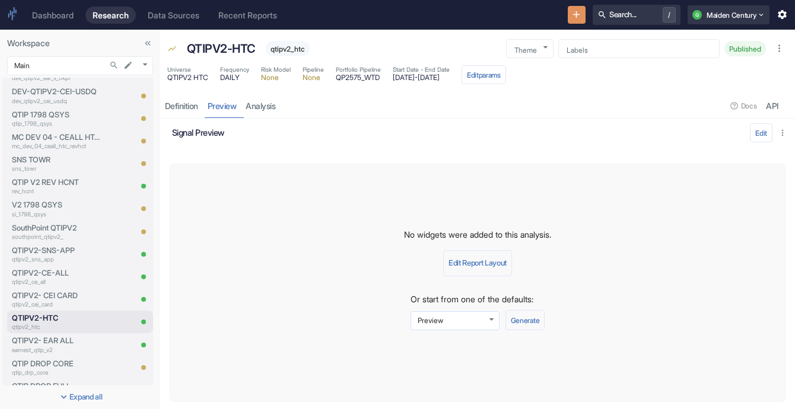
click at [437, 321] on body "Dashboard Research Data Sources Recent Reports Search... / Q Maiden Century Wor…" at bounding box center [397, 204] width 795 height 409
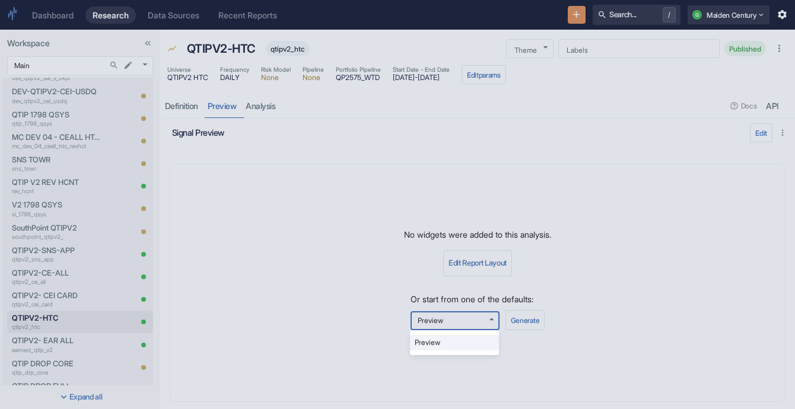
click at [437, 318] on div at bounding box center [397, 204] width 795 height 409
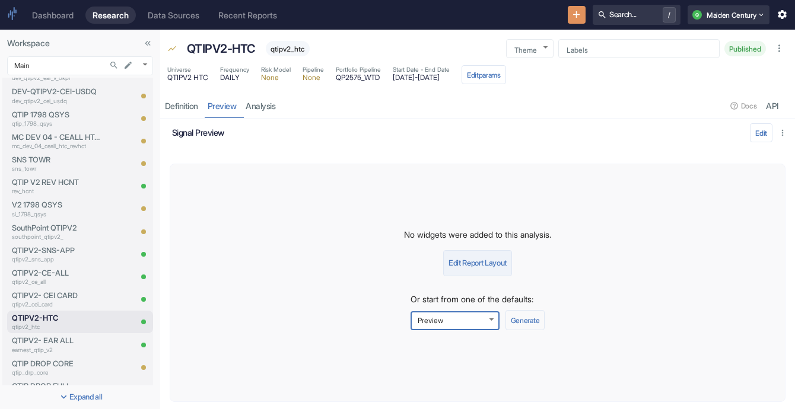
click at [437, 256] on button "Edit Report Layout" at bounding box center [477, 263] width 69 height 26
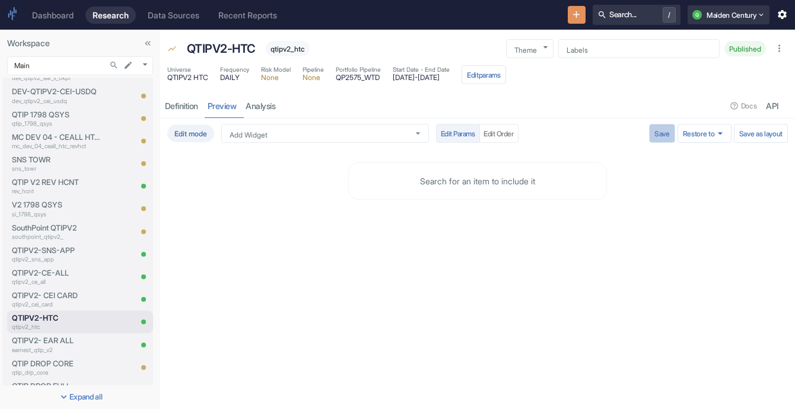
click at [437, 132] on button "Save" at bounding box center [662, 133] width 26 height 19
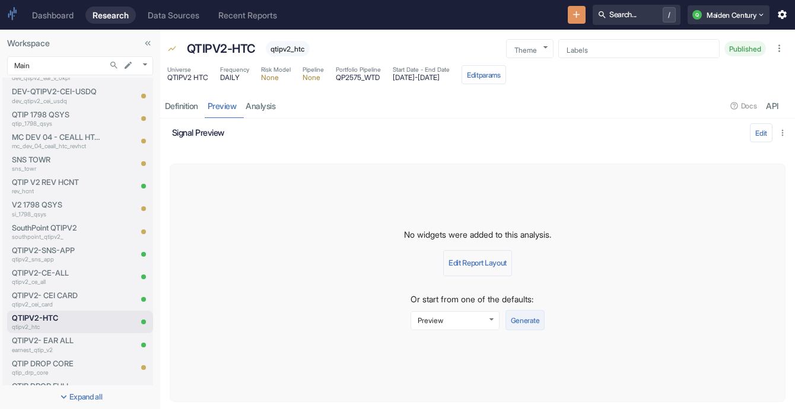
click at [437, 324] on button "Generate" at bounding box center [524, 320] width 39 height 20
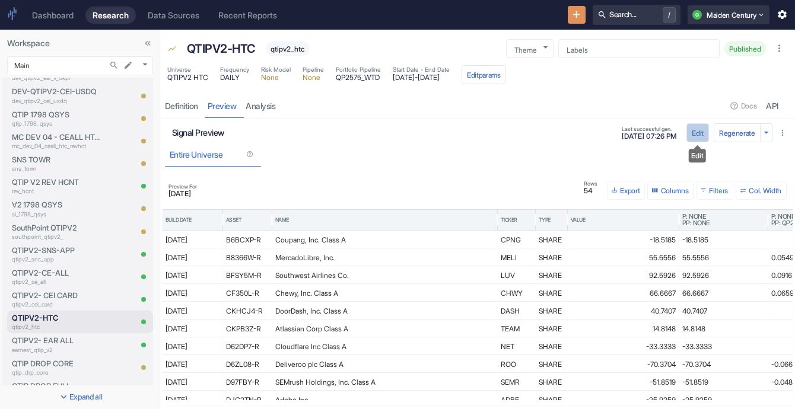
click at [437, 130] on button "Edit" at bounding box center [697, 132] width 23 height 19
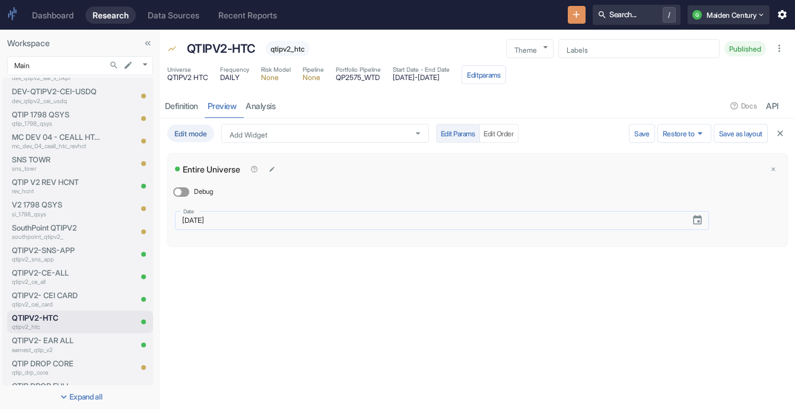
click at [236, 213] on input "[DATE]" at bounding box center [428, 220] width 507 height 14
click at [437, 221] on icon "Choose date, selected date is May 17, 2024" at bounding box center [696, 220] width 11 height 11
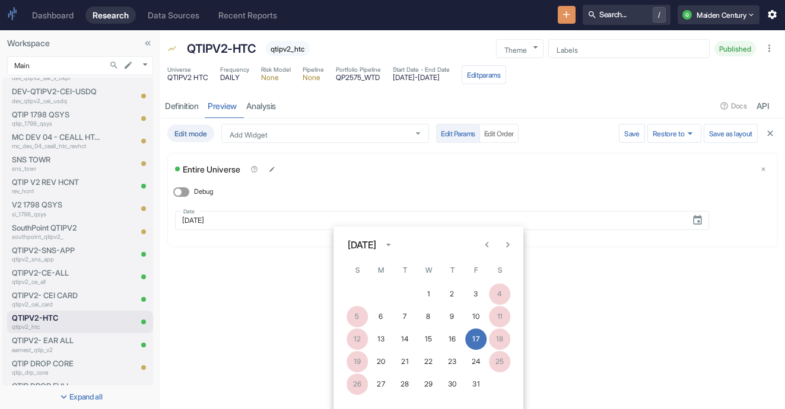
click at [376, 247] on div "[DATE]" at bounding box center [362, 245] width 28 height 14
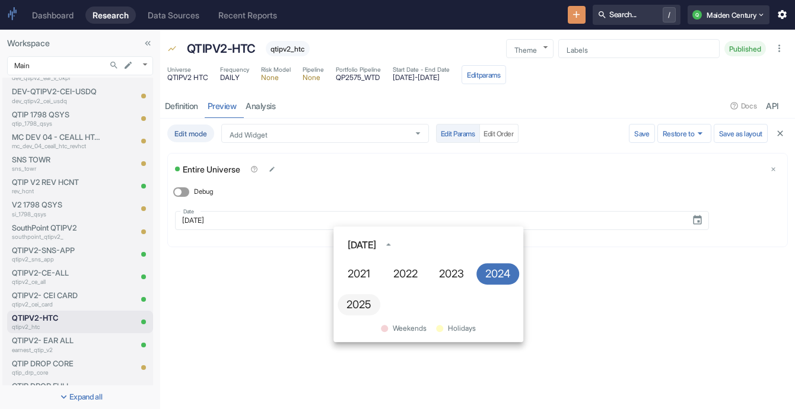
click at [358, 297] on button "2025" at bounding box center [358, 304] width 43 height 21
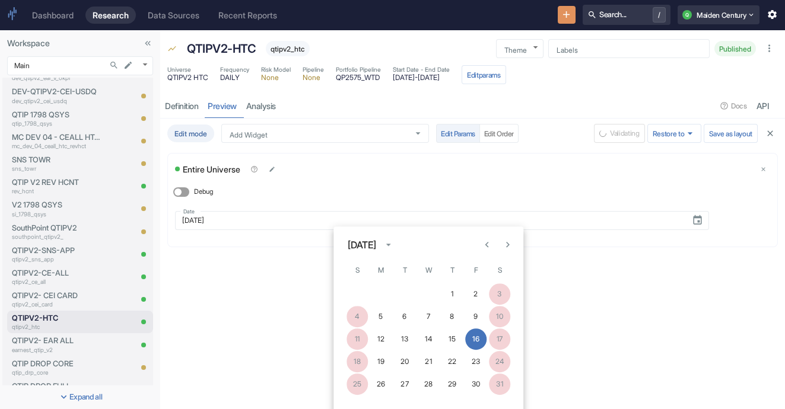
click at [376, 246] on div "[DATE]" at bounding box center [362, 245] width 28 height 14
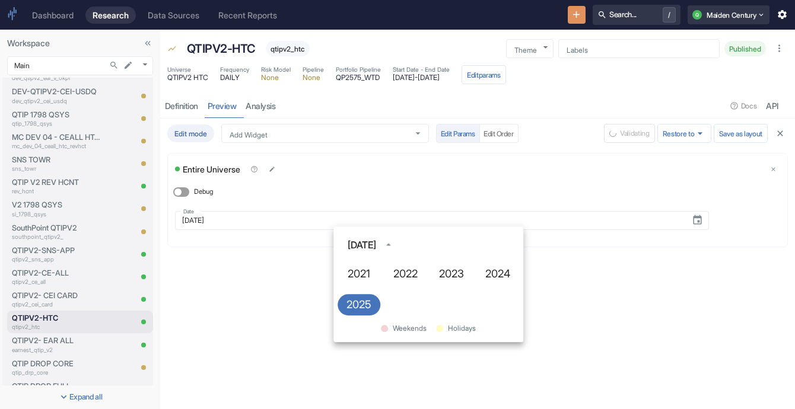
click at [376, 246] on div "[DATE]" at bounding box center [362, 245] width 28 height 14
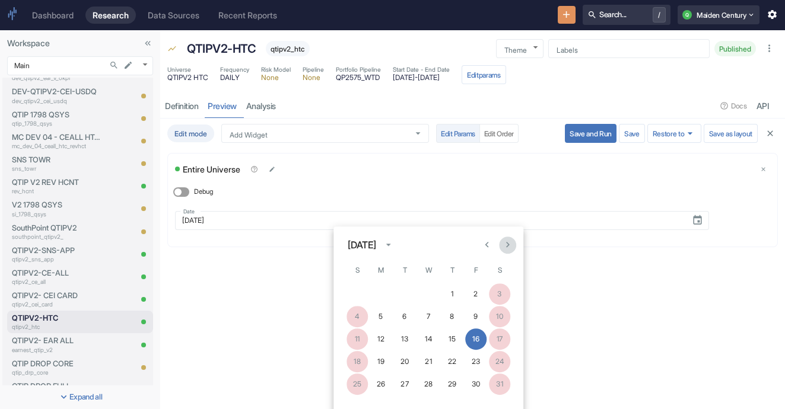
click at [437, 243] on icon "Next month" at bounding box center [508, 245] width 4 height 6
click at [409, 316] on button "8" at bounding box center [404, 316] width 21 height 21
type input "[DATE]"
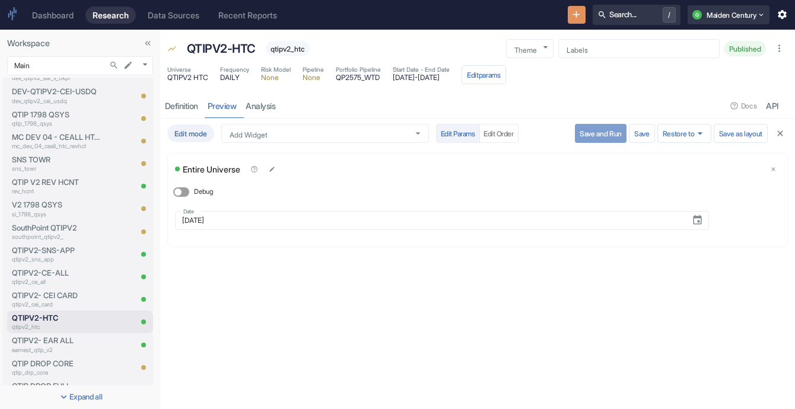
click at [437, 136] on button "Save and Run" at bounding box center [601, 133] width 52 height 19
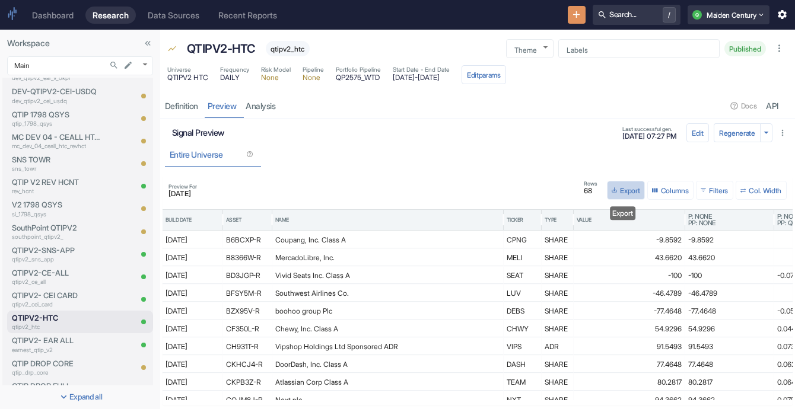
click at [437, 189] on button "Export" at bounding box center [626, 190] width 38 height 19
click at [437, 230] on li "Download as CSV" at bounding box center [637, 226] width 66 height 15
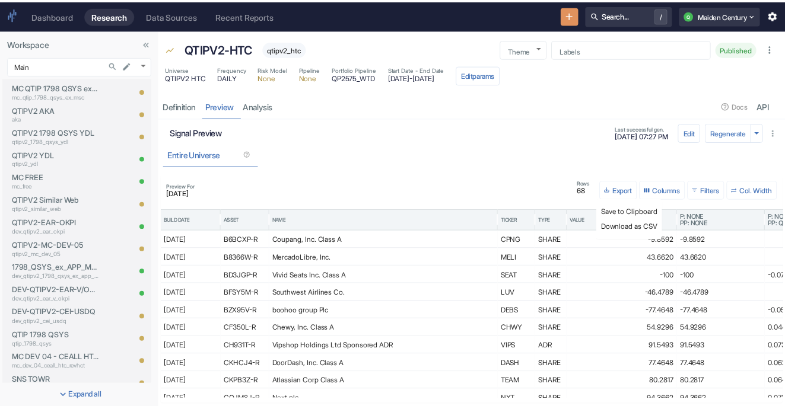
scroll to position [707, 0]
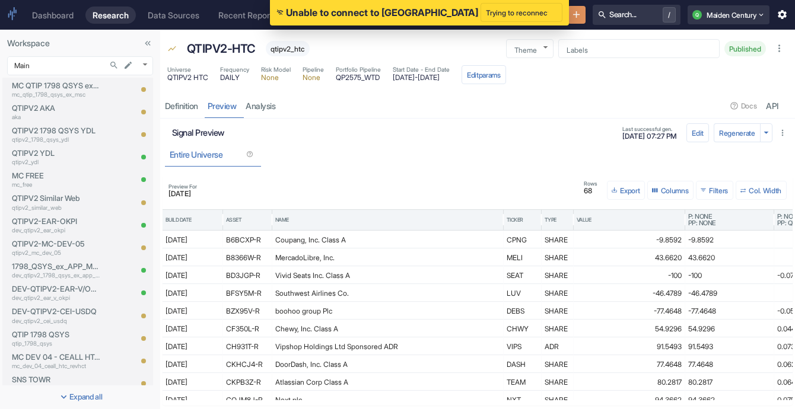
drag, startPoint x: 71, startPoint y: 290, endPoint x: 471, endPoint y: 158, distance: 420.8
click at [71, 290] on p "DEV-QTIPV2-EAR-V/OKPI" at bounding box center [56, 288] width 88 height 11
click at [437, 157] on div "Entire Universe" at bounding box center [477, 154] width 625 height 24
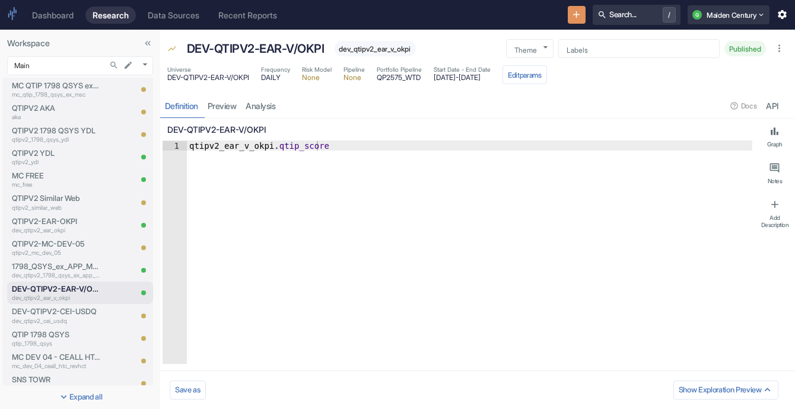
type textarea "x"
click at [76, 232] on p "dev_qtipv2_ear_okpi" at bounding box center [56, 230] width 88 height 9
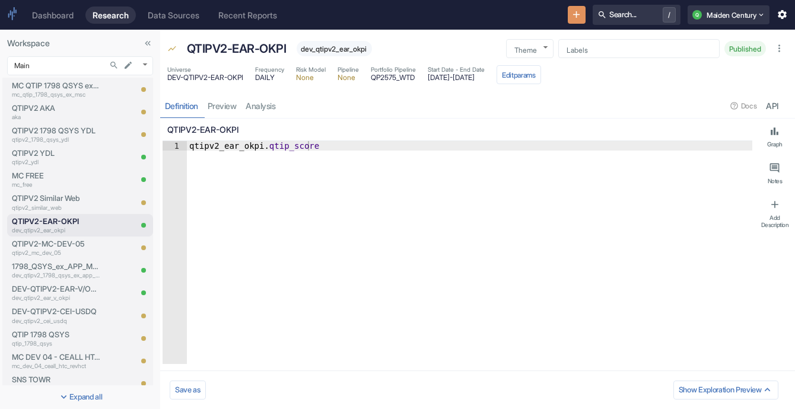
type textarea "x"
click at [228, 107] on link "preview" at bounding box center [222, 106] width 39 height 24
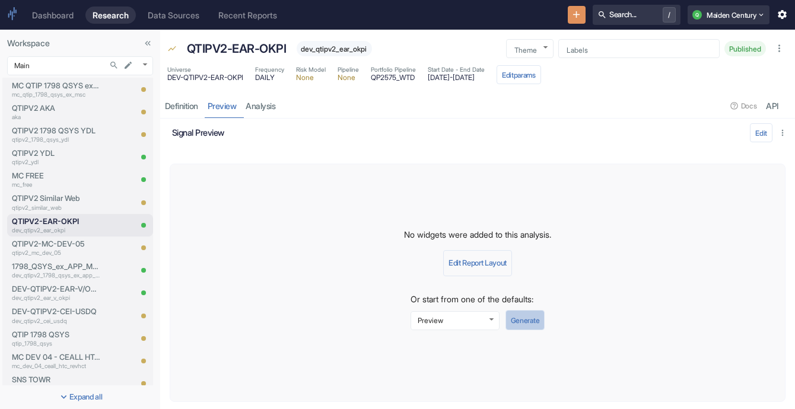
click at [437, 323] on button "Generate" at bounding box center [524, 320] width 39 height 20
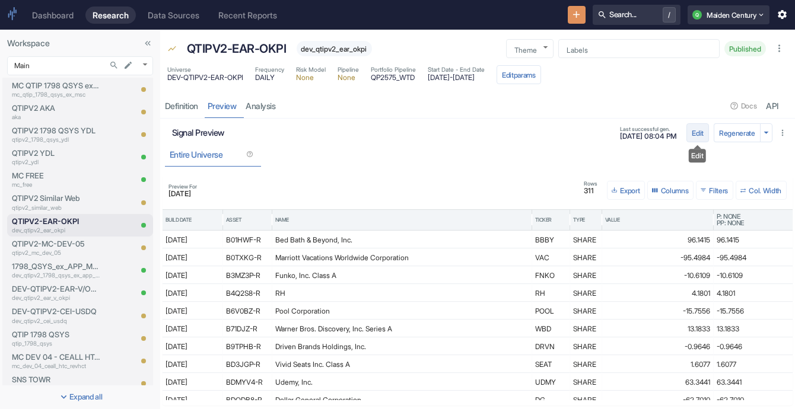
click at [437, 136] on button "Edit" at bounding box center [697, 132] width 23 height 19
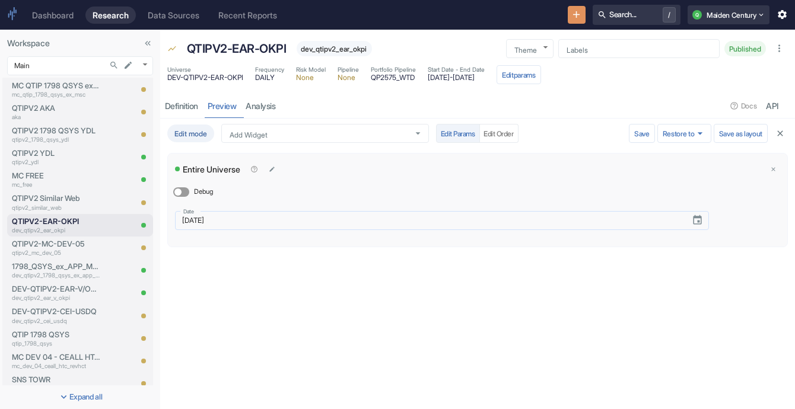
click at [246, 220] on input "[DATE]" at bounding box center [428, 220] width 507 height 14
click at [437, 228] on button "Choose date, selected date is May 17, 2024" at bounding box center [697, 220] width 21 height 21
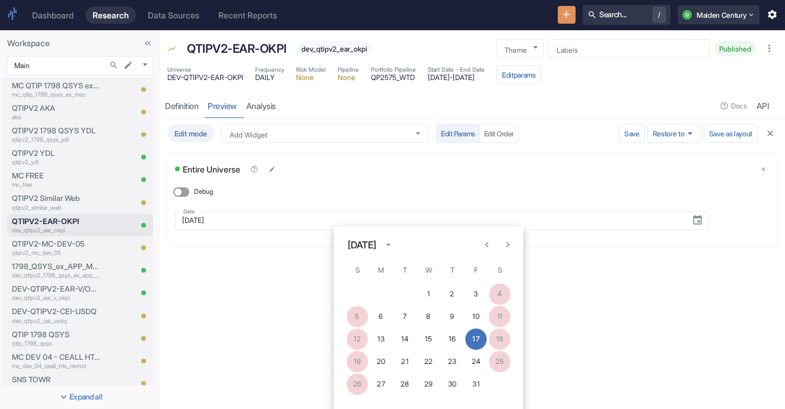
click at [376, 250] on div "[DATE]" at bounding box center [362, 245] width 28 height 14
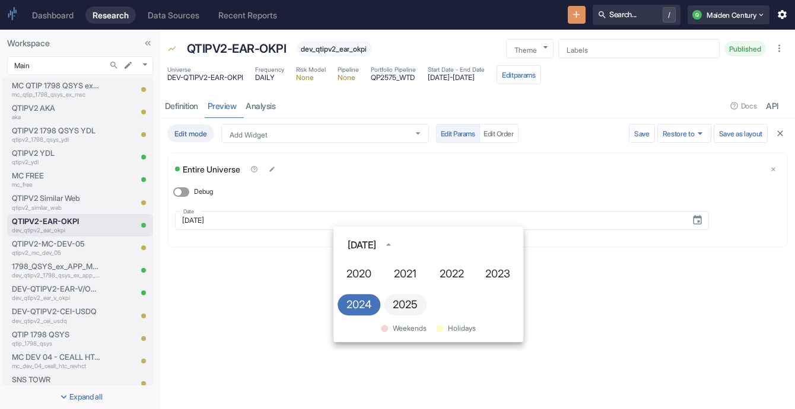
click at [406, 297] on button "2025" at bounding box center [405, 304] width 43 height 21
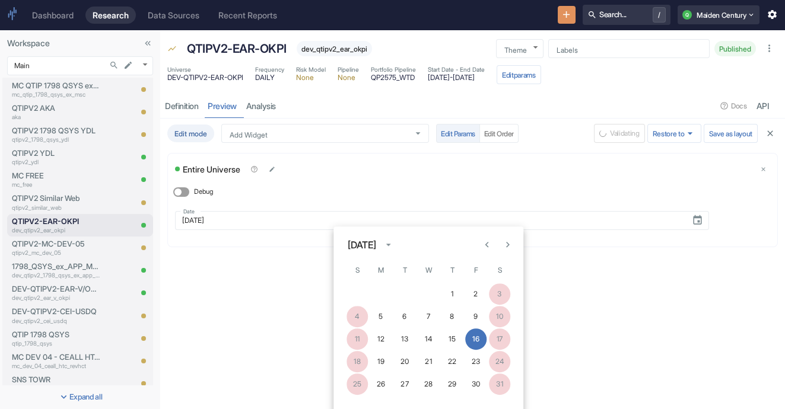
click at [376, 251] on div "[DATE]" at bounding box center [362, 245] width 28 height 14
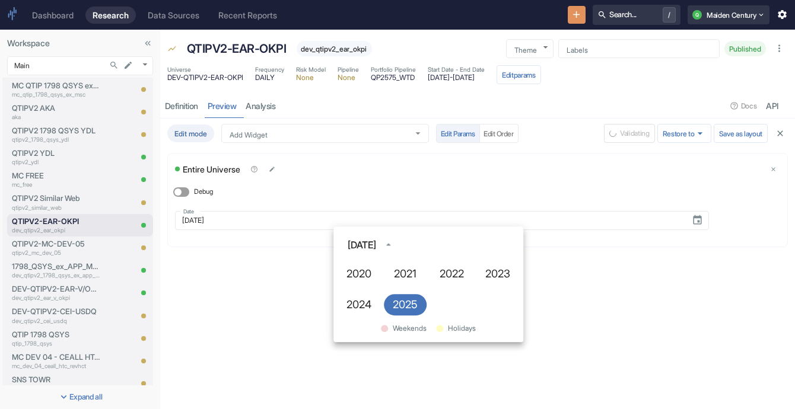
click at [376, 251] on div "[DATE]" at bounding box center [362, 245] width 28 height 14
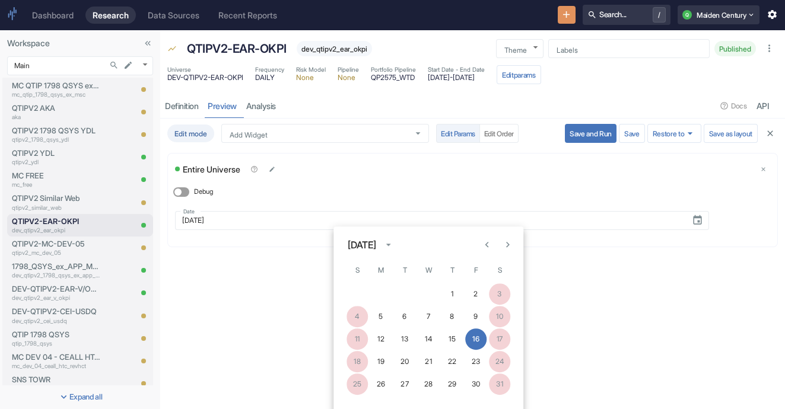
click at [437, 248] on icon "Next month" at bounding box center [507, 245] width 11 height 11
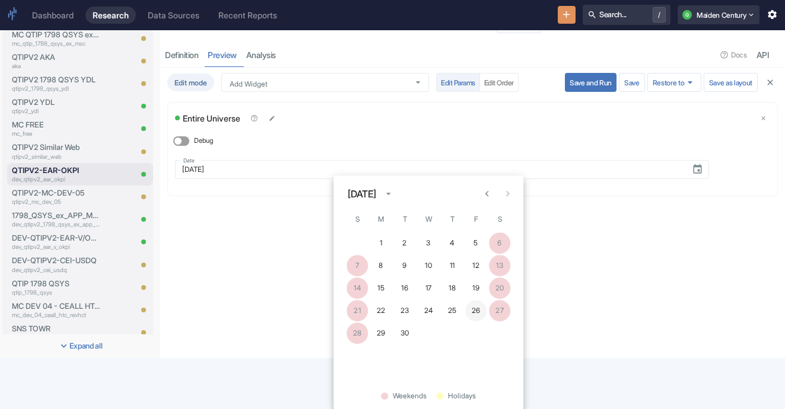
click at [437, 313] on button "26" at bounding box center [475, 310] width 21 height 21
type input "[DATE]"
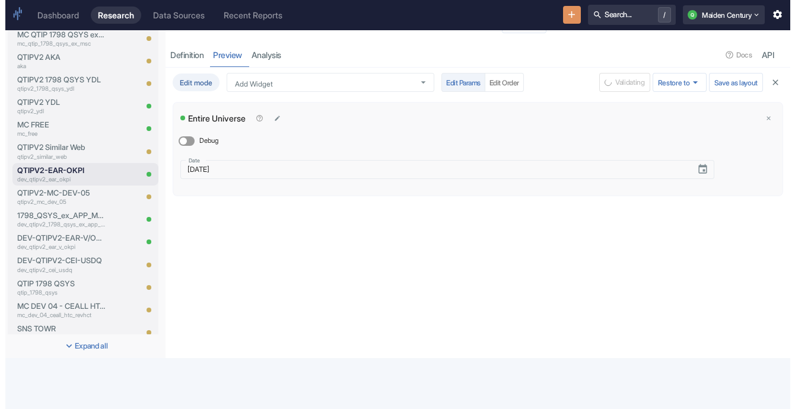
scroll to position [0, 0]
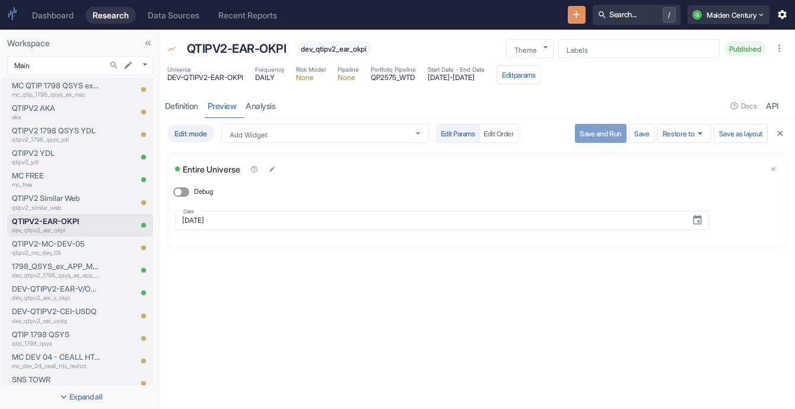
click at [437, 135] on button "Save and Run" at bounding box center [601, 133] width 52 height 19
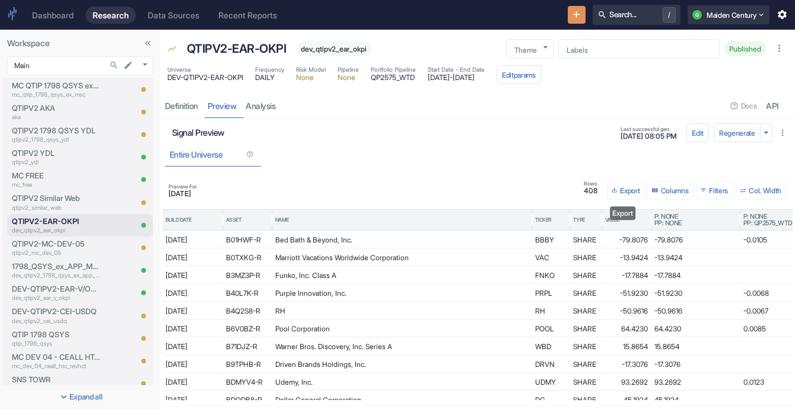
click at [437, 190] on button "Export" at bounding box center [626, 190] width 38 height 19
click at [437, 225] on li "Download as CSV" at bounding box center [637, 226] width 66 height 15
click at [264, 108] on link "analysis" at bounding box center [260, 106] width 39 height 24
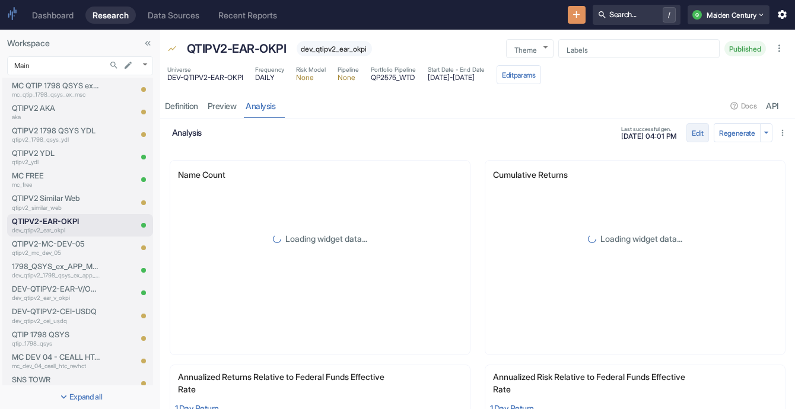
click at [437, 129] on button "Edit" at bounding box center [697, 132] width 23 height 19
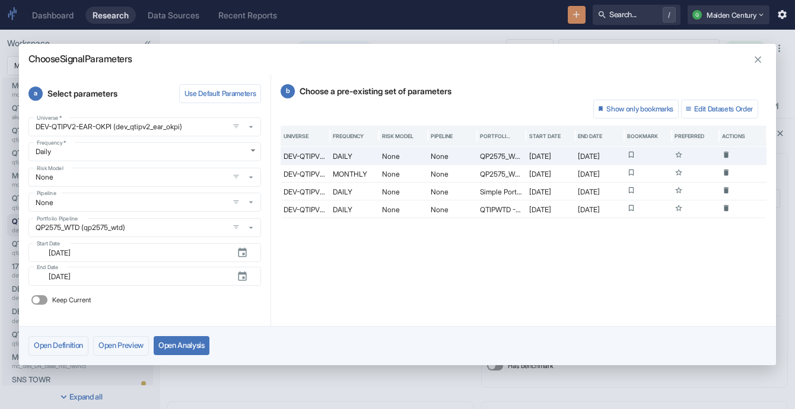
drag, startPoint x: 760, startPoint y: 56, endPoint x: 485, endPoint y: 63, distance: 275.3
click at [437, 63] on h2 "Choose Signal Parameters" at bounding box center [397, 54] width 757 height 21
click at [437, 56] on icon "button" at bounding box center [757, 59] width 11 height 11
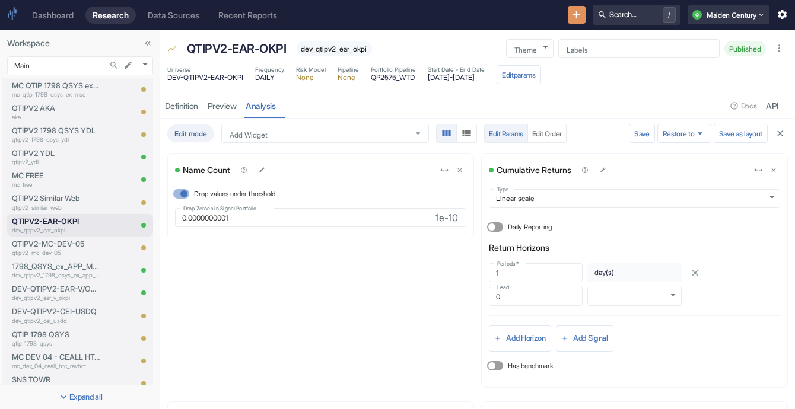
click at [437, 130] on icon "button" at bounding box center [779, 133] width 9 height 9
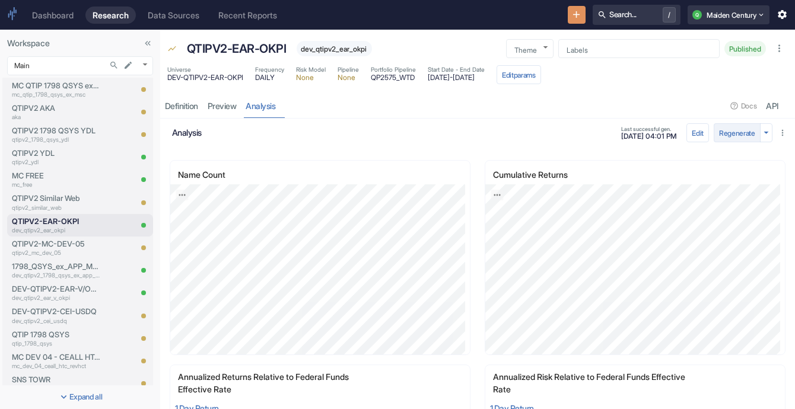
click at [437, 135] on button "Regenerate" at bounding box center [736, 132] width 47 height 19
